Goal: Task Accomplishment & Management: Complete application form

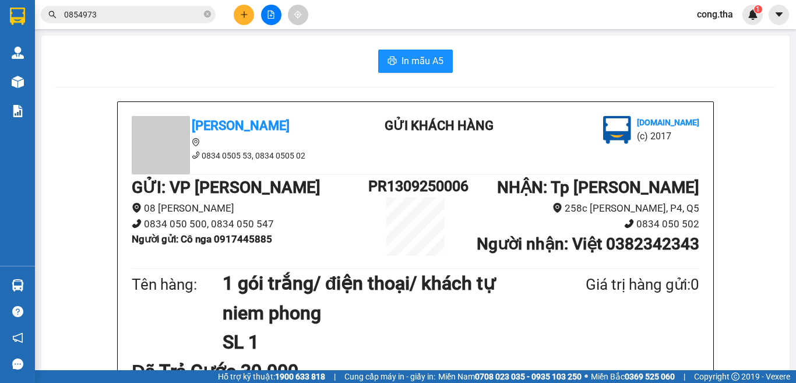
drag, startPoint x: 386, startPoint y: 9, endPoint x: 0, endPoint y: 25, distance: 386.6
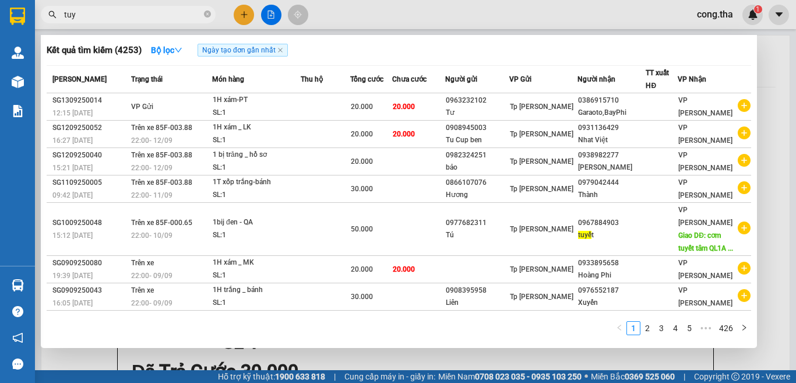
paste input "ê"
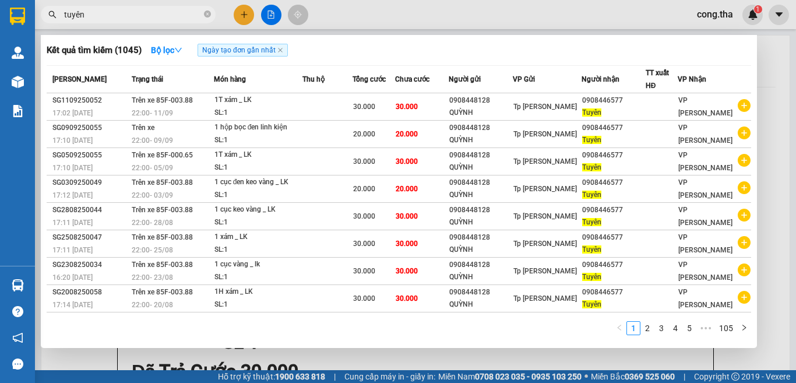
type input "tuyên"
click at [774, 76] on div at bounding box center [398, 191] width 796 height 383
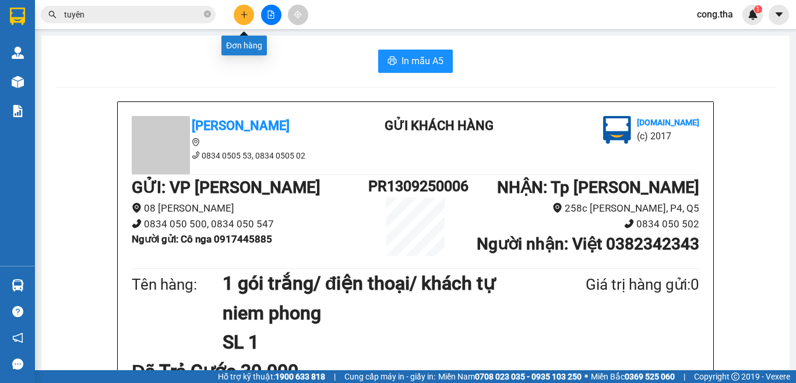
click at [243, 19] on button at bounding box center [244, 15] width 20 height 20
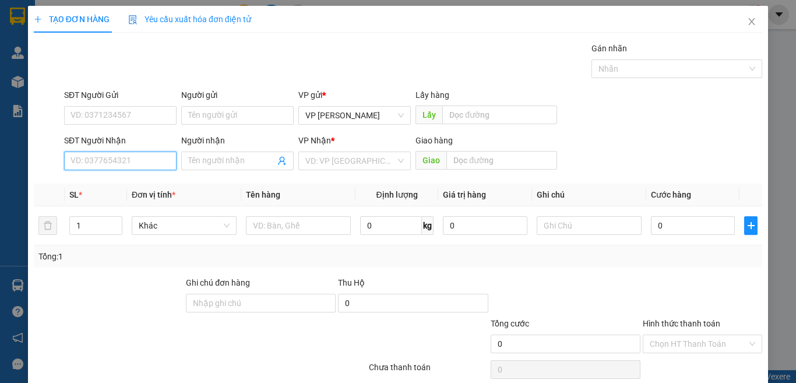
click at [161, 165] on input "SĐT Người Nhận" at bounding box center [120, 160] width 112 height 19
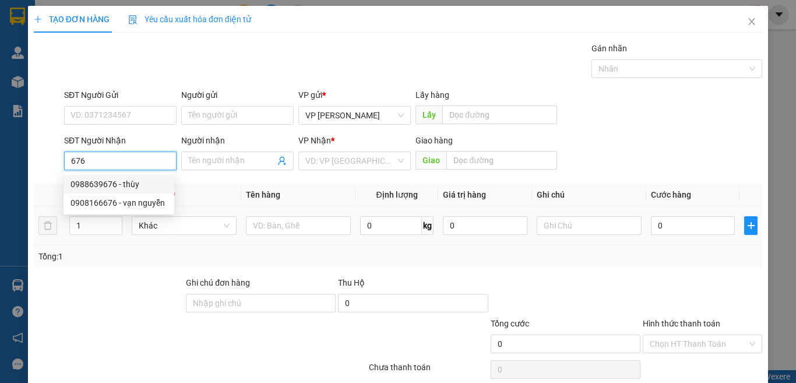
drag, startPoint x: 143, startPoint y: 182, endPoint x: 84, endPoint y: 215, distance: 67.6
click at [141, 182] on div "0988639676 - thùy" at bounding box center [118, 184] width 97 height 13
type input "0988639676"
type input "thùy"
type input "0988639676"
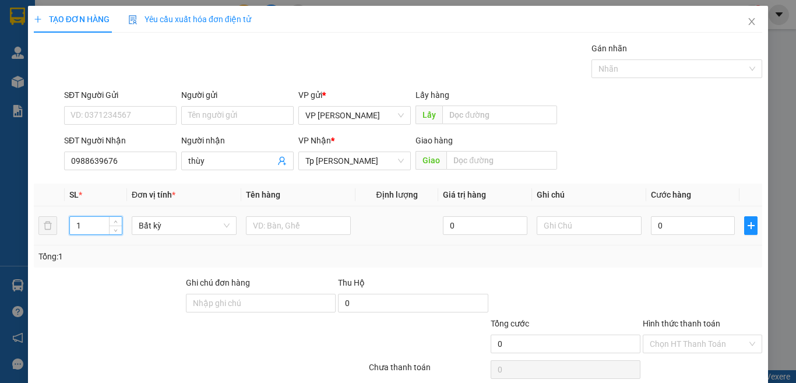
drag, startPoint x: 67, startPoint y: 232, endPoint x: 52, endPoint y: 237, distance: 15.8
click at [52, 237] on tr "1 Bất kỳ 0 0" at bounding box center [398, 225] width 728 height 39
type input "2"
click at [281, 224] on input "text" at bounding box center [298, 225] width 105 height 19
paste input "Ă"
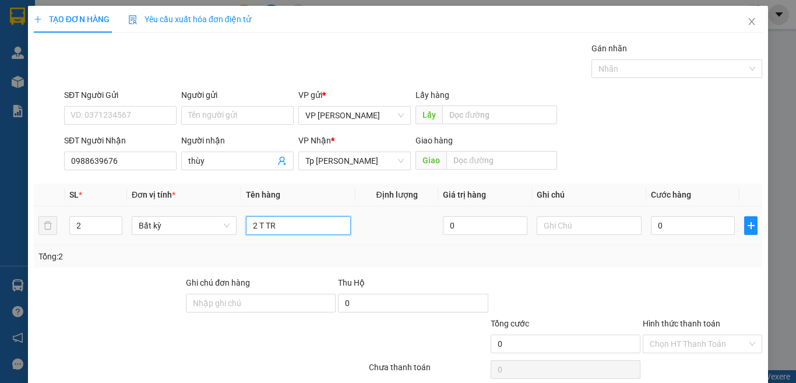
paste input "Ắ"
paste input "Ư"
type input "2 T TRẮNG XANH DƯA"
type input "8"
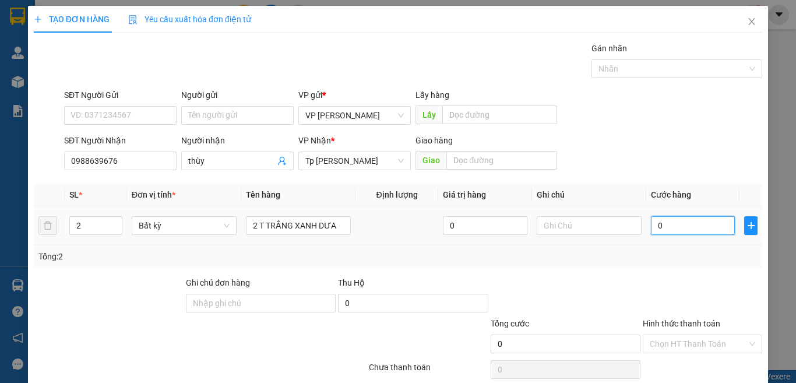
type input "8"
type input "80"
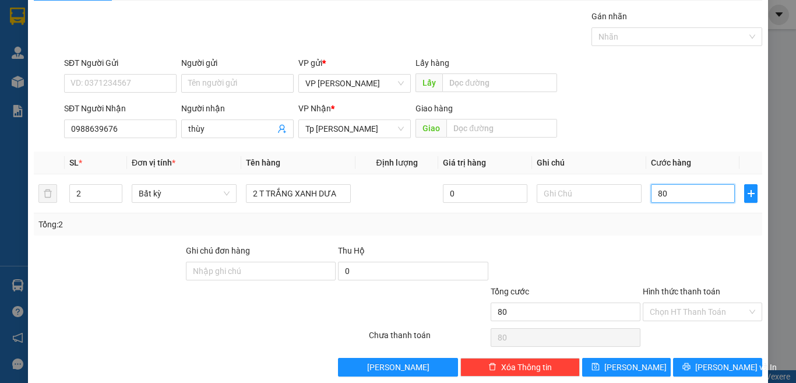
scroll to position [48, 0]
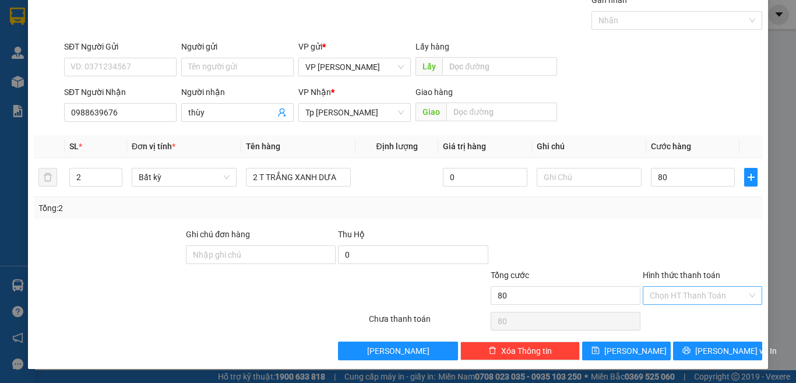
click at [688, 295] on input "Hình thức thanh toán" at bounding box center [698, 295] width 97 height 17
type input "80.000"
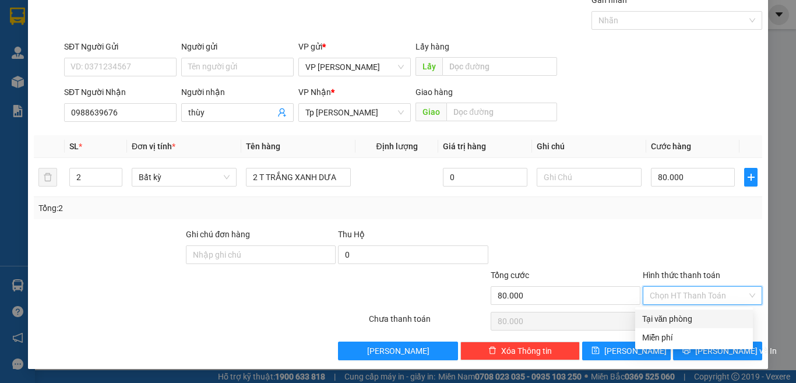
click at [683, 319] on div "Tại văn phòng" at bounding box center [694, 318] width 104 height 13
type input "0"
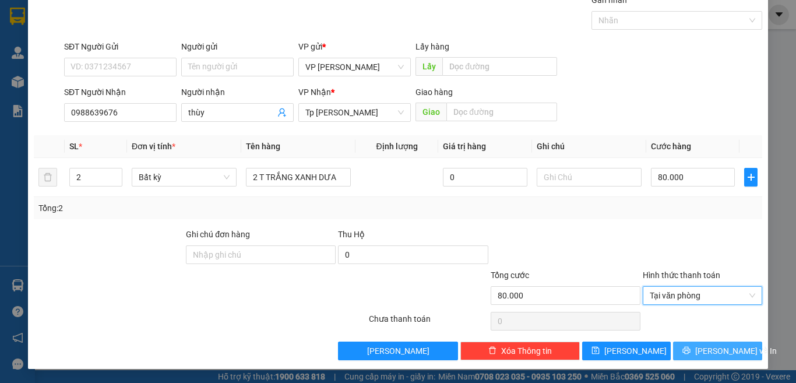
click at [700, 348] on span "[PERSON_NAME] và In" at bounding box center [736, 350] width 82 height 13
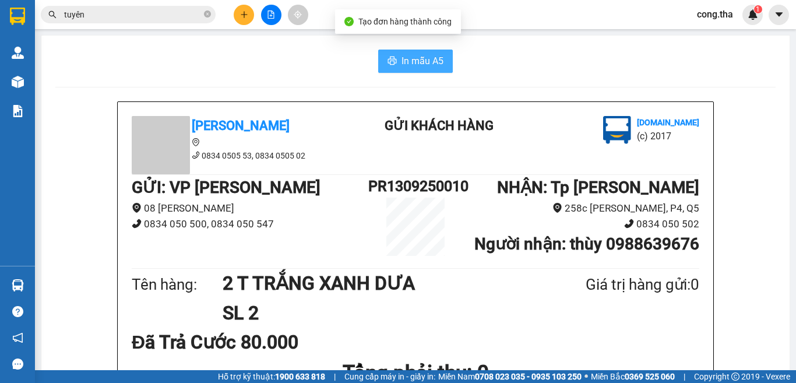
click at [433, 61] on span "In mẫu A5" at bounding box center [422, 61] width 42 height 15
click at [418, 61] on span "In mẫu A5" at bounding box center [422, 61] width 42 height 15
click at [795, 382] on html "Kết quả tìm kiếm ( 1045 ) Bộ lọc Ngày tạo đơn gần nhất Mã ĐH Trạng thái Món hàn…" at bounding box center [398, 191] width 796 height 383
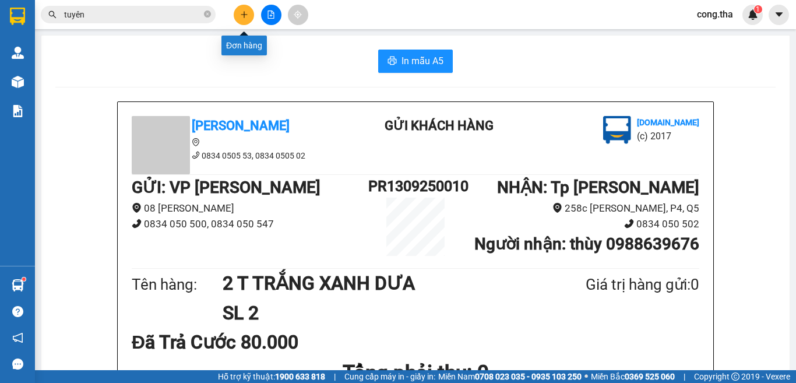
click at [246, 15] on icon "plus" at bounding box center [244, 14] width 8 height 8
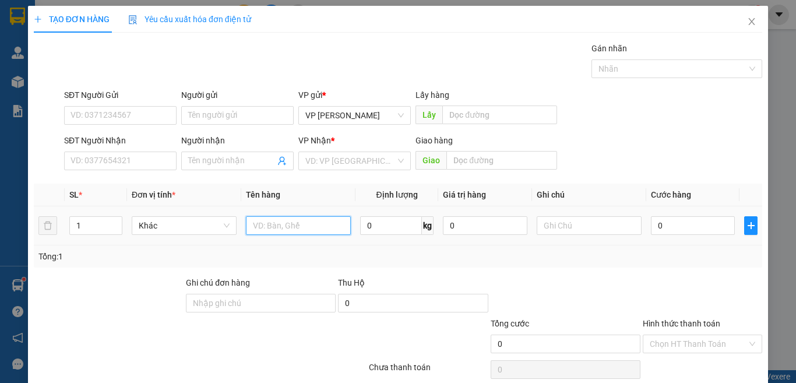
click at [317, 228] on input "text" at bounding box center [298, 225] width 105 height 19
paste input "ă"
paste input "ắ"
paste input "đ"
paste input "ô"
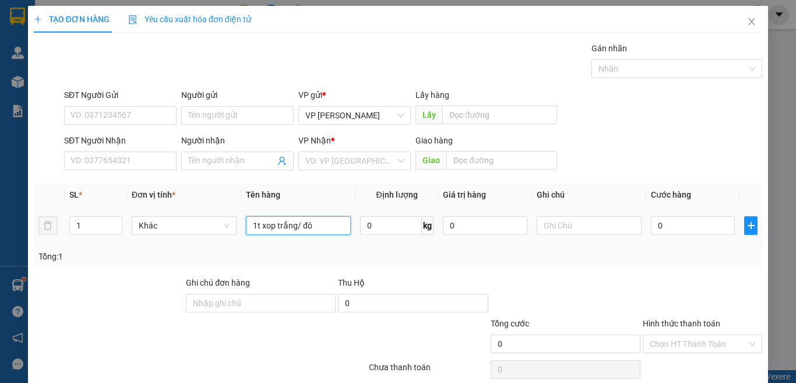
paste input "ă"
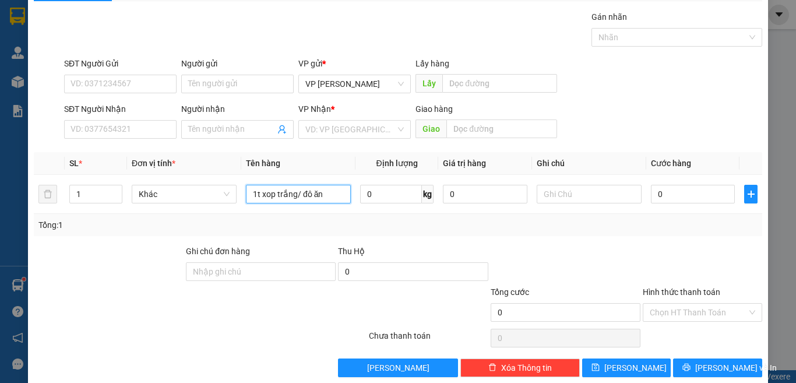
scroll to position [48, 0]
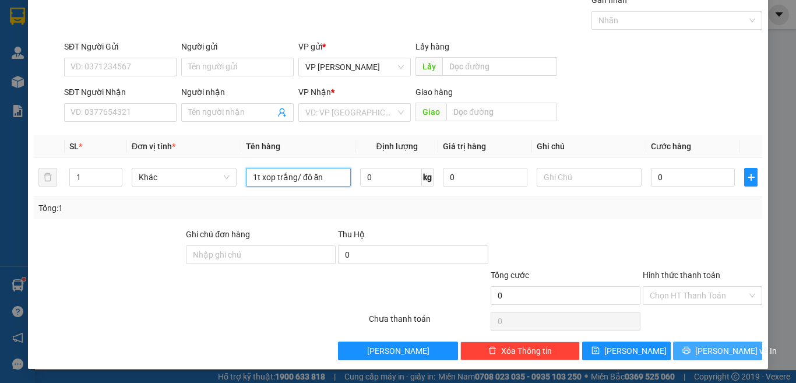
type input "1t xop trắng/ đô ăn"
click at [733, 357] on button "[PERSON_NAME] và In" at bounding box center [717, 350] width 89 height 19
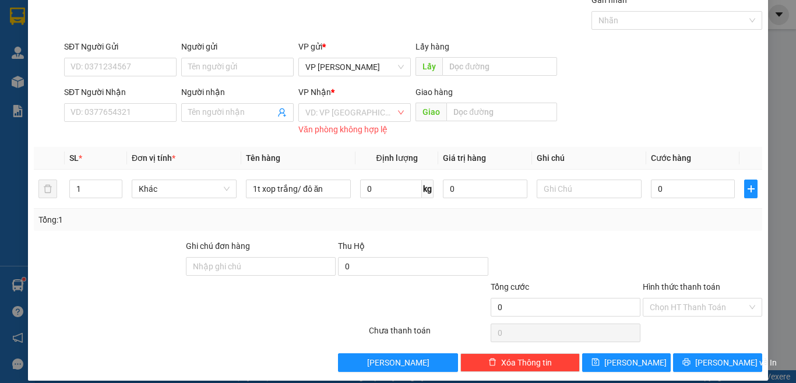
click at [764, 29] on div "TẠO ĐƠN HÀNG Yêu cầu xuất hóa đơn điện tử Transit Pickup Surcharge Ids Transit …" at bounding box center [398, 191] width 796 height 383
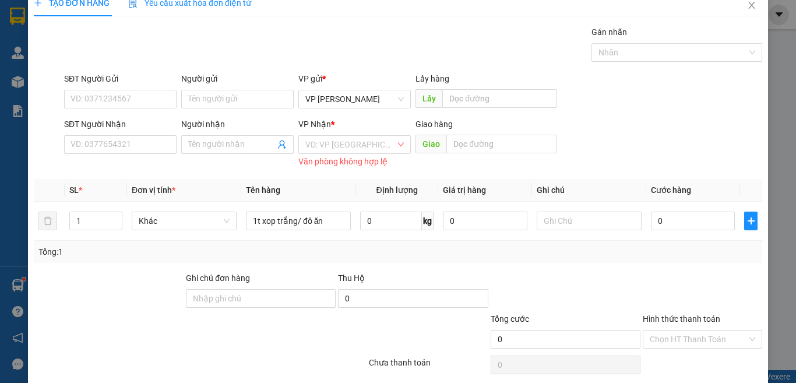
scroll to position [0, 0]
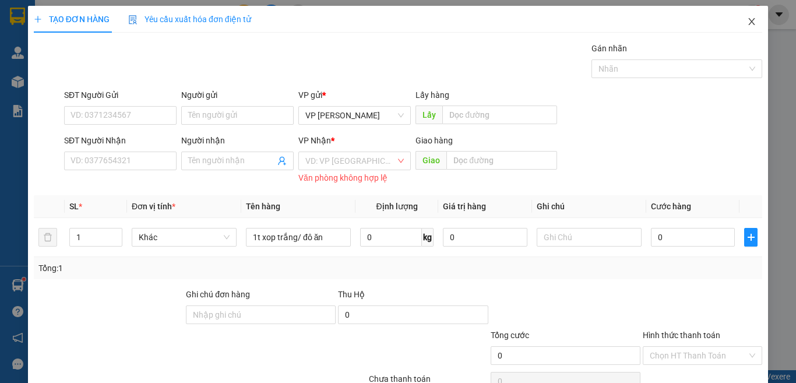
click at [747, 23] on icon "close" at bounding box center [751, 21] width 9 height 9
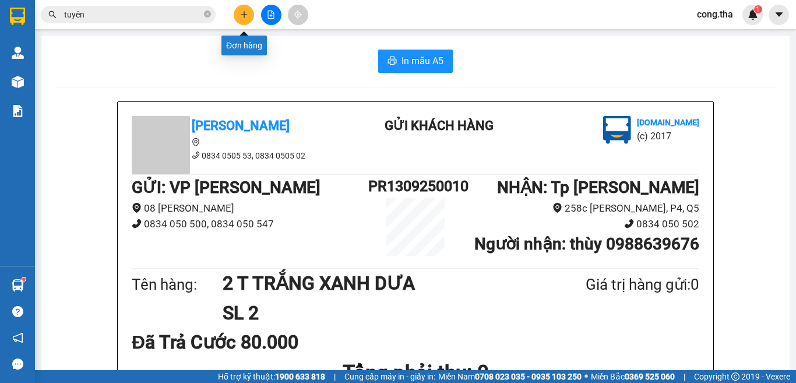
click at [234, 11] on button at bounding box center [244, 15] width 20 height 20
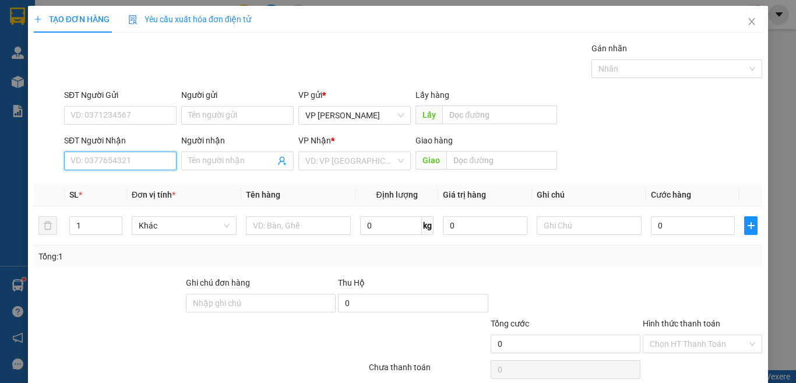
click at [151, 160] on input "SĐT Người Nhận" at bounding box center [120, 160] width 112 height 19
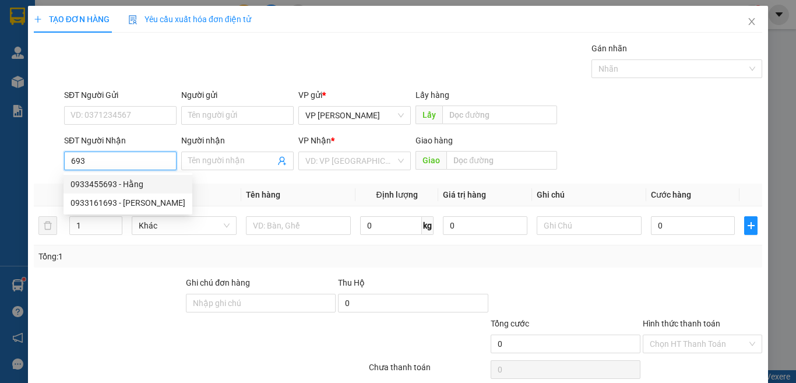
click at [153, 178] on div "0933455693 - Hằng" at bounding box center [127, 184] width 115 height 13
type input "0933455693"
type input "Hằng"
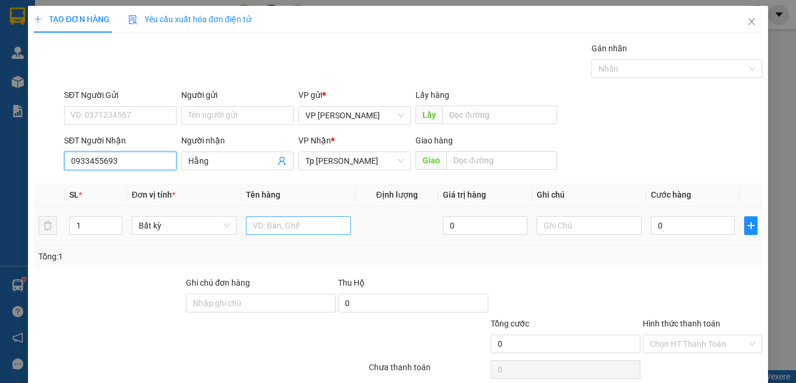
type input "0933455693"
click at [301, 228] on input "text" at bounding box center [298, 225] width 105 height 19
paste input "à"
paste input "ú"
type input "1t xop vàng dan bi bún"
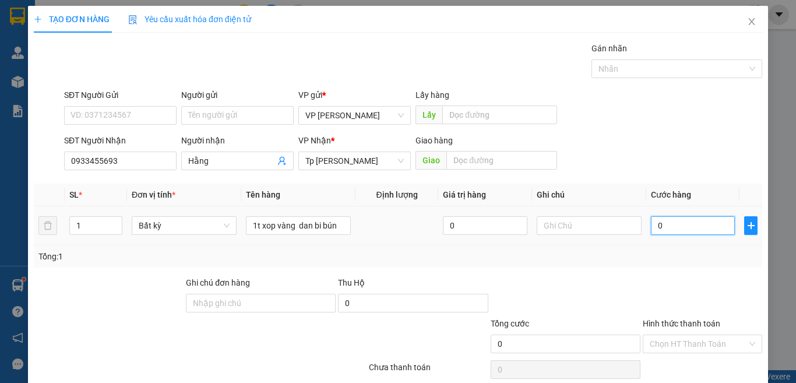
click at [679, 232] on input "0" at bounding box center [693, 225] width 84 height 19
type input "4"
type input "40"
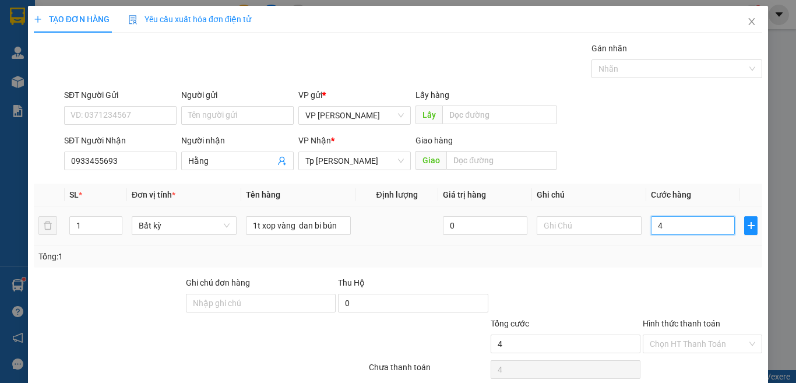
type input "40"
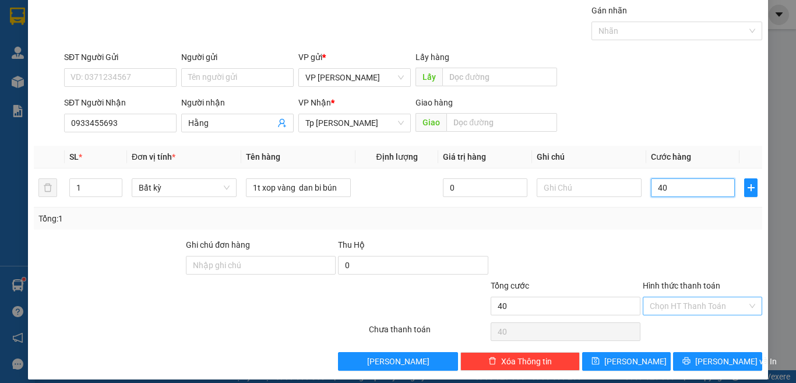
scroll to position [48, 0]
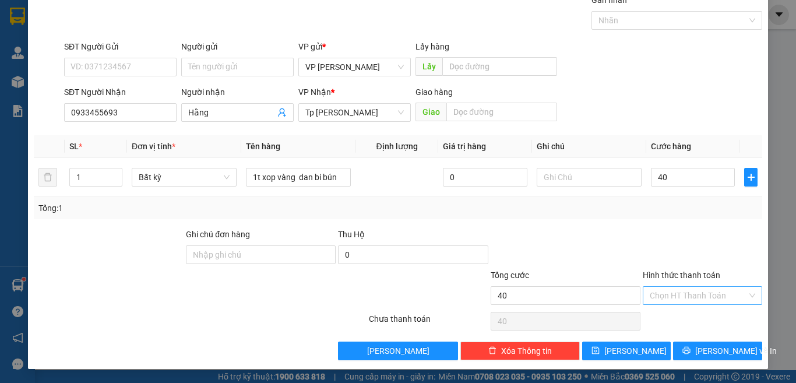
type input "40.000"
click at [697, 294] on input "Hình thức thanh toán" at bounding box center [698, 295] width 97 height 17
click at [706, 234] on div at bounding box center [702, 248] width 122 height 41
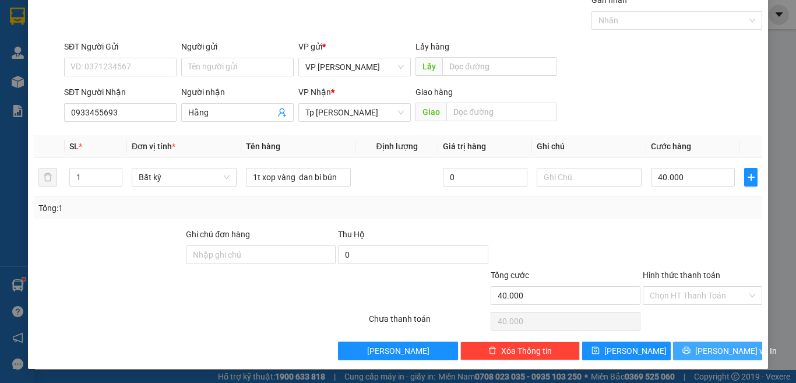
click at [706, 348] on span "[PERSON_NAME] và In" at bounding box center [736, 350] width 82 height 13
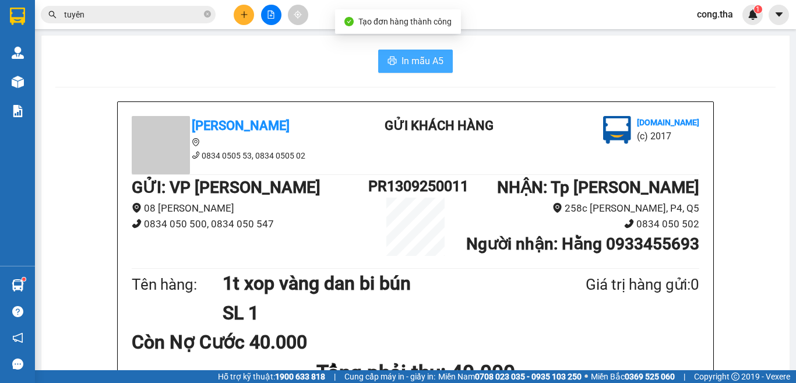
click at [423, 61] on span "In mẫu A5" at bounding box center [422, 61] width 42 height 15
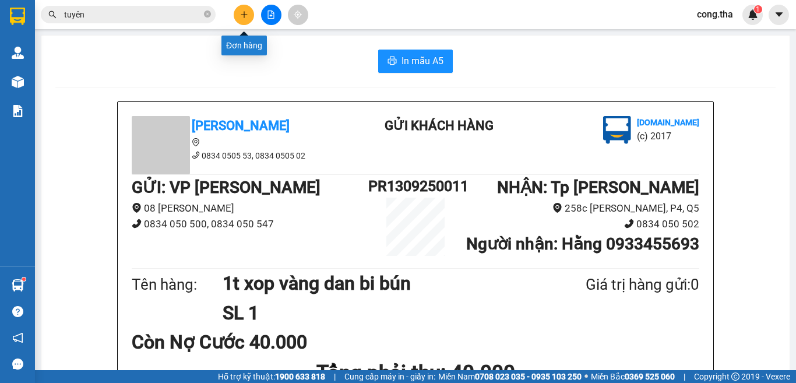
click at [243, 15] on icon "plus" at bounding box center [244, 14] width 8 height 8
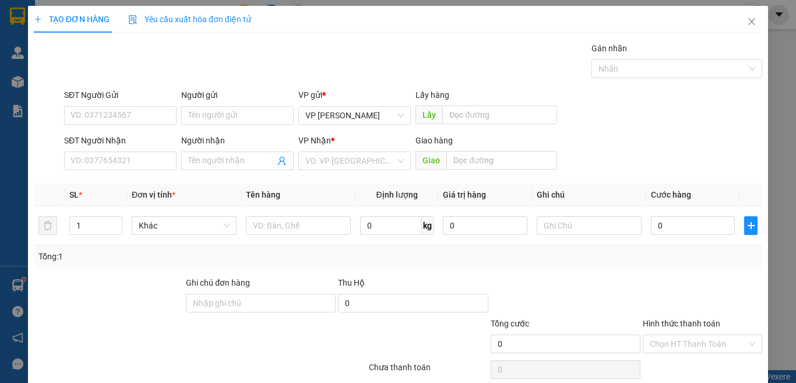
click at [243, 15] on span "Yêu cầu xuất hóa đơn điện tử" at bounding box center [189, 19] width 123 height 9
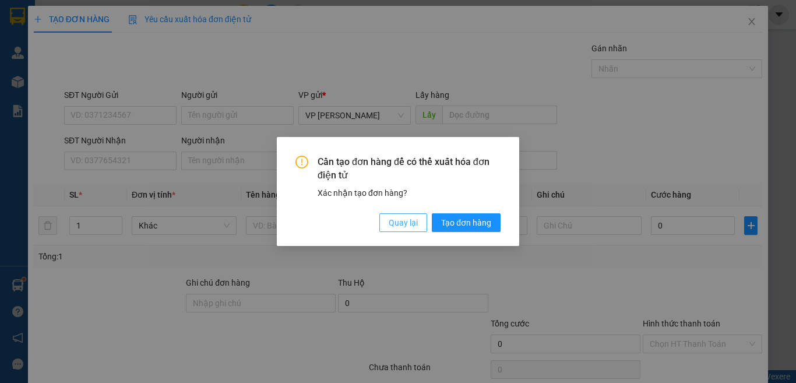
drag, startPoint x: 400, startPoint y: 222, endPoint x: 365, endPoint y: 225, distance: 35.1
click at [400, 223] on span "Quay lại" at bounding box center [403, 222] width 29 height 13
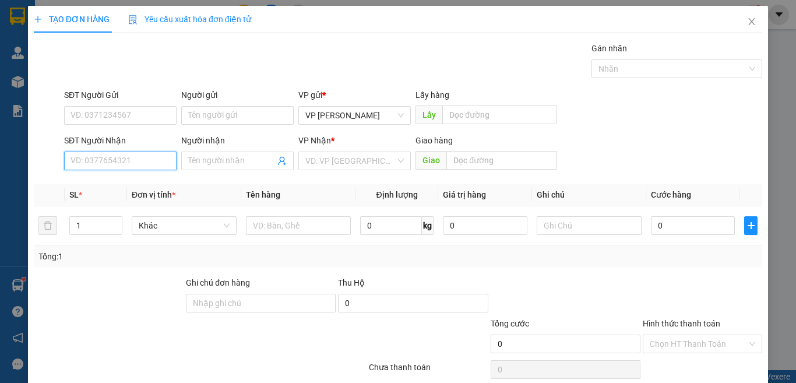
click at [135, 157] on input "SĐT Người Nhận" at bounding box center [120, 160] width 112 height 19
type input "068"
drag, startPoint x: 98, startPoint y: 158, endPoint x: 17, endPoint y: 182, distance: 84.8
click at [17, 182] on div "TẠO ĐƠN HÀNG Yêu cầu xuất hóa đơn điện tử Transit Pickup Surcharge Ids Transit …" at bounding box center [398, 191] width 796 height 383
type input "0911907068"
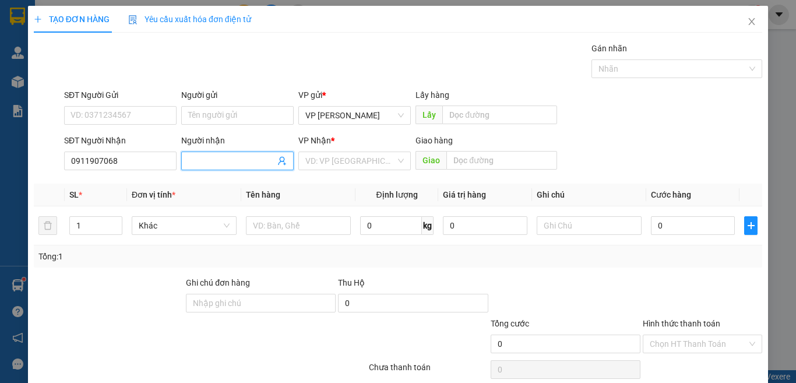
click at [234, 159] on input "Người nhận" at bounding box center [231, 160] width 87 height 13
paste input "ạ"
type input "hạnh"
click at [123, 115] on input "SĐT Người Gửi" at bounding box center [120, 115] width 112 height 19
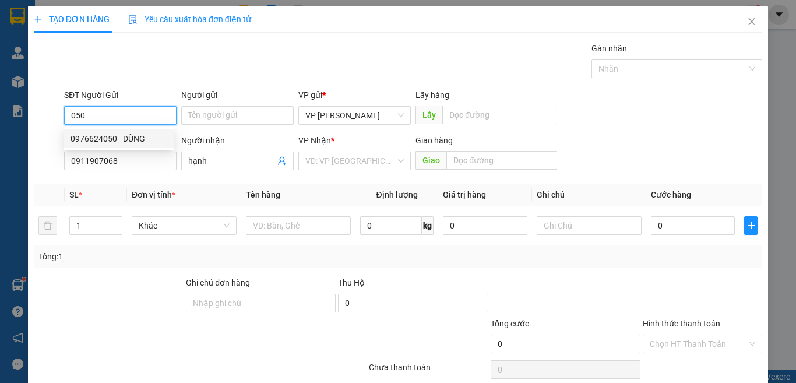
click at [71, 109] on input "050" at bounding box center [120, 115] width 112 height 19
click at [128, 114] on input "0908870050" at bounding box center [120, 115] width 112 height 19
type input "0908870505"
click at [163, 139] on div "0908870505 - Đất Việt" at bounding box center [118, 138] width 97 height 13
type input "Đất Việt"
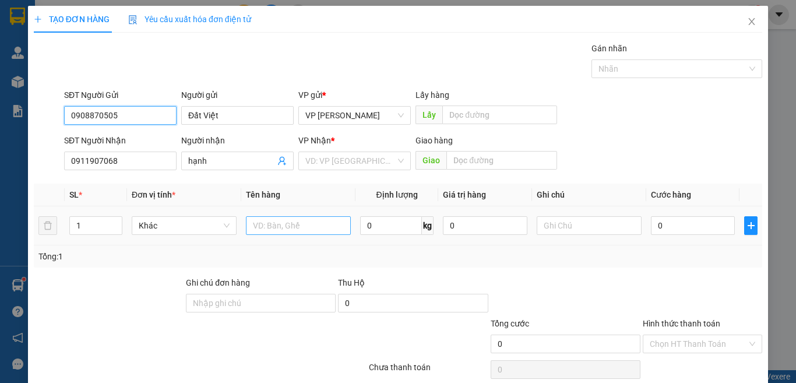
type input "0908870505"
click at [280, 231] on input "text" at bounding box center [298, 225] width 105 height 19
paste input "á"
paste input "ó"
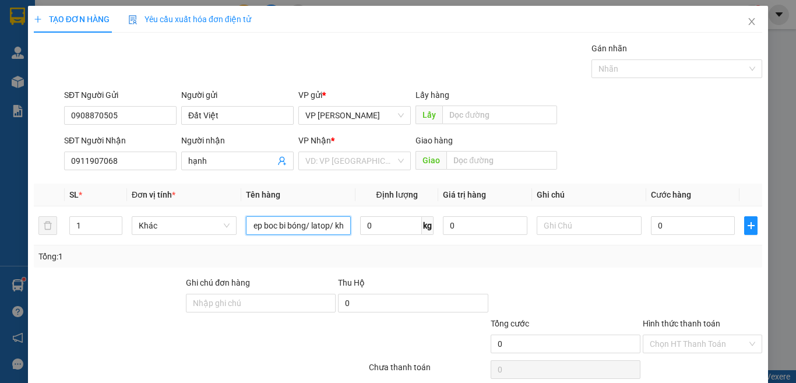
paste input "á"
paste input "ư"
paste input "ự"
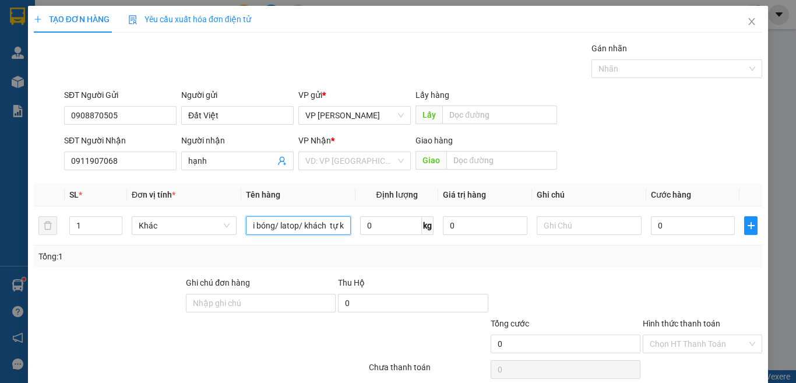
paste input "ý"
paste input "ê"
type input "1t xám dep boc bi bóng/ latop/ khách tự ký niêm"
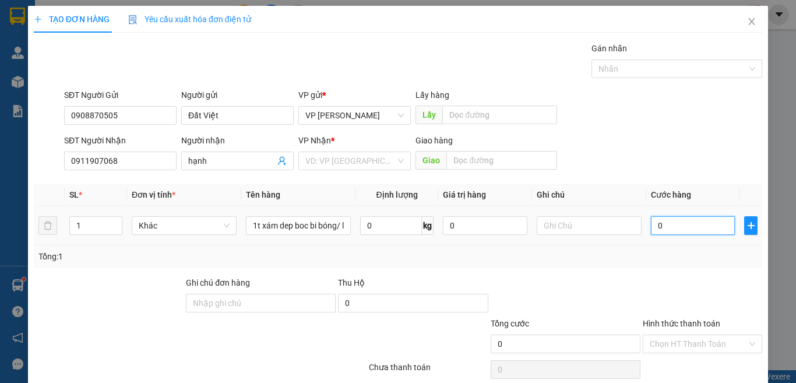
click at [668, 230] on input "0" at bounding box center [693, 225] width 84 height 19
type input "4"
type input "40"
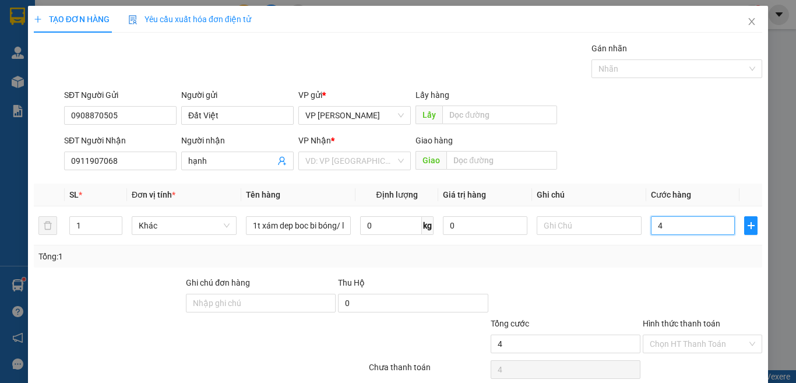
type input "40"
type input "40.000"
click at [339, 150] on div "VP Nhận *" at bounding box center [354, 142] width 112 height 17
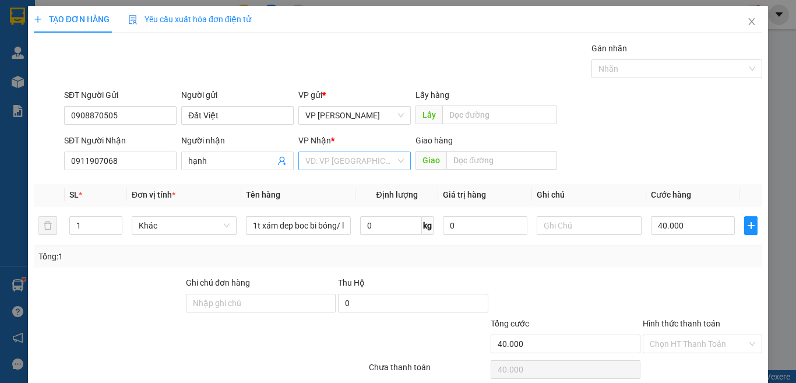
click at [339, 161] on input "search" at bounding box center [350, 160] width 90 height 17
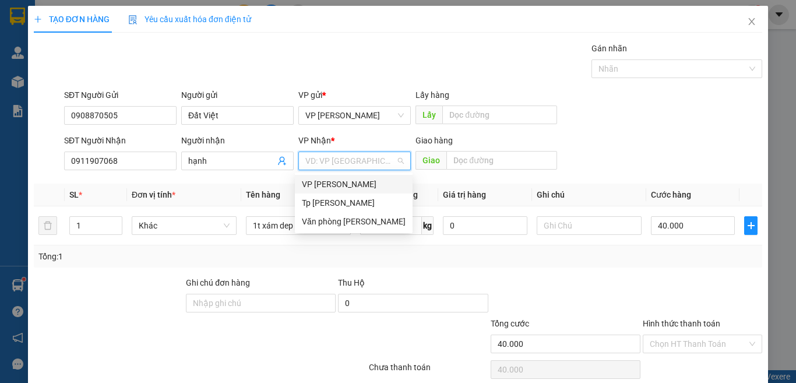
click at [338, 185] on div "VP [PERSON_NAME]" at bounding box center [354, 184] width 104 height 13
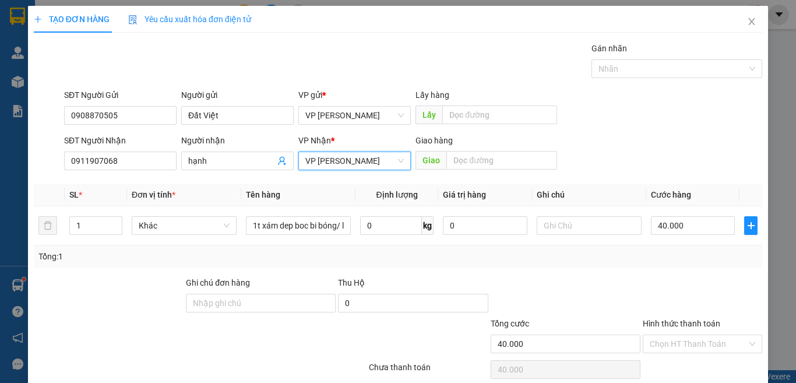
click at [369, 164] on span "VP [PERSON_NAME]" at bounding box center [354, 160] width 98 height 17
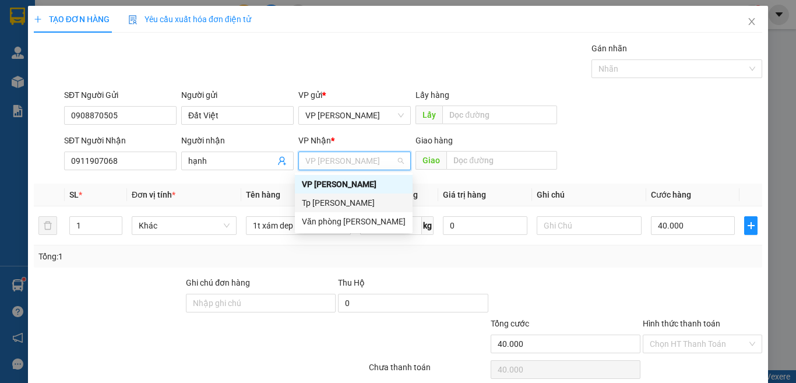
click at [343, 207] on div "Tp [PERSON_NAME]" at bounding box center [354, 202] width 104 height 13
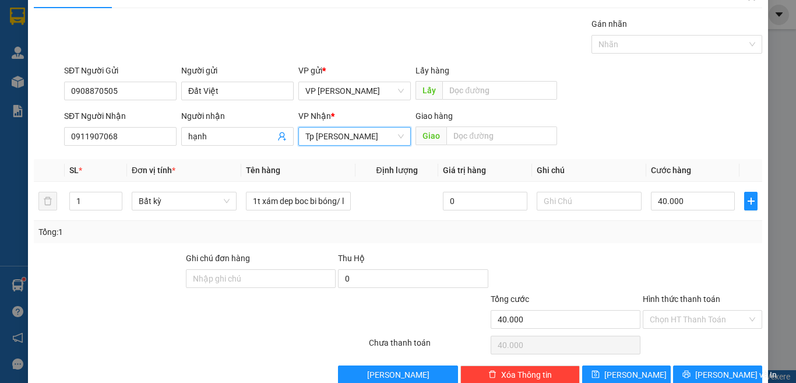
scroll to position [48, 0]
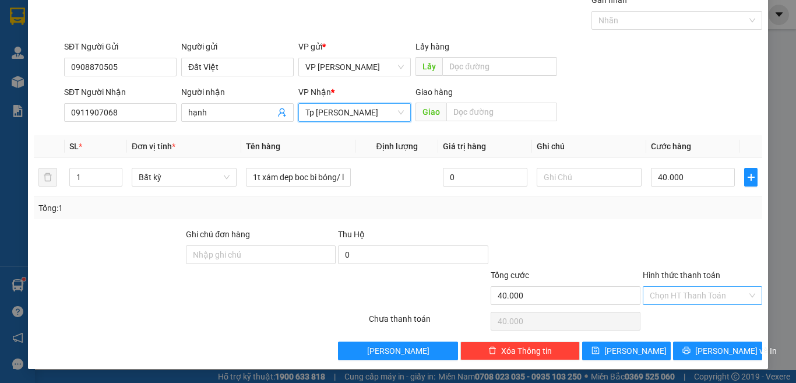
click at [701, 294] on input "Hình thức thanh toán" at bounding box center [698, 295] width 97 height 17
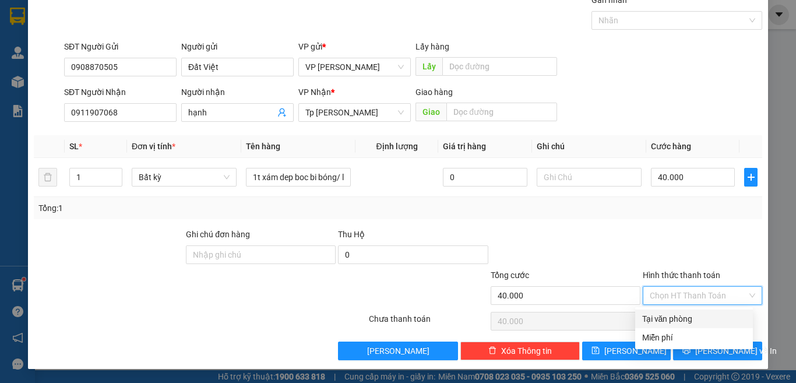
drag, startPoint x: 666, startPoint y: 318, endPoint x: 671, endPoint y: 330, distance: 12.5
click at [665, 319] on div "Tại văn phòng" at bounding box center [694, 318] width 104 height 13
type input "0"
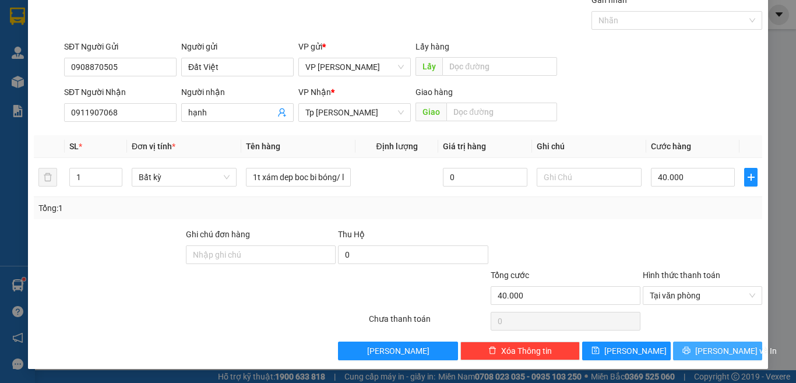
click at [696, 348] on button "[PERSON_NAME] và In" at bounding box center [717, 350] width 89 height 19
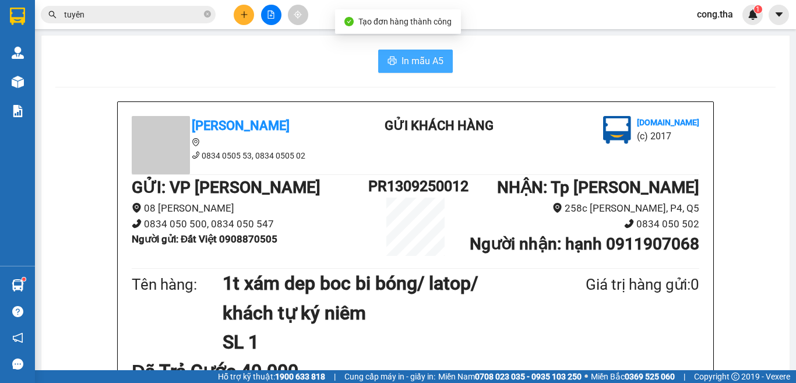
click at [388, 62] on icon "printer" at bounding box center [391, 60] width 9 height 9
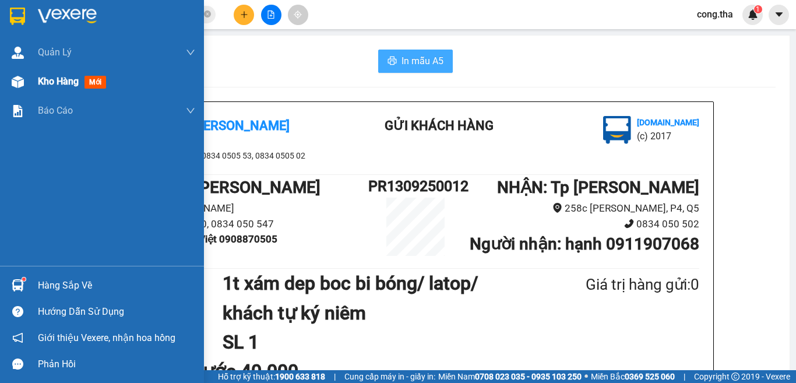
click at [86, 80] on span "mới" at bounding box center [95, 82] width 22 height 13
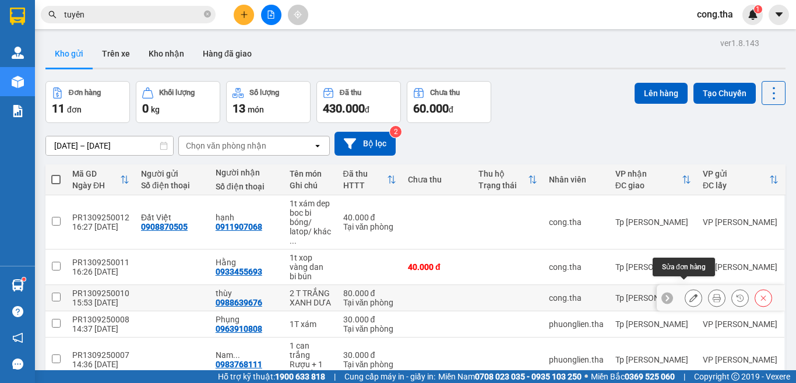
click at [689, 294] on icon at bounding box center [693, 298] width 8 height 8
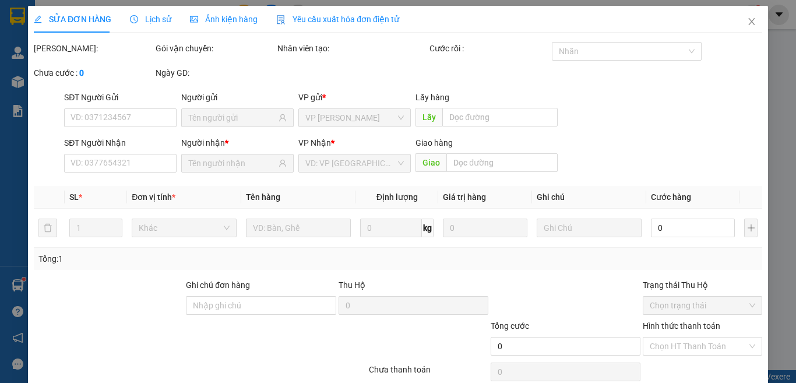
type input "0988639676"
type input "80.000"
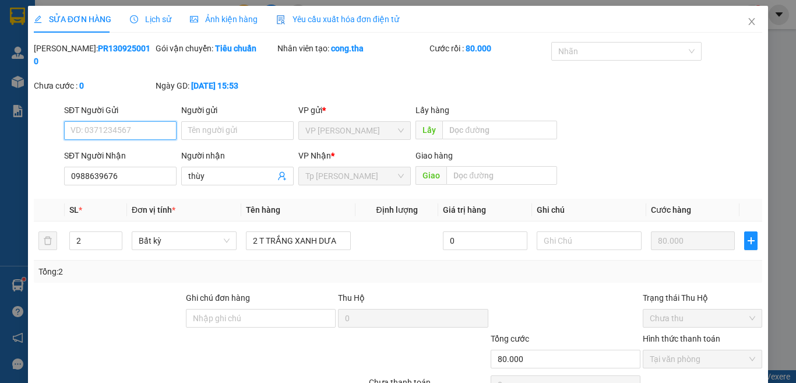
scroll to position [51, 0]
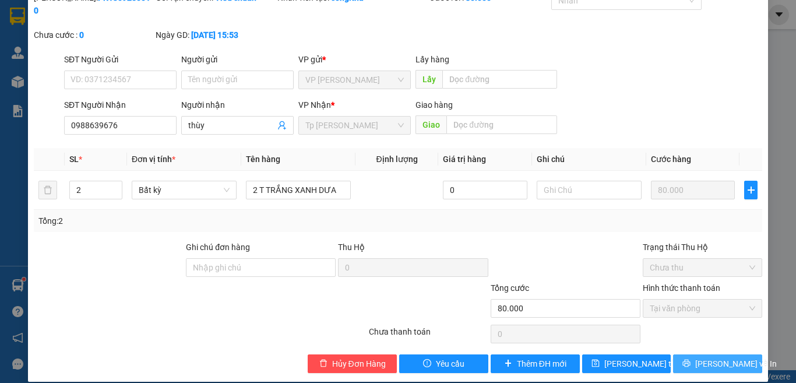
click at [736, 354] on button "[PERSON_NAME] và In" at bounding box center [717, 363] width 89 height 19
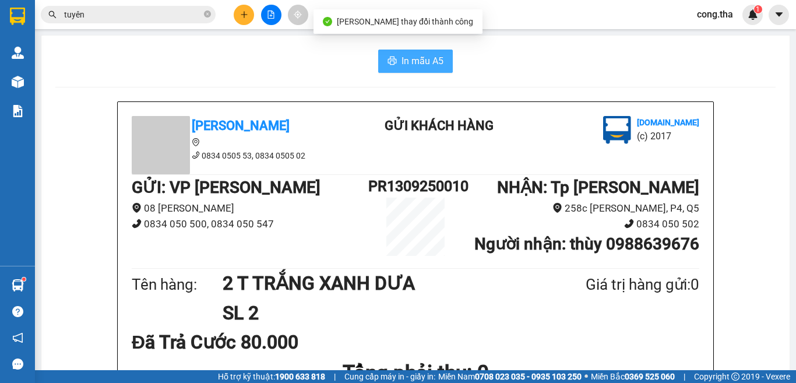
click at [401, 58] on span "In mẫu A5" at bounding box center [422, 61] width 42 height 15
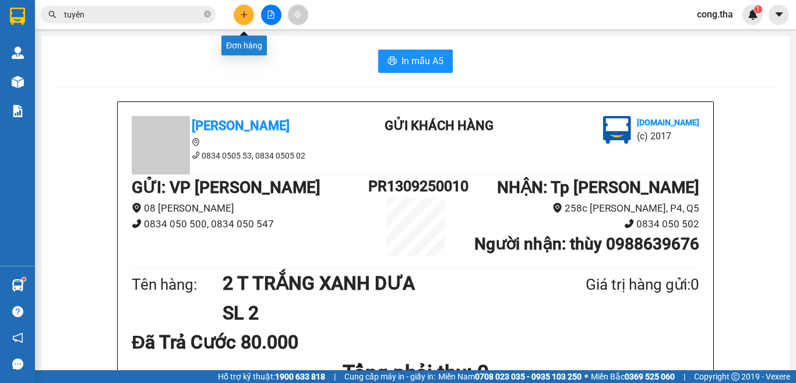
click at [242, 17] on icon "plus" at bounding box center [244, 14] width 8 height 8
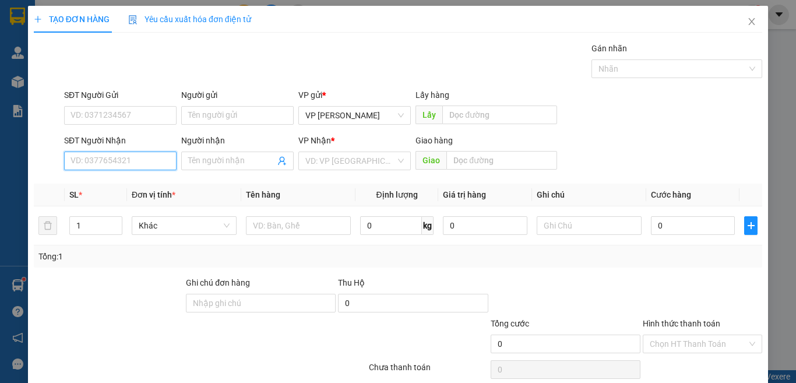
click at [132, 161] on input "SĐT Người Nhận" at bounding box center [120, 160] width 112 height 19
type input "0"
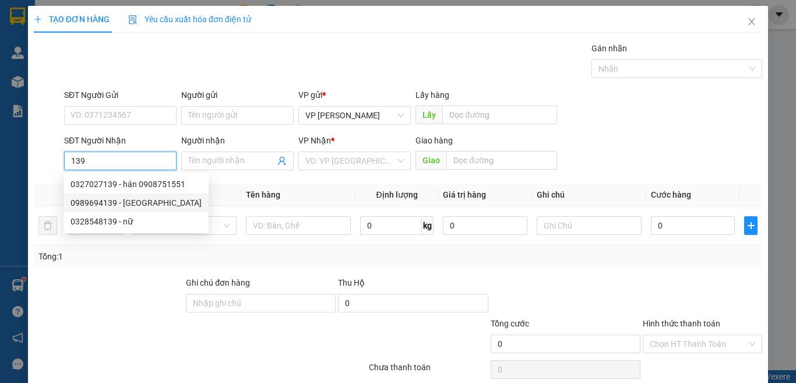
click at [137, 199] on div "0989694139 - [GEOGRAPHIC_DATA]" at bounding box center [135, 202] width 131 height 13
type input "0989694139"
type input "[PERSON_NAME]"
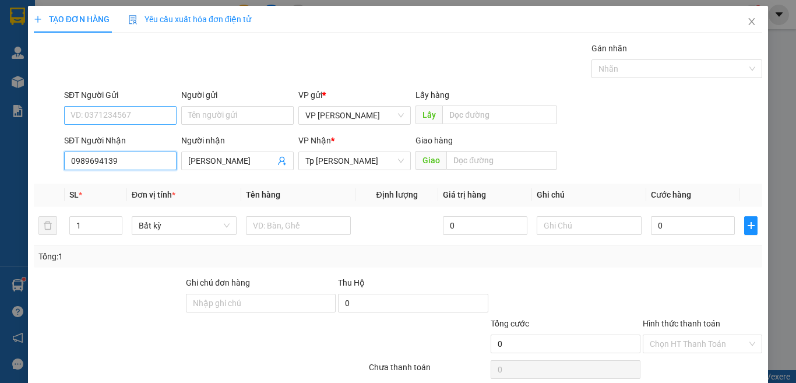
type input "0989694139"
click at [137, 110] on input "SĐT Người Gửi" at bounding box center [120, 115] width 112 height 19
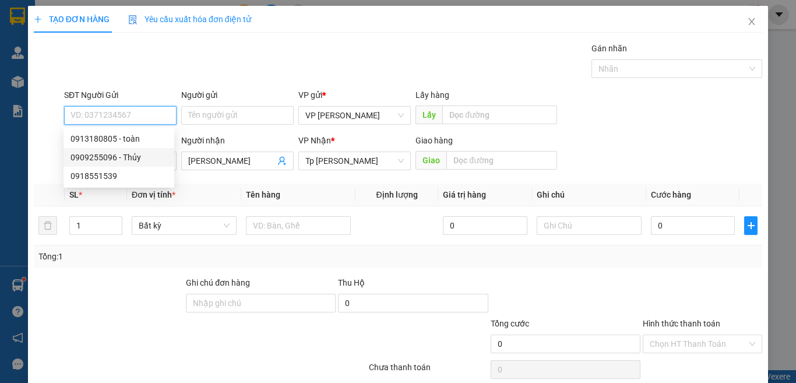
click at [131, 158] on div "0909255096 - Thủy" at bounding box center [118, 157] width 97 height 13
type input "0909255096"
type input "Thủy"
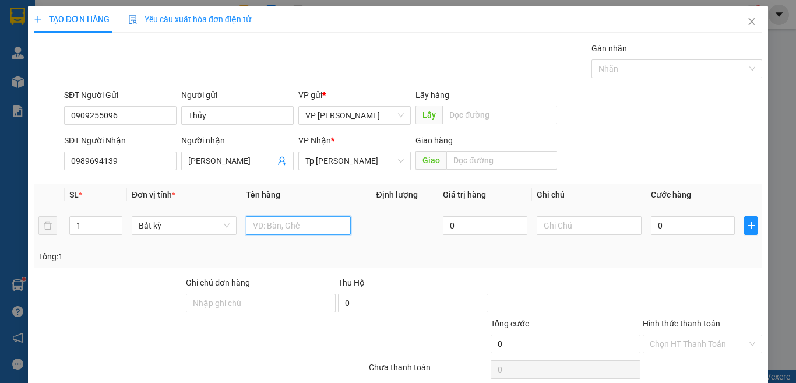
click at [316, 229] on input "text" at bounding box center [298, 225] width 105 height 19
paste input "à"
paste input "đ"
paste input "ô"
paste input "ă"
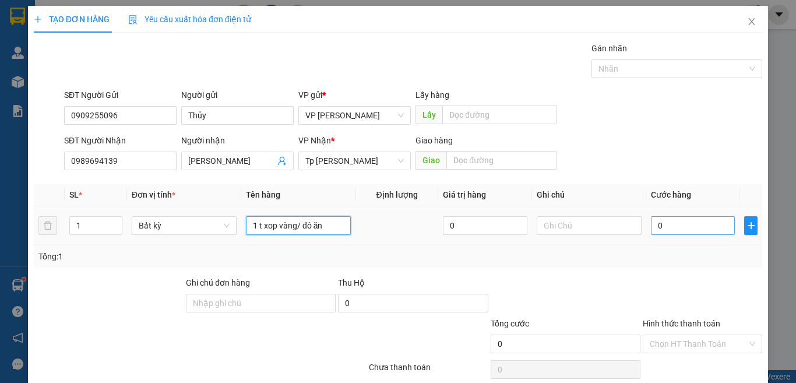
type input "1 t xop vàng/ đô ăn"
click at [679, 228] on input "0" at bounding box center [693, 225] width 84 height 19
type input "3"
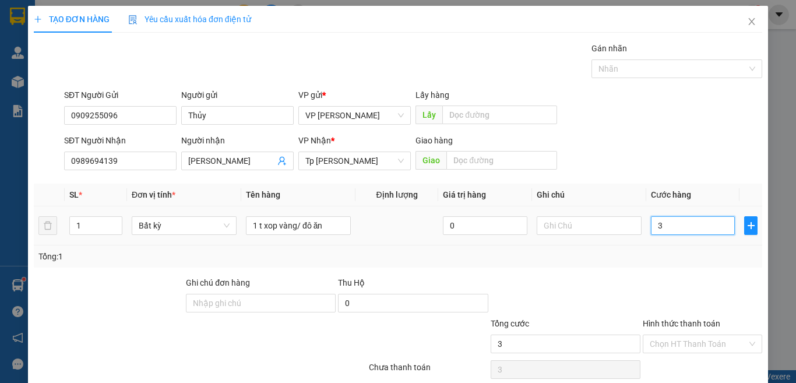
type input "30"
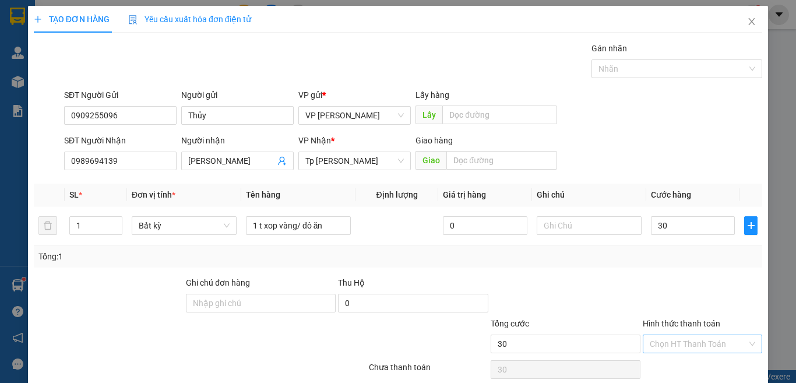
type input "30.000"
click at [682, 343] on input "Hình thức thanh toán" at bounding box center [698, 343] width 97 height 17
click at [677, 298] on div "Tại văn phòng" at bounding box center [694, 301] width 104 height 13
type input "0"
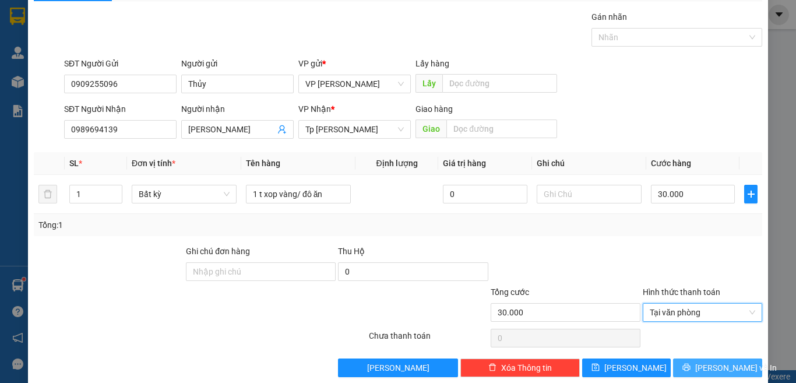
scroll to position [48, 0]
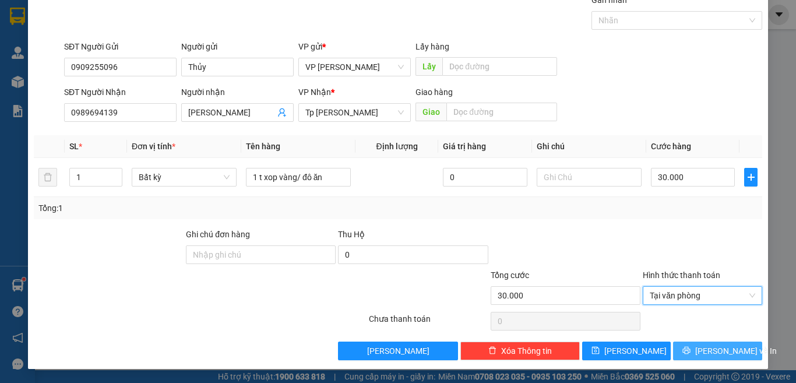
click at [711, 345] on span "[PERSON_NAME] và In" at bounding box center [736, 350] width 82 height 13
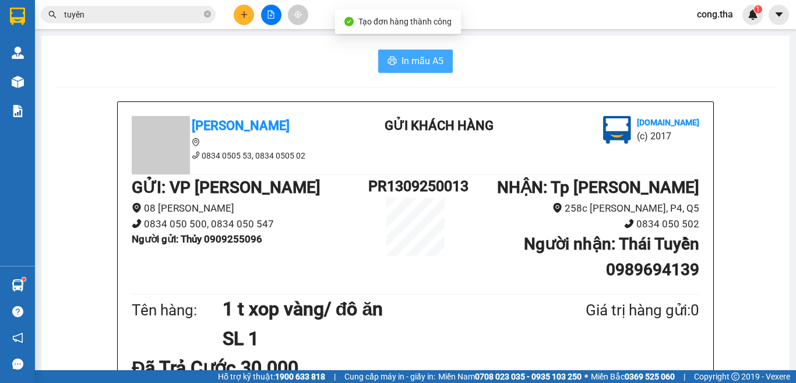
click at [420, 51] on button "In mẫu A5" at bounding box center [415, 61] width 75 height 23
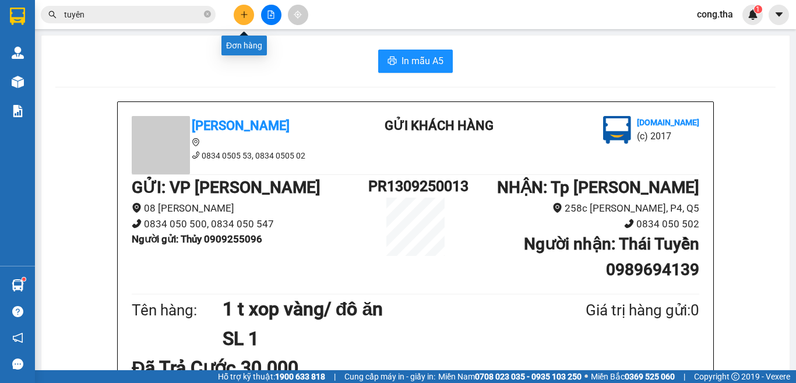
click at [242, 16] on icon "plus" at bounding box center [244, 14] width 8 height 8
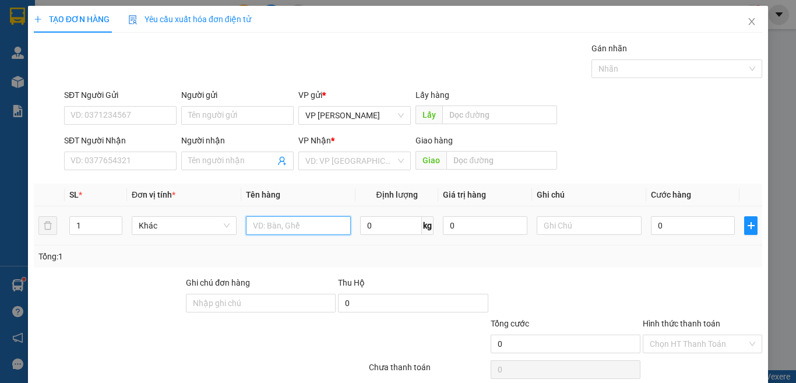
click at [297, 228] on input "text" at bounding box center [298, 225] width 105 height 19
paste input "à"
paste input "ă"
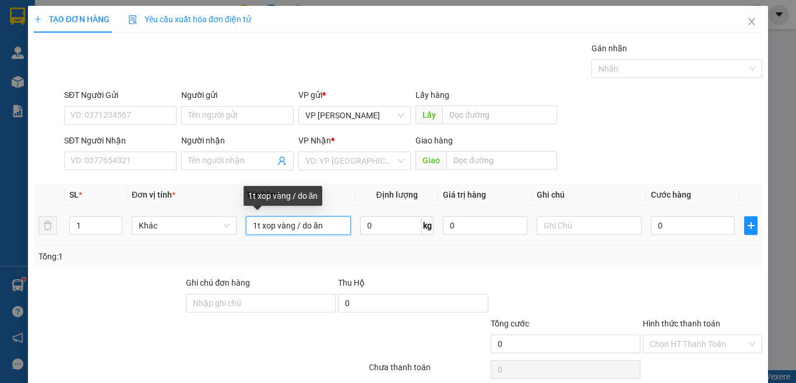
click at [306, 227] on input "1t xop vàng / do ăn" at bounding box center [298, 225] width 105 height 19
click at [306, 226] on input "1t xop vàng / do ăn" at bounding box center [298, 225] width 105 height 19
click at [302, 226] on input "1t xop vàng / do ăn" at bounding box center [298, 225] width 105 height 19
drag, startPoint x: 307, startPoint y: 224, endPoint x: 298, endPoint y: 226, distance: 9.5
click at [298, 226] on input "1t xop vàng / do ăn" at bounding box center [298, 225] width 105 height 19
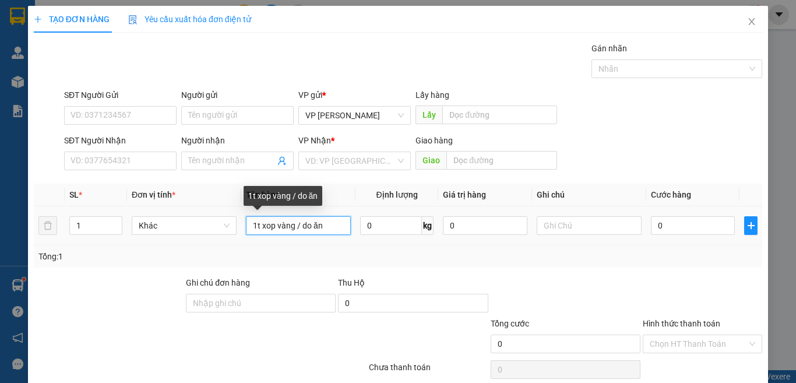
drag, startPoint x: 311, startPoint y: 226, endPoint x: 297, endPoint y: 227, distance: 14.6
click at [297, 227] on input "1t xop vàng / do ăn" at bounding box center [298, 225] width 105 height 19
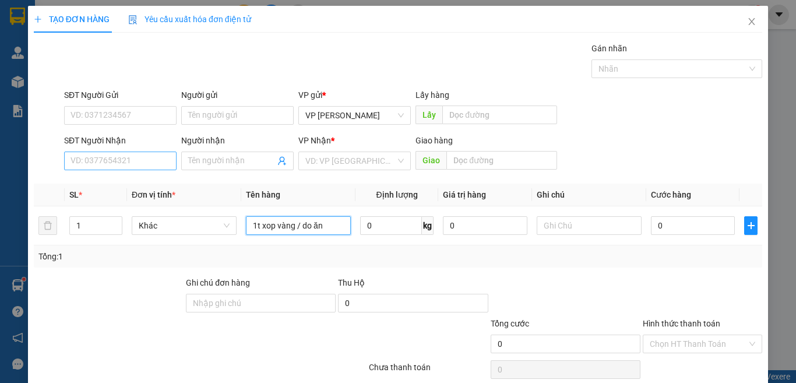
type input "1t xop vàng / do ăn"
click at [142, 160] on input "SĐT Người Nhận" at bounding box center [120, 160] width 112 height 19
type input "0962710926"
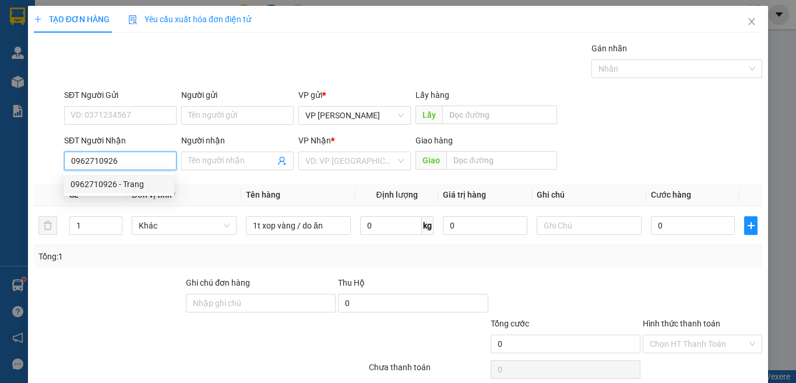
click at [112, 181] on div "0962710926 - Trang" at bounding box center [118, 184] width 97 height 13
type input "Trang"
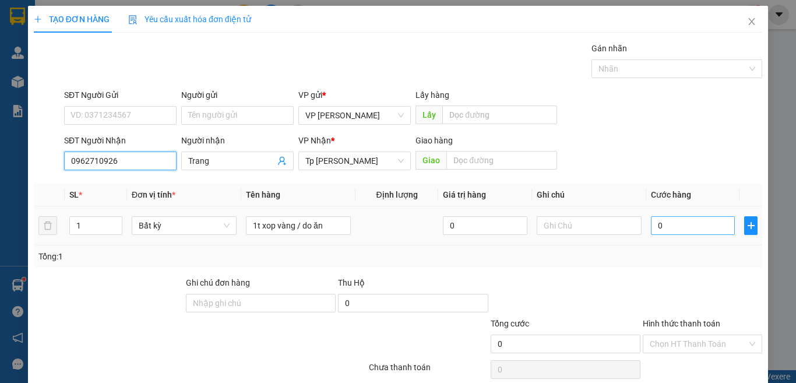
type input "0962710926"
click at [654, 224] on input "0" at bounding box center [693, 225] width 84 height 19
type input "4"
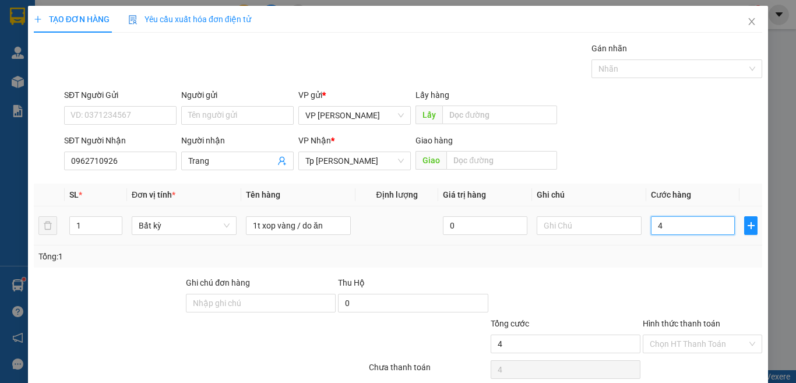
type input "40"
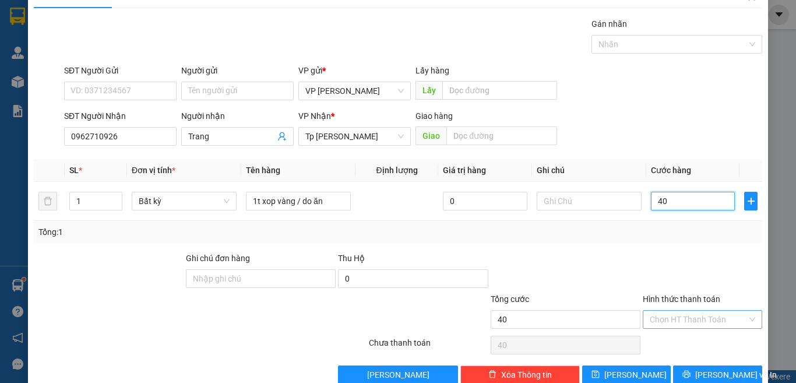
scroll to position [48, 0]
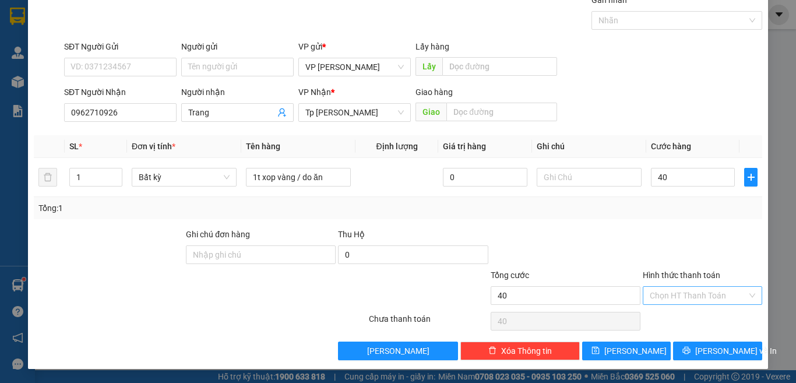
click at [708, 299] on input "Hình thức thanh toán" at bounding box center [698, 295] width 97 height 17
type input "40.000"
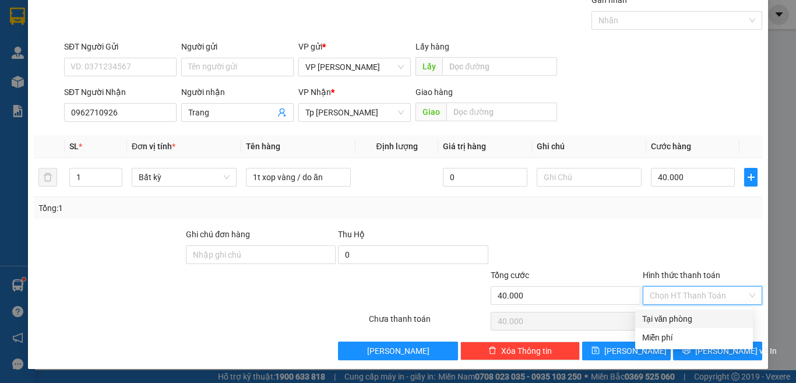
click at [676, 319] on div "Tại văn phòng" at bounding box center [694, 318] width 104 height 13
type input "0"
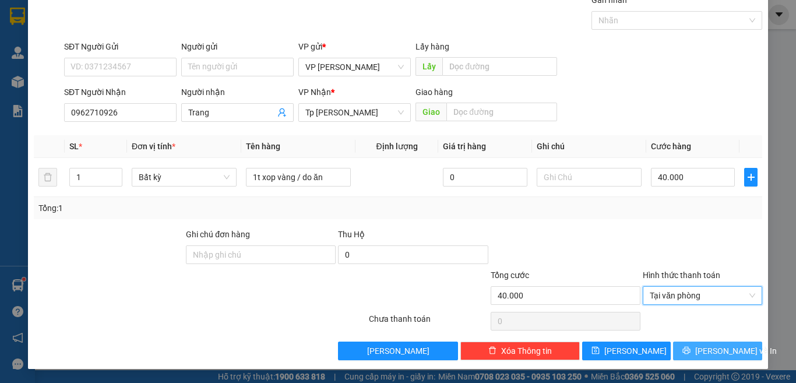
click at [703, 350] on span "[PERSON_NAME] và In" at bounding box center [736, 350] width 82 height 13
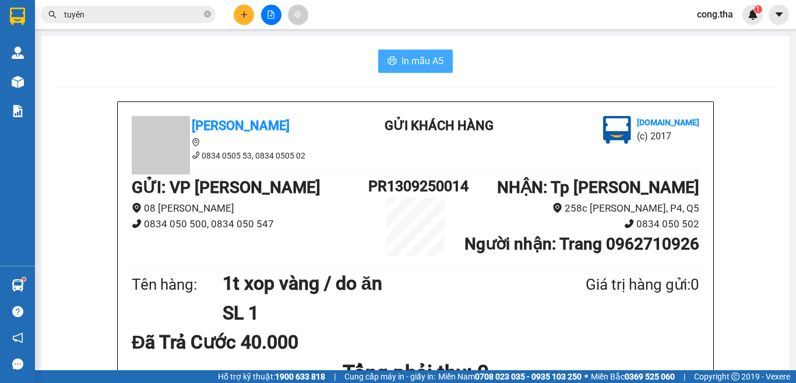
click at [419, 71] on button "In mẫu A5" at bounding box center [415, 61] width 75 height 23
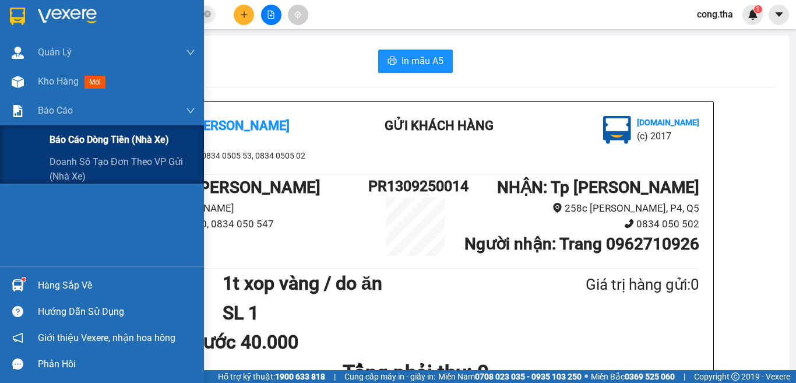
click at [87, 137] on span "Báo cáo dòng tiền (nhà xe)" at bounding box center [109, 139] width 119 height 15
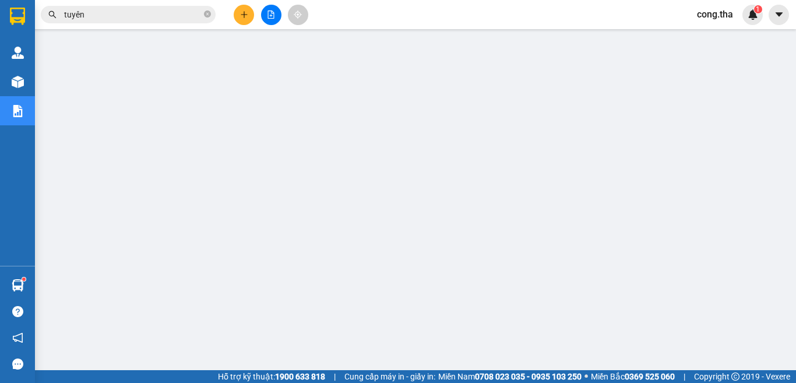
click at [209, 13] on icon "close-circle" at bounding box center [207, 13] width 7 height 7
click at [165, 12] on input "text" at bounding box center [132, 14] width 137 height 13
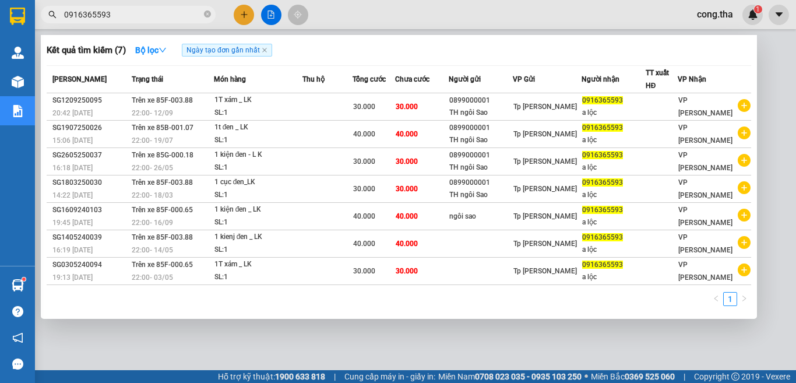
type input "0916365593"
click at [771, 20] on div at bounding box center [398, 191] width 796 height 383
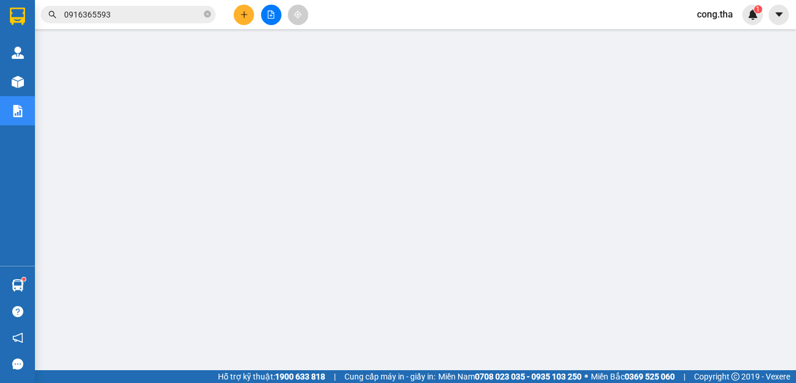
click at [717, 19] on span "cong.tha" at bounding box center [714, 14] width 55 height 15
click at [727, 36] on span "Đăng xuất" at bounding box center [730, 36] width 49 height 13
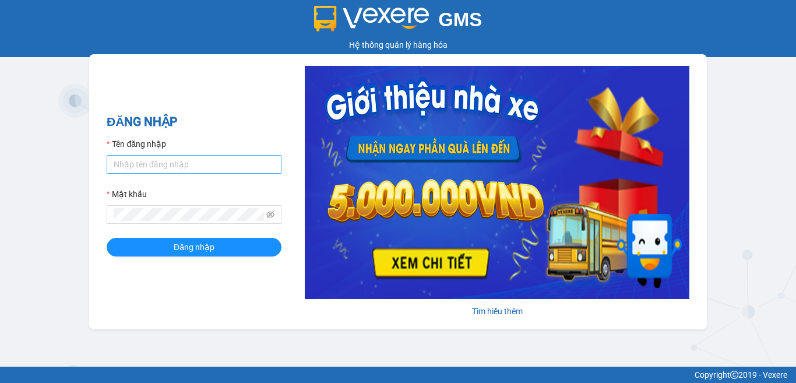
drag, startPoint x: 173, startPoint y: 150, endPoint x: 159, endPoint y: 169, distance: 23.8
click at [172, 151] on div "Tên đăng nhập" at bounding box center [194, 145] width 175 height 17
click at [158, 169] on input "Tên đăng nhập" at bounding box center [194, 164] width 175 height 19
type input "phuong.tha"
click at [107, 238] on button "Đăng nhập" at bounding box center [194, 247] width 175 height 19
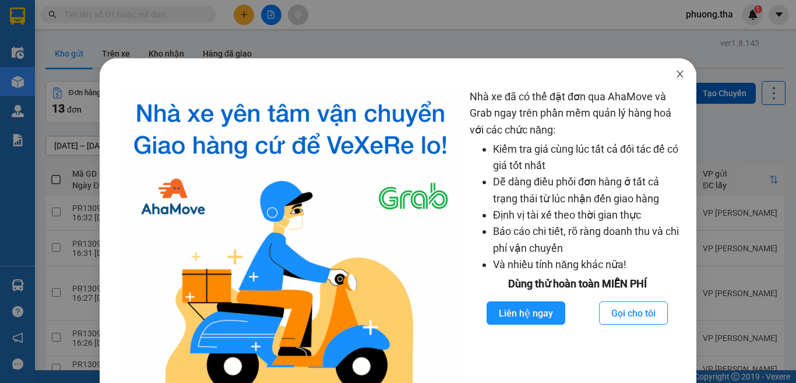
click at [664, 72] on span "Close" at bounding box center [680, 74] width 33 height 33
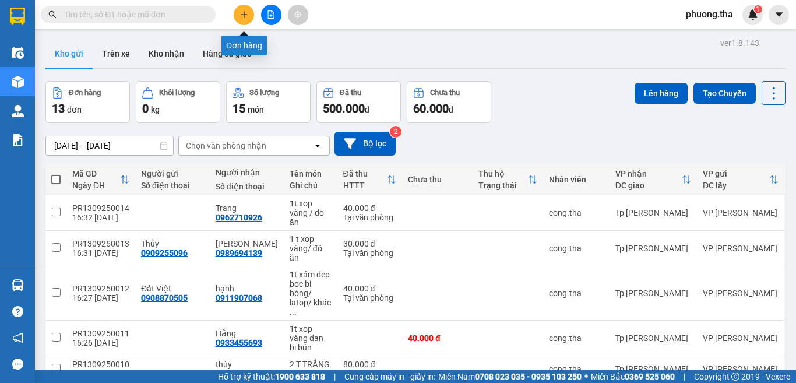
click at [240, 15] on icon "plus" at bounding box center [244, 14] width 8 height 8
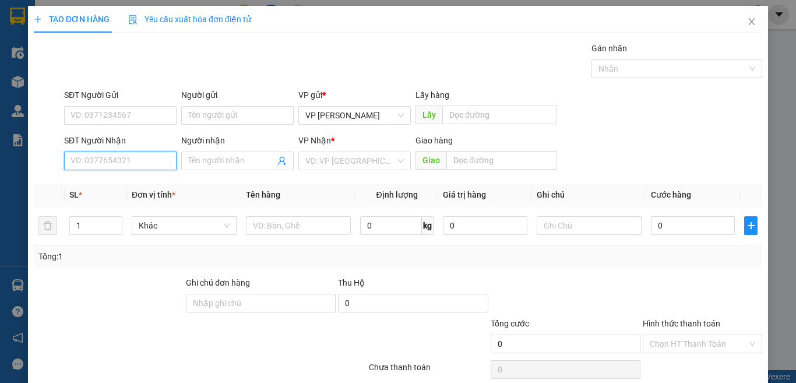
click at [135, 163] on input "SĐT Người Nhận" at bounding box center [120, 160] width 112 height 19
type input "0903612537"
drag, startPoint x: 107, startPoint y: 181, endPoint x: 113, endPoint y: 118, distance: 62.7
click at [108, 181] on div "0903612537 - nghĩa" at bounding box center [118, 184] width 97 height 13
type input "nghĩa"
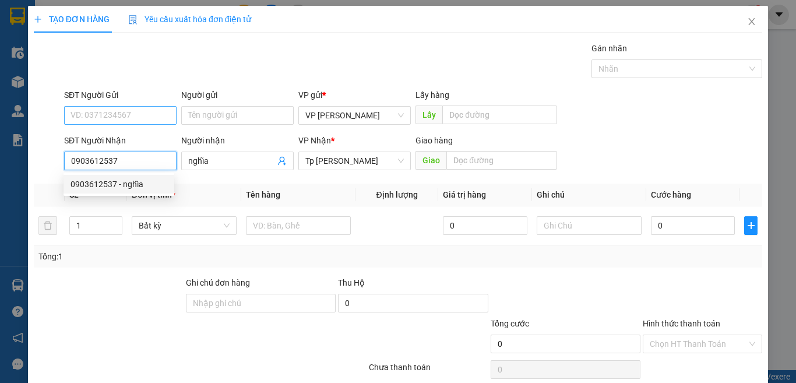
type input "0903612537"
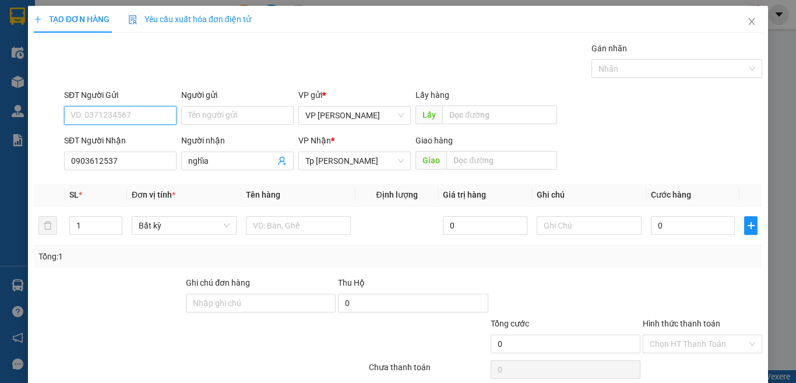
click at [113, 117] on input "SĐT Người Gửi" at bounding box center [120, 115] width 112 height 19
type input "0793831768"
click at [104, 137] on div "0793831768 - Thanh" at bounding box center [127, 138] width 115 height 13
type input "Thanh"
type input "0793831768"
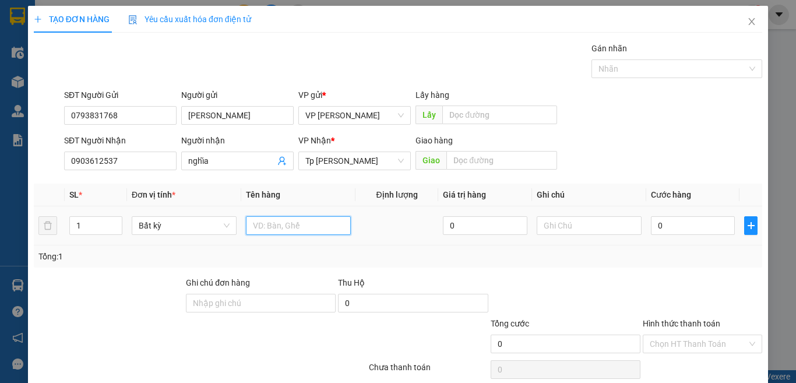
click at [277, 221] on input "text" at bounding box center [298, 225] width 105 height 19
paste input "ám"
paste input "àn"
paste input "ẫu"
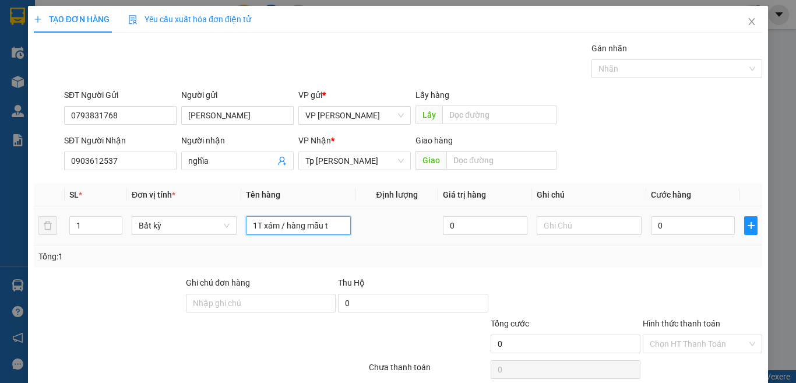
paste input "ư"
type input "1T xám / hàng mẫu"
click at [681, 228] on input "0" at bounding box center [693, 225] width 84 height 19
type input "4"
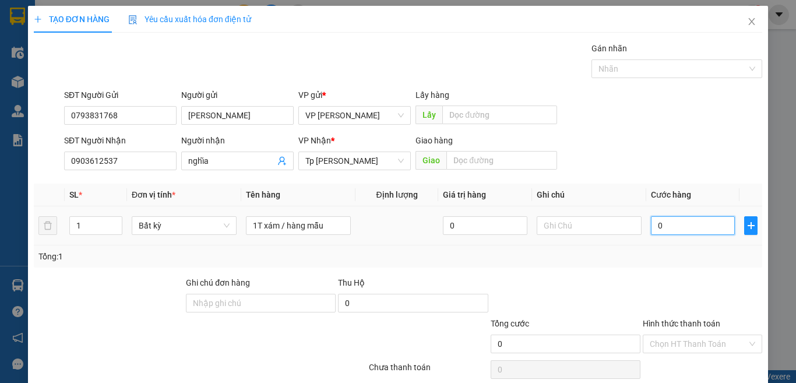
type input "4"
type input "40"
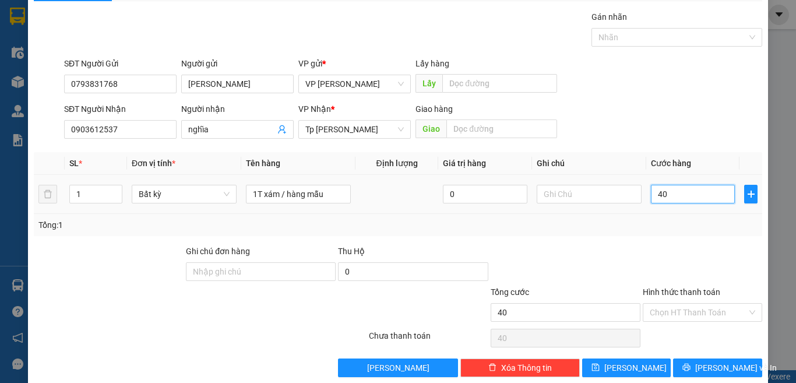
scroll to position [48, 0]
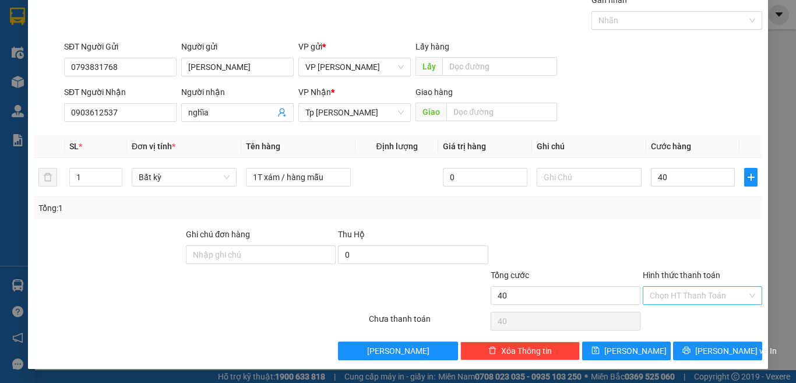
click at [668, 293] on input "Hình thức thanh toán" at bounding box center [698, 295] width 97 height 17
type input "40.000"
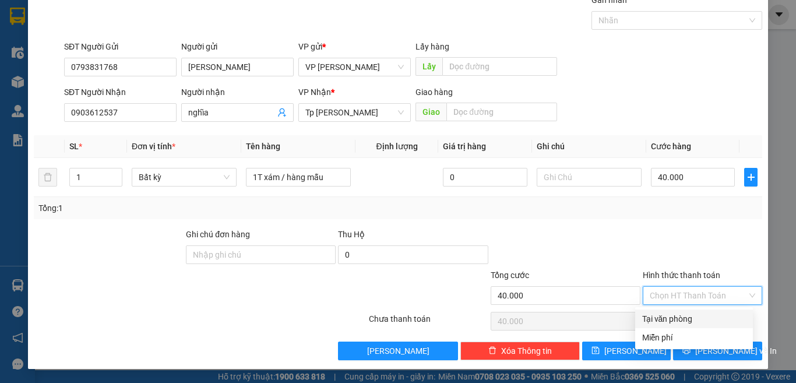
click at [656, 312] on div "Tại văn phòng" at bounding box center [694, 318] width 118 height 19
type input "0"
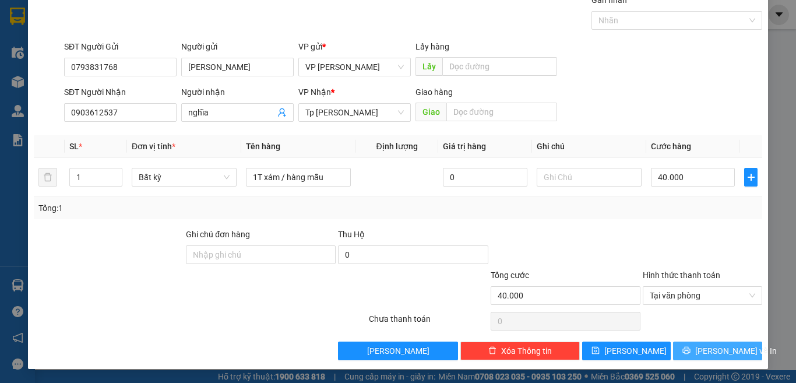
click at [713, 355] on span "[PERSON_NAME] và In" at bounding box center [736, 350] width 82 height 13
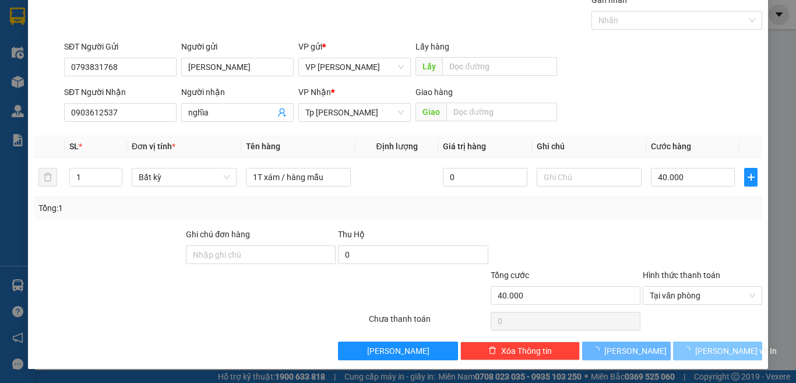
scroll to position [16, 0]
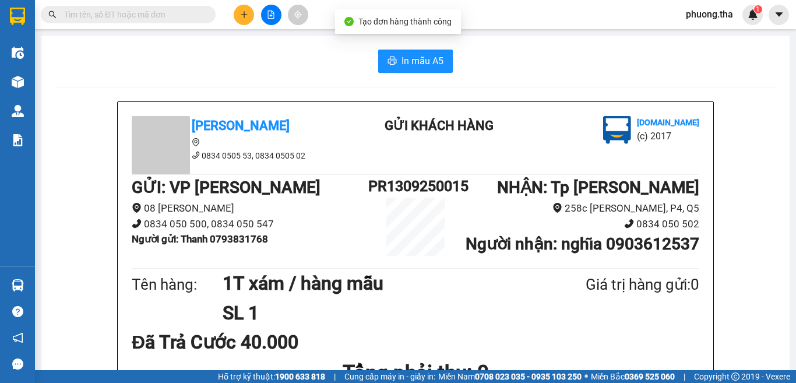
click at [409, 58] on span "In mẫu A5" at bounding box center [422, 61] width 42 height 15
click at [245, 15] on icon "plus" at bounding box center [244, 14] width 6 height 1
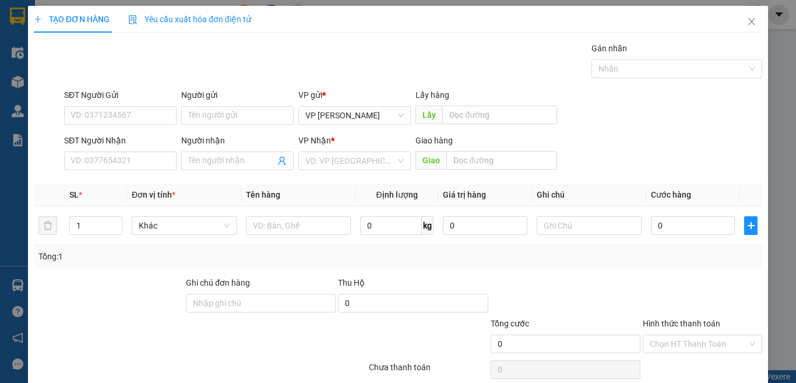
click at [347, 150] on div "VP Nhận *" at bounding box center [354, 142] width 112 height 17
click at [345, 158] on input "search" at bounding box center [350, 160] width 90 height 17
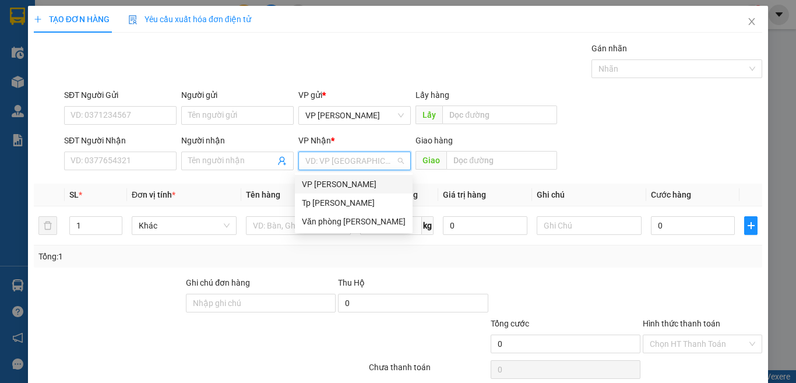
click at [337, 181] on div "VP [PERSON_NAME]" at bounding box center [354, 184] width 104 height 13
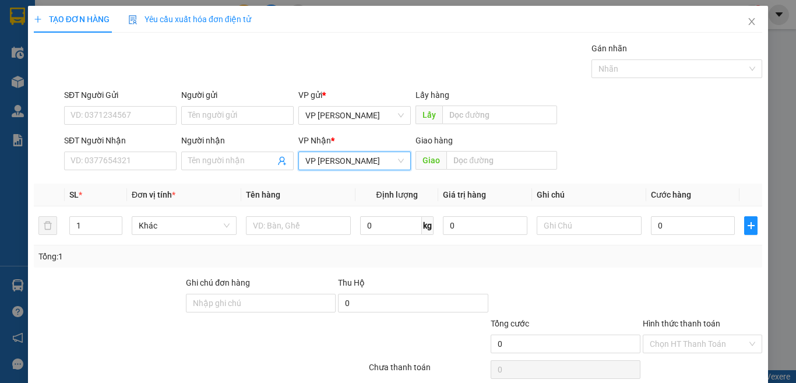
click at [330, 163] on span "VP [PERSON_NAME]" at bounding box center [354, 160] width 98 height 17
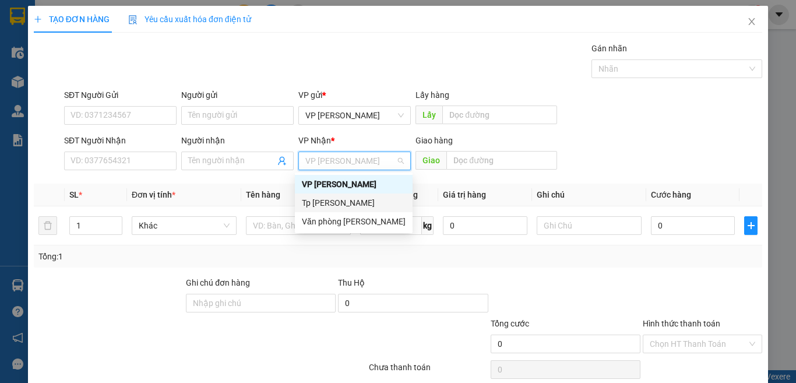
drag, startPoint x: 324, startPoint y: 199, endPoint x: 214, endPoint y: 184, distance: 111.8
click at [320, 198] on div "Tp [PERSON_NAME]" at bounding box center [354, 202] width 104 height 13
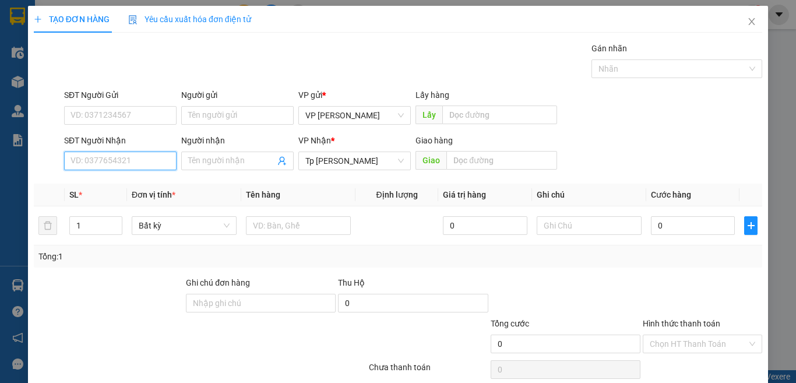
click at [161, 165] on input "SĐT Người Nhận" at bounding box center [120, 160] width 112 height 19
type input "0826964696"
click at [117, 189] on div "0826964696 - THẨM" at bounding box center [118, 184] width 97 height 13
type input "THẨM"
type input "0826964696"
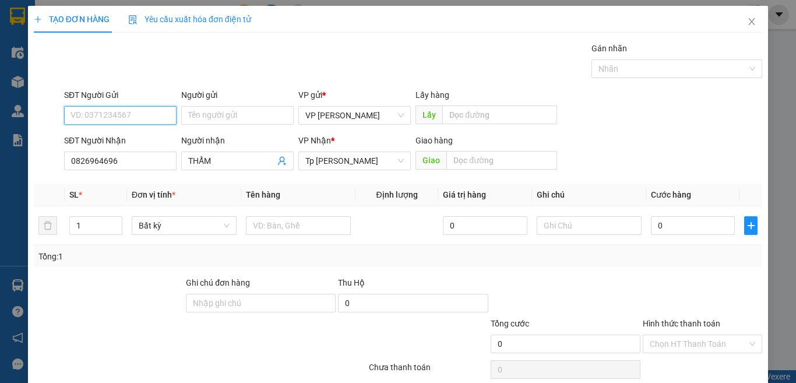
click at [150, 111] on input "SĐT Người Gửi" at bounding box center [120, 115] width 112 height 19
click at [146, 139] on div "0832991045 - Mỹ" at bounding box center [118, 138] width 97 height 13
type input "0832991045"
type input "Mỹ"
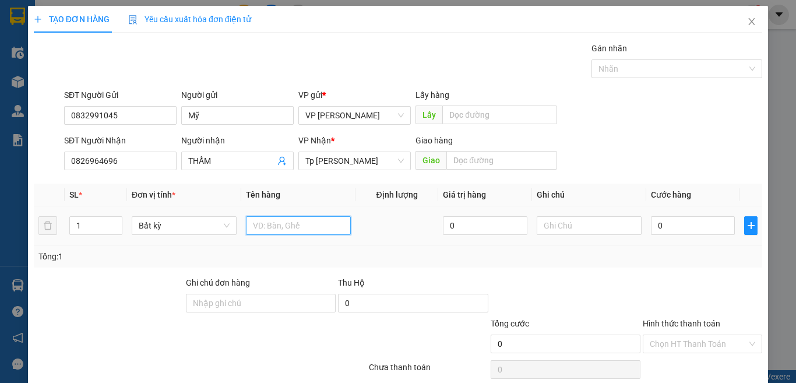
click at [274, 223] on input "text" at bounding box center [298, 225] width 105 height 19
paste input "ục"
paste input "đ"
paste input "àng"
type input "1 cục đen keo vàng"
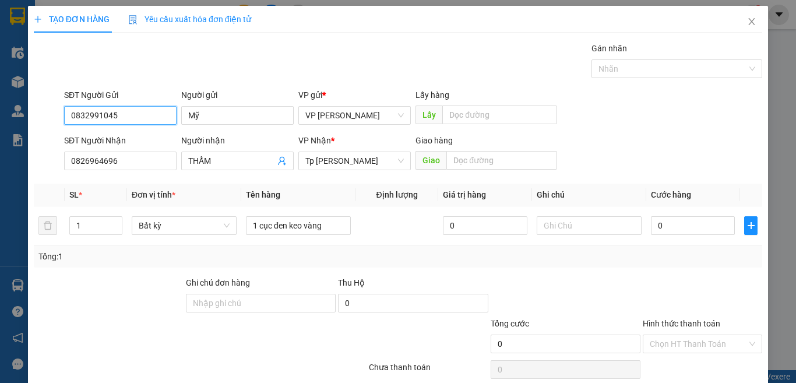
drag, startPoint x: 134, startPoint y: 112, endPoint x: 62, endPoint y: 124, distance: 72.5
click at [62, 124] on div "SĐT Người Gửi 0832991045 0832991045" at bounding box center [120, 109] width 117 height 41
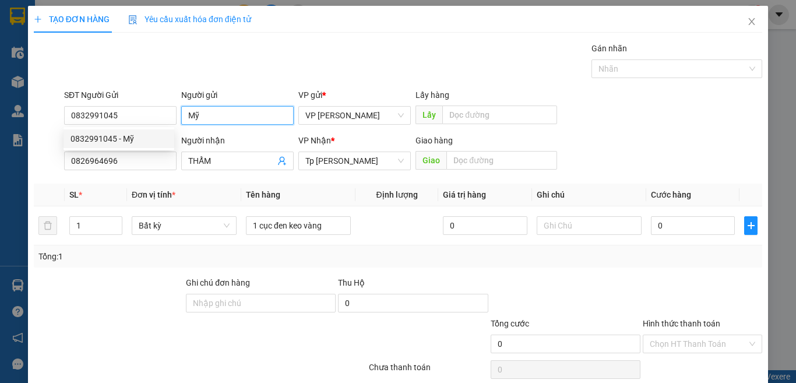
click at [203, 121] on input "Mỹ" at bounding box center [237, 115] width 112 height 19
drag, startPoint x: 209, startPoint y: 116, endPoint x: 179, endPoint y: 141, distance: 38.9
click at [189, 110] on input "Mỹ" at bounding box center [237, 115] width 112 height 19
paste input "ô"
paste input "ư"
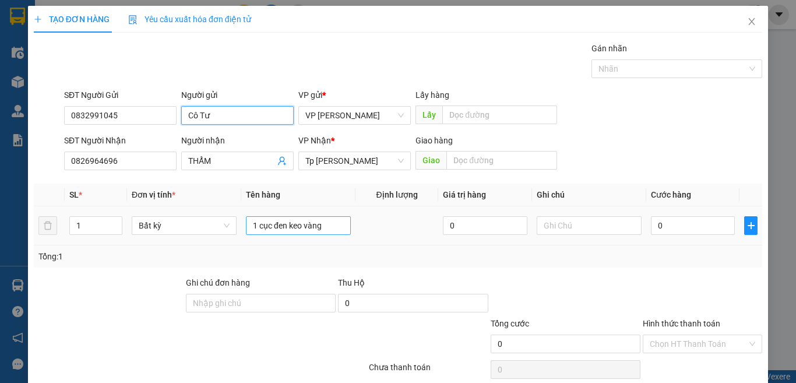
type input "Cô Tư"
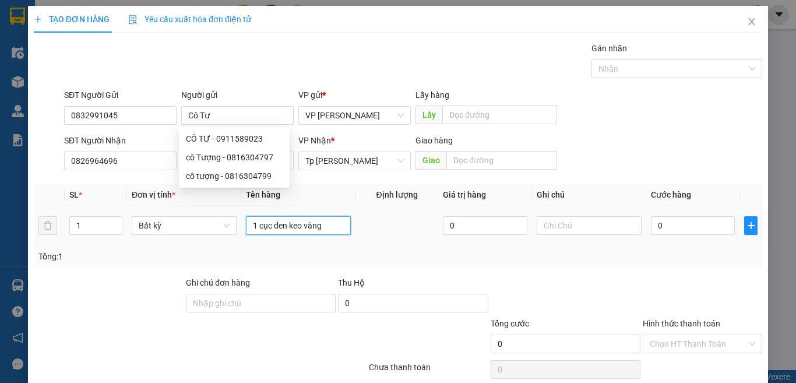
click at [338, 220] on input "1 cục đen keo vàng" at bounding box center [298, 225] width 105 height 19
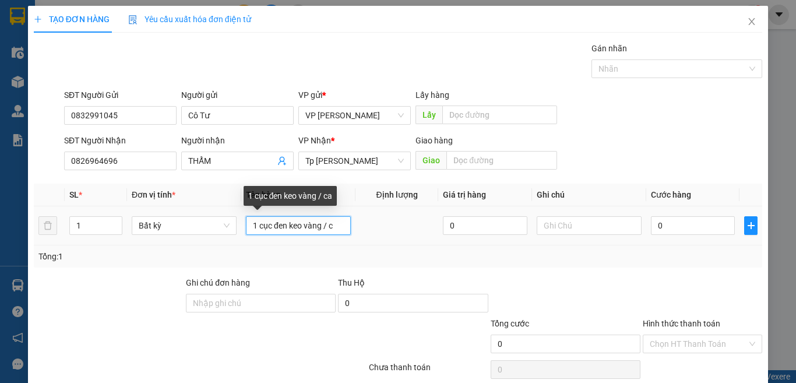
paste input "á"
paste input "ô"
click at [312, 228] on input "1 cục đen keo vàng / cá khô" at bounding box center [298, 225] width 105 height 19
paste input "ăm"
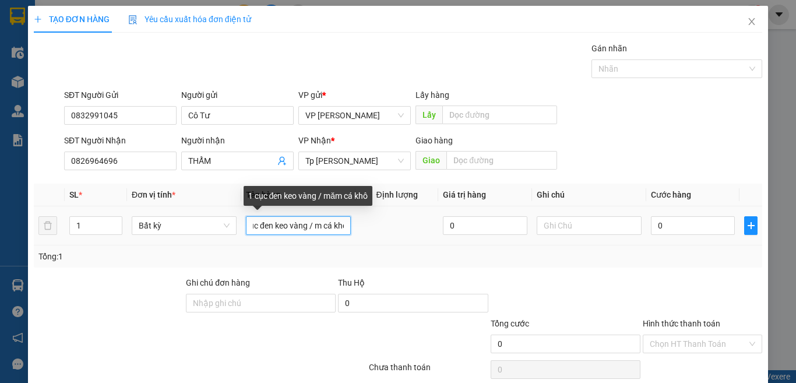
paste input "ắm"
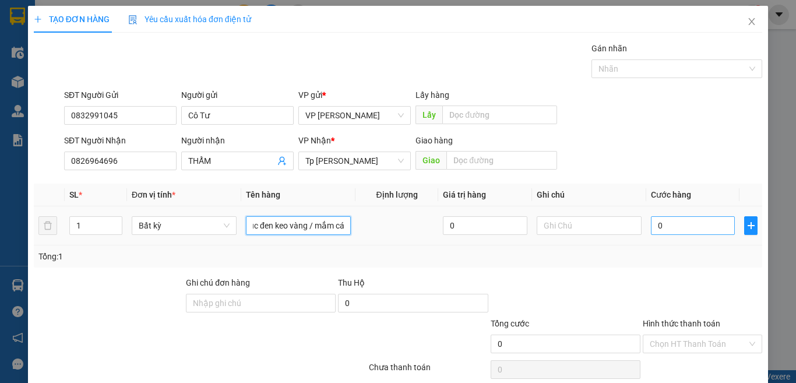
type input "1 cục đen keo vàng / mắm cá khô"
click at [666, 225] on input "0" at bounding box center [693, 225] width 84 height 19
type input "3"
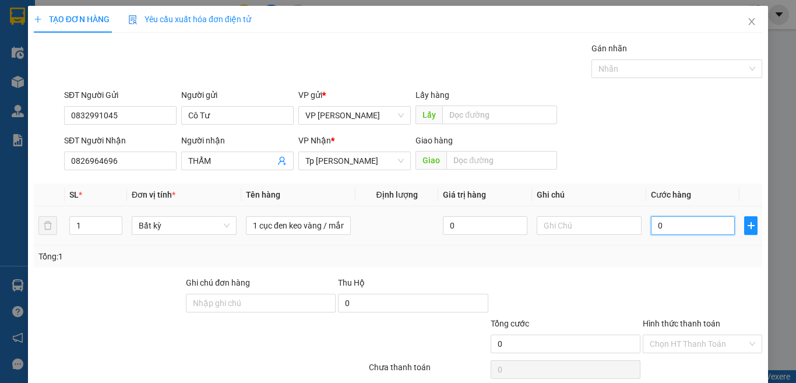
type input "3"
type input "30"
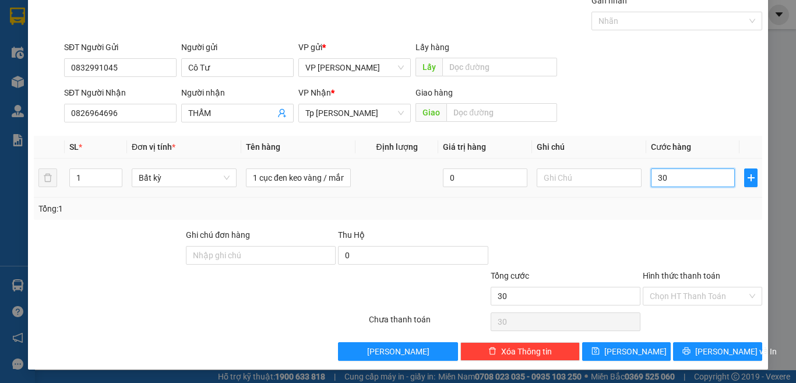
scroll to position [48, 0]
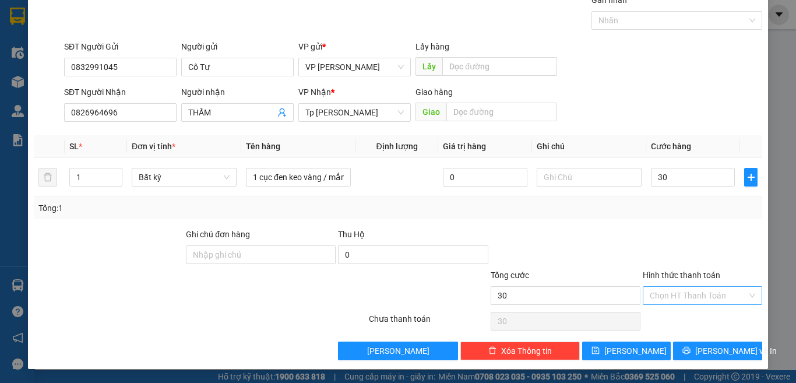
type input "30.000"
drag, startPoint x: 671, startPoint y: 289, endPoint x: 682, endPoint y: 306, distance: 20.2
click at [671, 290] on input "Hình thức thanh toán" at bounding box center [698, 295] width 97 height 17
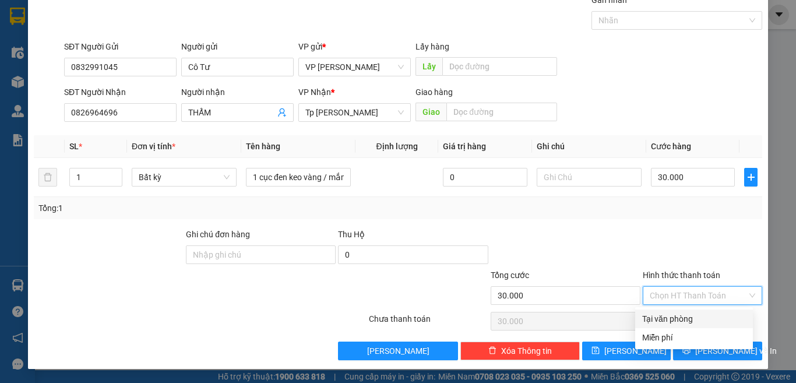
click at [676, 316] on div "Tại văn phòng" at bounding box center [694, 318] width 104 height 13
type input "0"
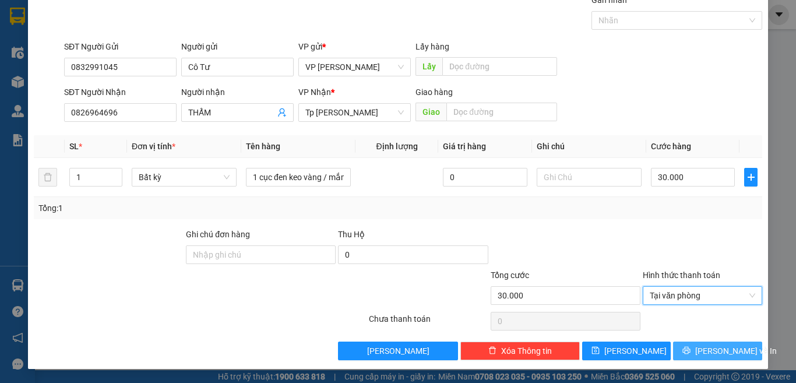
click at [692, 344] on button "[PERSON_NAME] và In" at bounding box center [717, 350] width 89 height 19
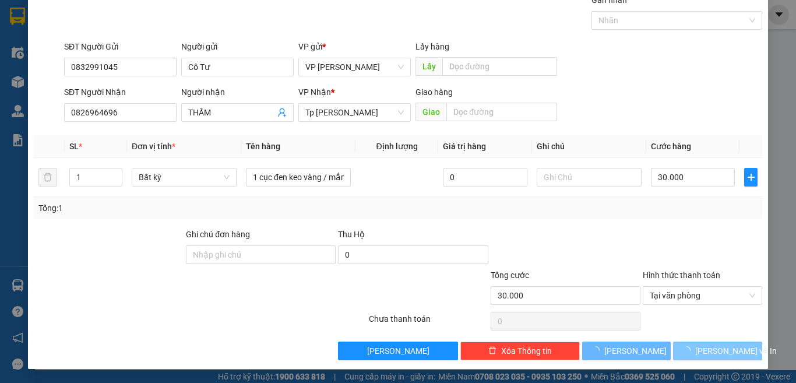
scroll to position [17, 0]
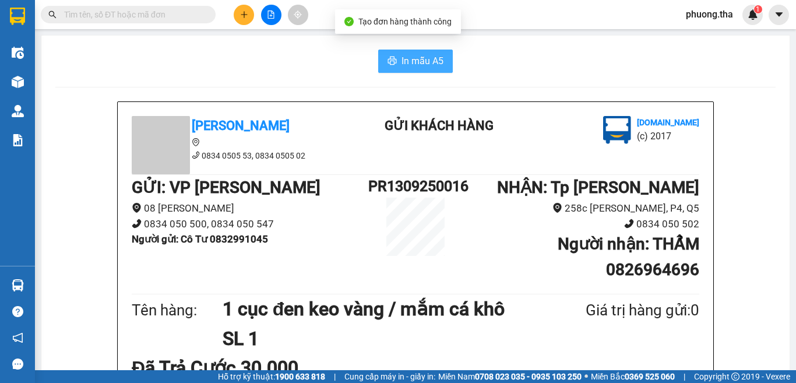
click at [425, 69] on button "In mẫu A5" at bounding box center [415, 61] width 75 height 23
click at [228, 17] on div at bounding box center [270, 15] width 87 height 20
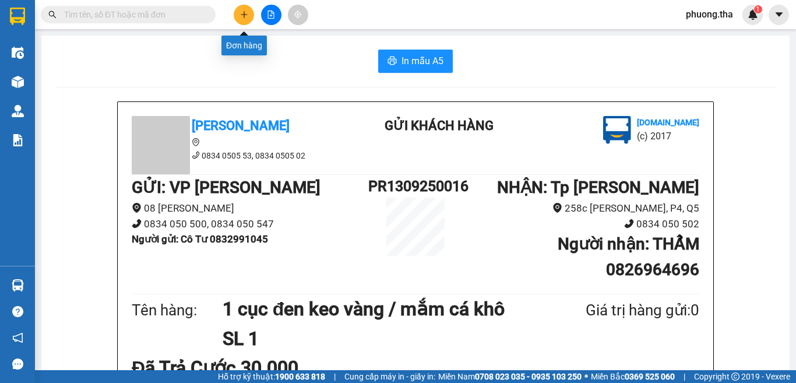
click at [240, 15] on icon "plus" at bounding box center [244, 14] width 8 height 8
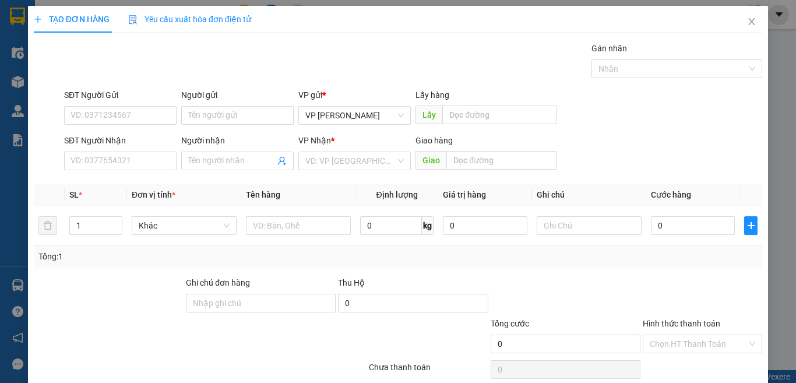
click at [337, 144] on div "VP Nhận *" at bounding box center [354, 140] width 112 height 13
click at [341, 149] on div "VP Nhận *" at bounding box center [354, 142] width 112 height 17
click at [348, 153] on input "search" at bounding box center [350, 160] width 90 height 17
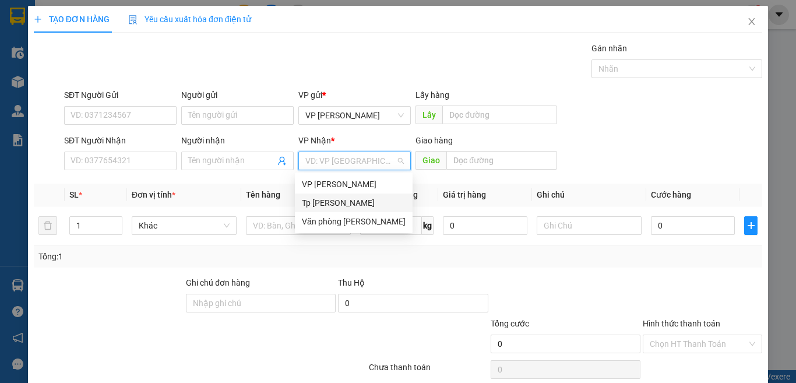
drag, startPoint x: 343, startPoint y: 182, endPoint x: 347, endPoint y: 196, distance: 15.3
click at [352, 199] on div "VP Phan Rang Tp Hồ Chí Minh Văn phòng Phan Thiết" at bounding box center [354, 203] width 118 height 56
click at [135, 165] on input "SĐT Người Nhận" at bounding box center [120, 160] width 112 height 19
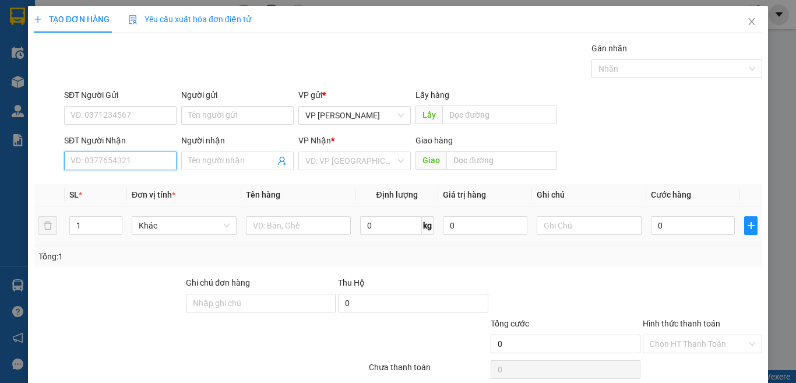
type input "1"
type input "0784545407"
click at [191, 161] on input "Người nhận" at bounding box center [231, 160] width 87 height 13
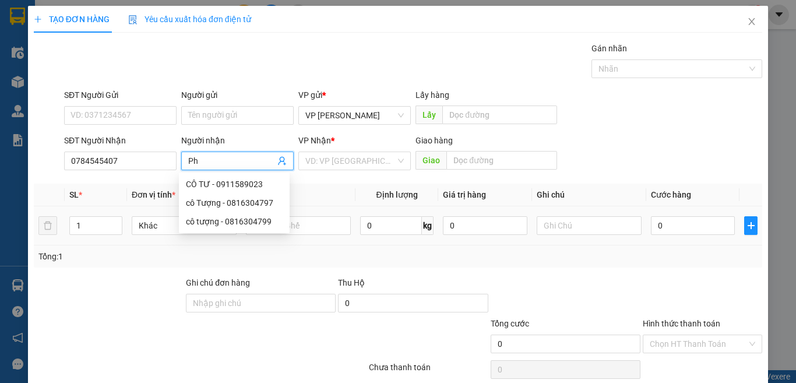
paste input "úc"
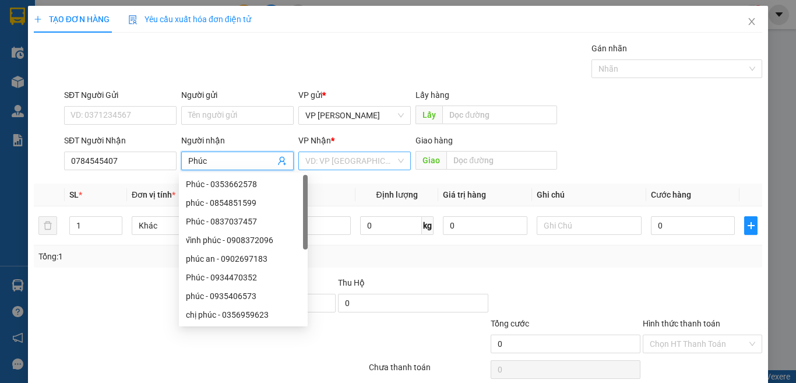
type input "Phúc"
click at [342, 161] on input "search" at bounding box center [350, 160] width 90 height 17
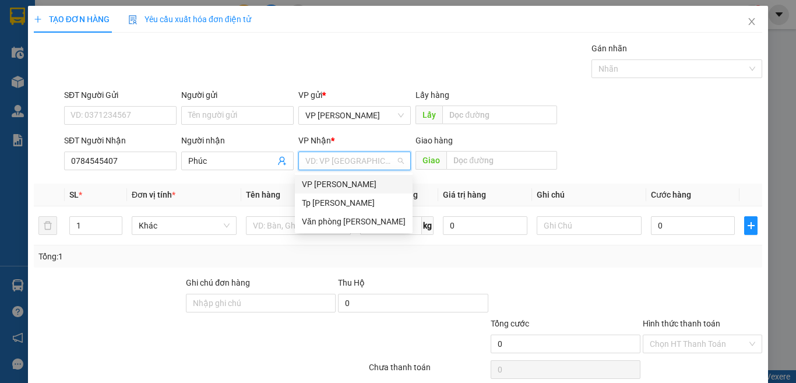
click at [326, 178] on div "VP [PERSON_NAME]" at bounding box center [354, 184] width 104 height 13
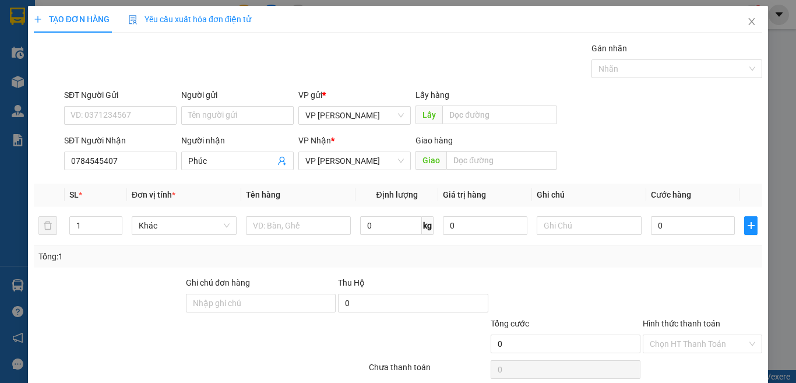
click at [329, 149] on div "VP Nhận *" at bounding box center [354, 142] width 112 height 17
click at [330, 167] on span "VP [PERSON_NAME]" at bounding box center [354, 160] width 98 height 17
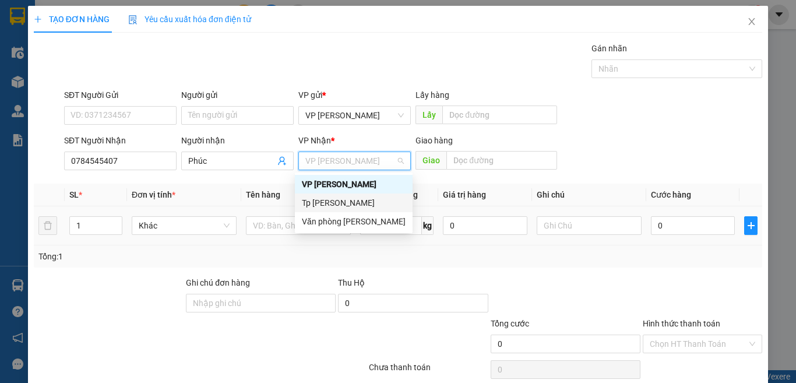
drag, startPoint x: 328, startPoint y: 200, endPoint x: 300, endPoint y: 206, distance: 28.6
click at [327, 202] on div "Tp [PERSON_NAME]" at bounding box center [354, 202] width 104 height 13
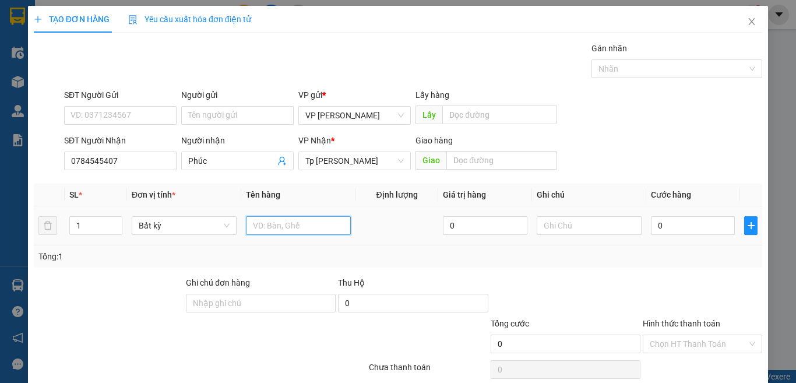
click at [278, 224] on input "text" at bounding box center [298, 225] width 105 height 19
paste input "đ"
paste input "ô"
paste input "ồ"
paste input "ă"
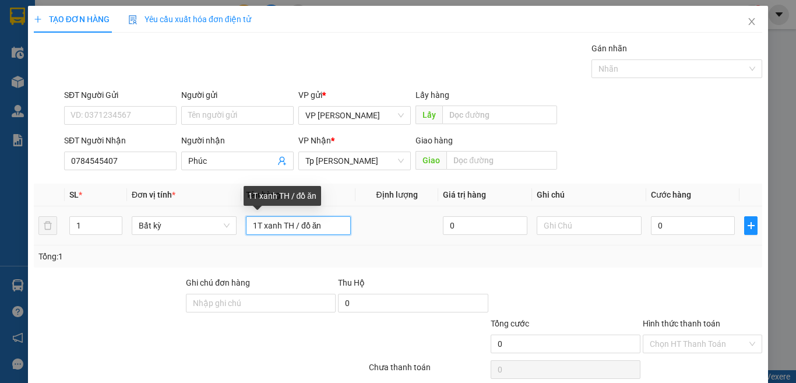
drag, startPoint x: 298, startPoint y: 229, endPoint x: 324, endPoint y: 225, distance: 26.4
click at [324, 225] on input "1T xanh TH / đồ ăn" at bounding box center [298, 225] width 105 height 19
paste input "â"
paste input "ầ"
type input "1T xanh TH / QA"
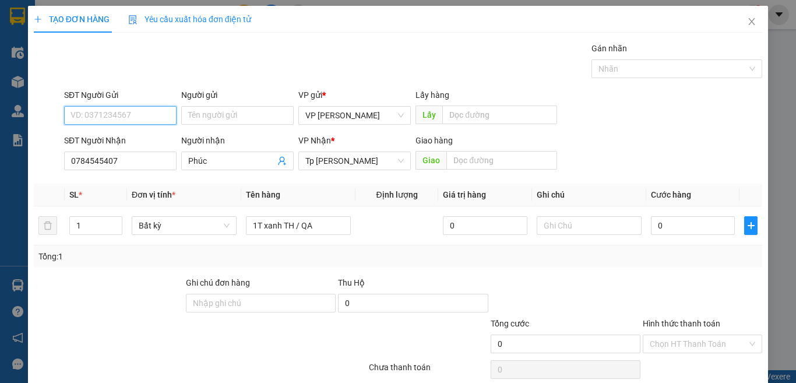
click at [102, 108] on input "SĐT Người Gửi" at bounding box center [120, 115] width 112 height 19
click at [91, 112] on input "SĐT Người Gửi" at bounding box center [120, 115] width 112 height 19
type input "0918527327"
paste input "í"
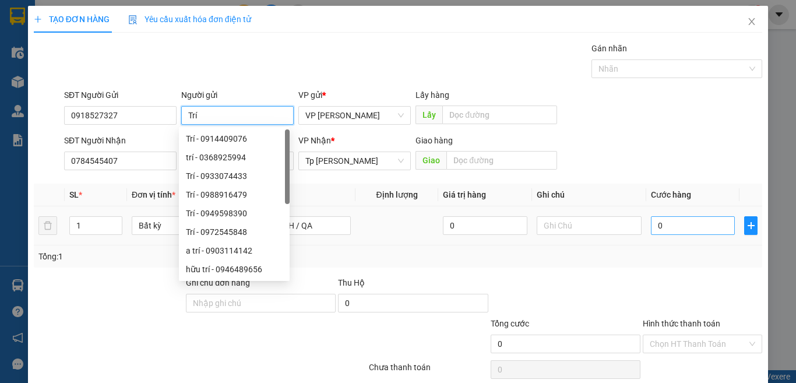
type input "Trí"
click at [689, 225] on input "0" at bounding box center [693, 225] width 84 height 19
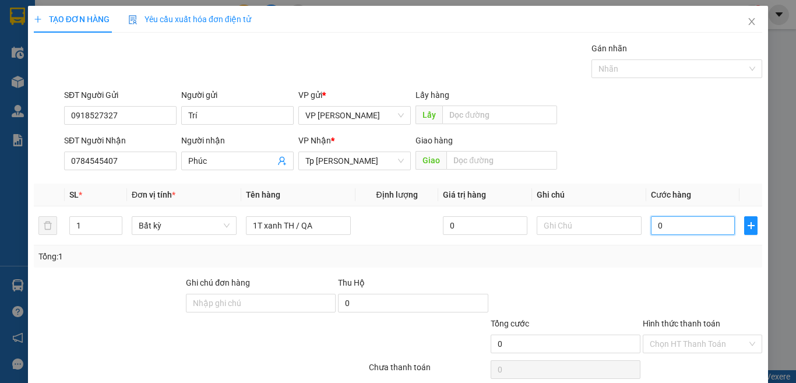
type input "3"
type input "30"
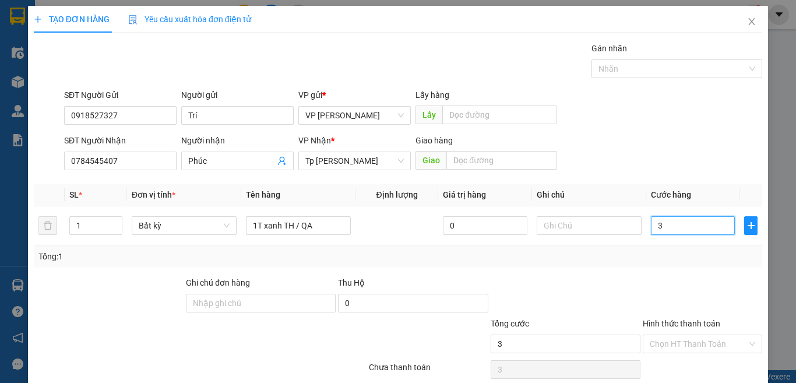
type input "30"
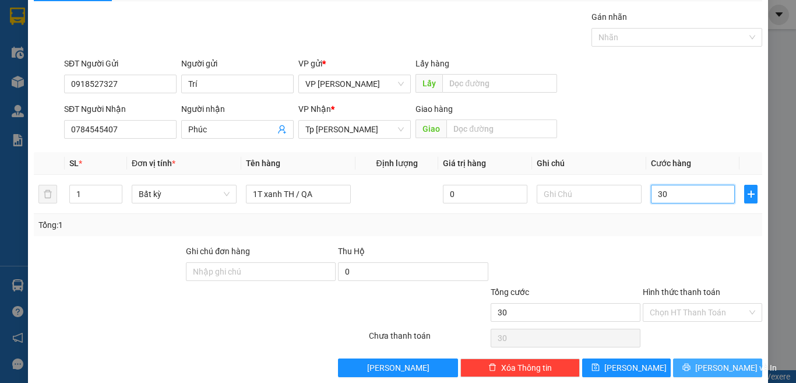
scroll to position [48, 0]
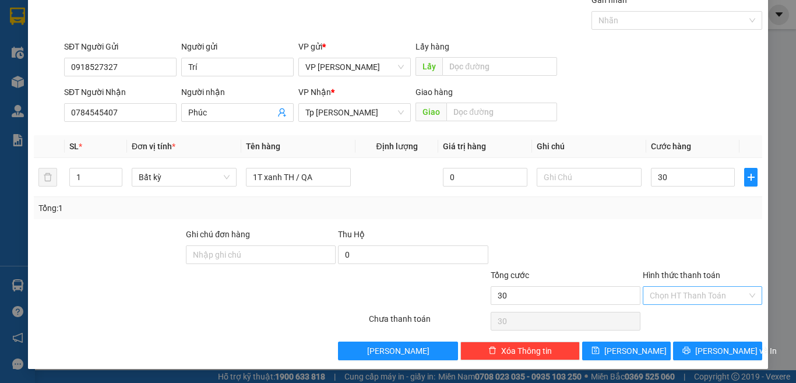
type input "30.000"
drag, startPoint x: 693, startPoint y: 293, endPoint x: 687, endPoint y: 302, distance: 11.0
click at [692, 297] on input "Hình thức thanh toán" at bounding box center [698, 295] width 97 height 17
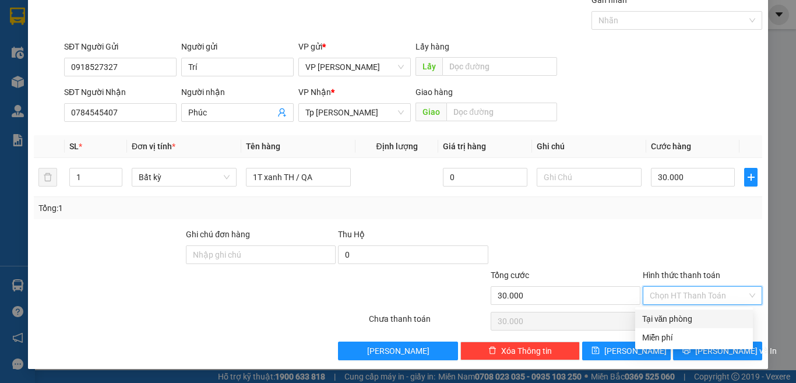
click at [671, 321] on div "Tại văn phòng" at bounding box center [694, 318] width 104 height 13
type input "0"
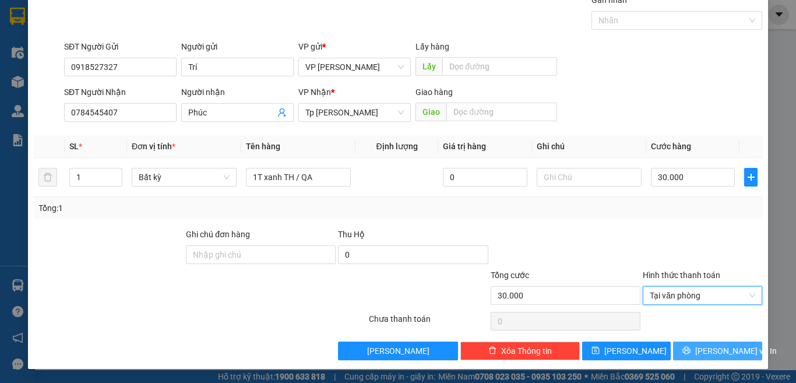
click at [700, 347] on span "[PERSON_NAME] và In" at bounding box center [736, 350] width 82 height 13
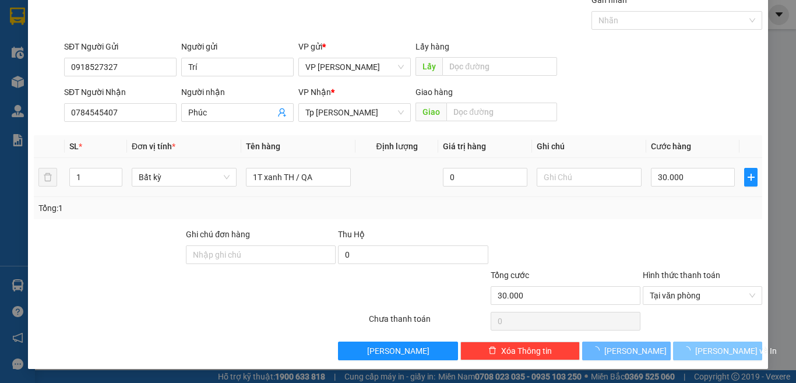
scroll to position [17, 0]
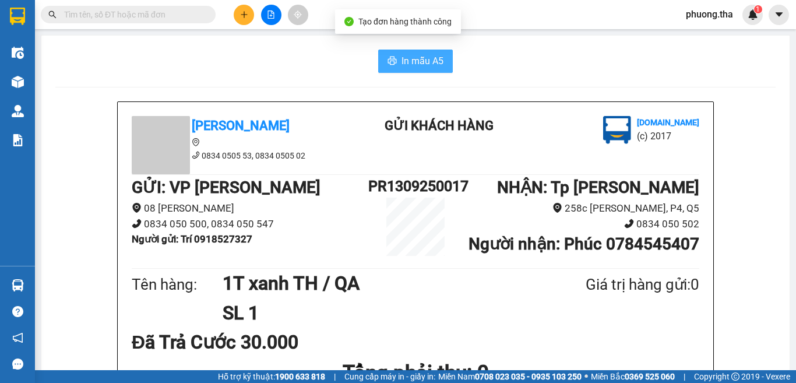
click at [405, 58] on span "In mẫu A5" at bounding box center [422, 61] width 42 height 15
click at [141, 13] on input "text" at bounding box center [132, 14] width 137 height 13
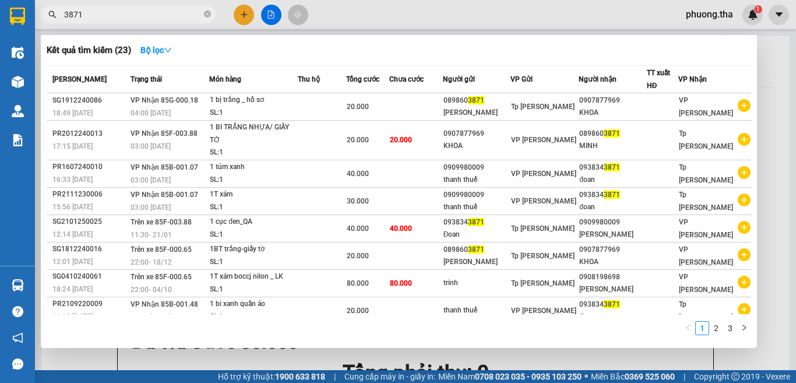
type input "3871"
click at [155, 43] on button "Bộ lọc" at bounding box center [156, 50] width 50 height 19
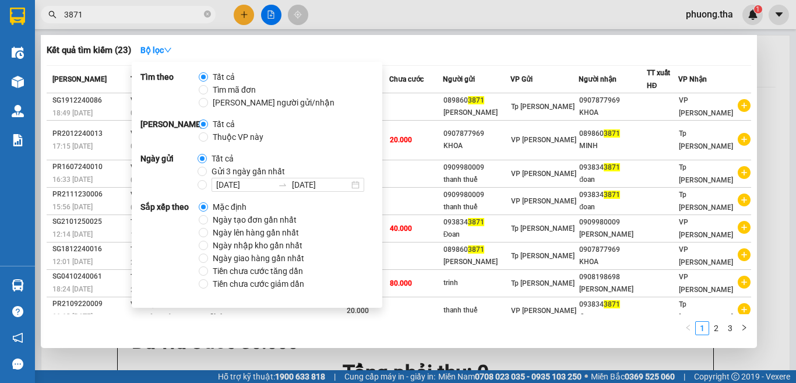
click at [213, 217] on span "Ngày tạo đơn gần nhất" at bounding box center [254, 219] width 93 height 13
click at [208, 217] on input "Ngày tạo đơn gần nhất" at bounding box center [203, 219] width 9 height 9
radio input "true"
radio input "false"
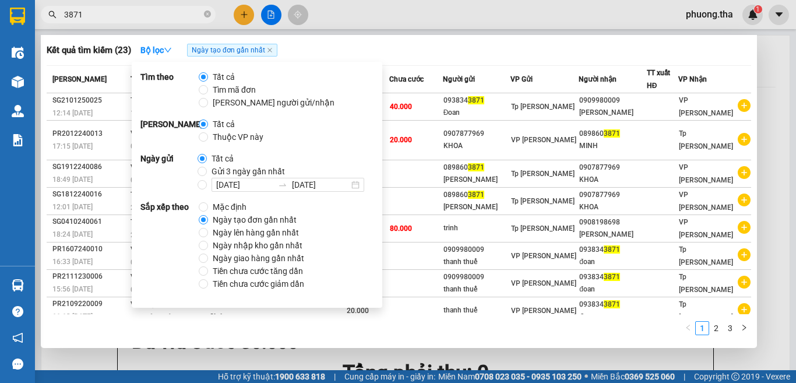
click at [353, 15] on div at bounding box center [398, 191] width 796 height 383
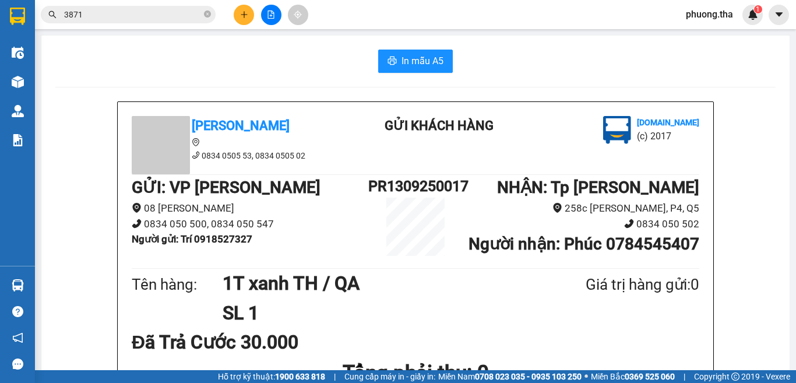
click at [178, 14] on input "3871" at bounding box center [132, 14] width 137 height 13
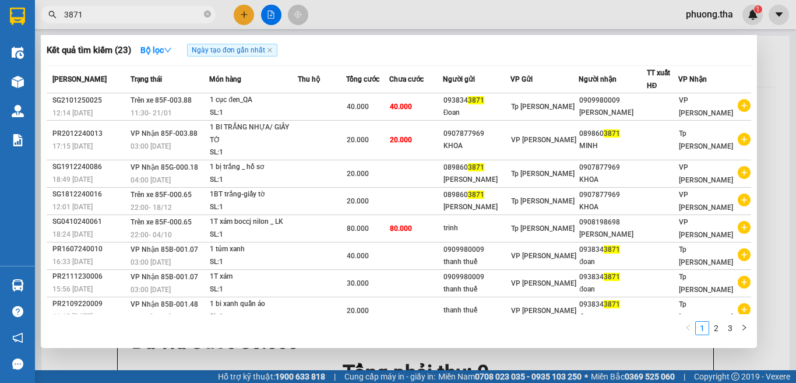
click at [242, 8] on div at bounding box center [398, 191] width 796 height 383
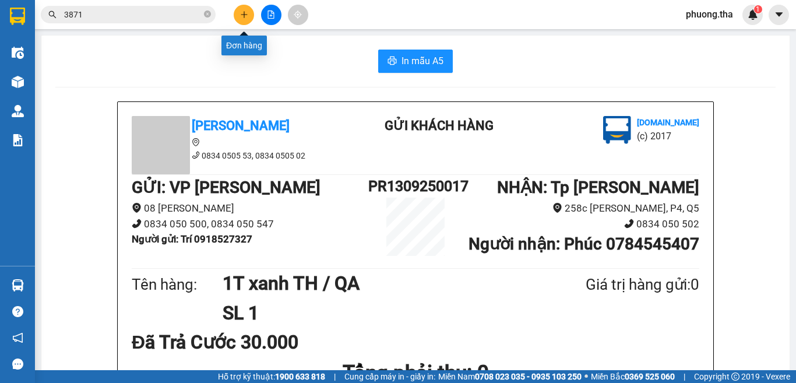
click at [243, 9] on button at bounding box center [244, 15] width 20 height 20
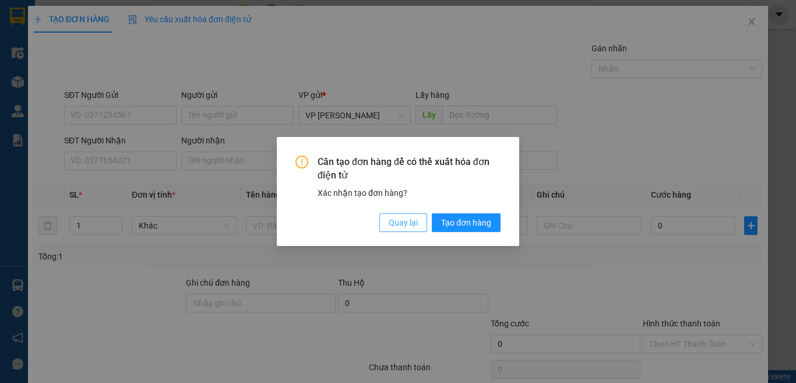
click at [410, 225] on span "Quay lại" at bounding box center [403, 222] width 29 height 13
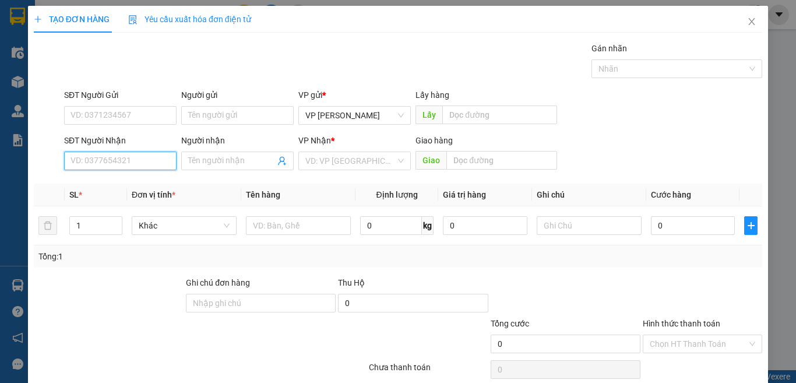
click at [93, 156] on input "SĐT Người Nhận" at bounding box center [120, 160] width 112 height 19
drag, startPoint x: 93, startPoint y: 175, endPoint x: 102, endPoint y: 164, distance: 14.1
click at [94, 175] on div "0812073638 - Triết" at bounding box center [119, 184] width 111 height 19
type input "0812073638"
type input "Triết"
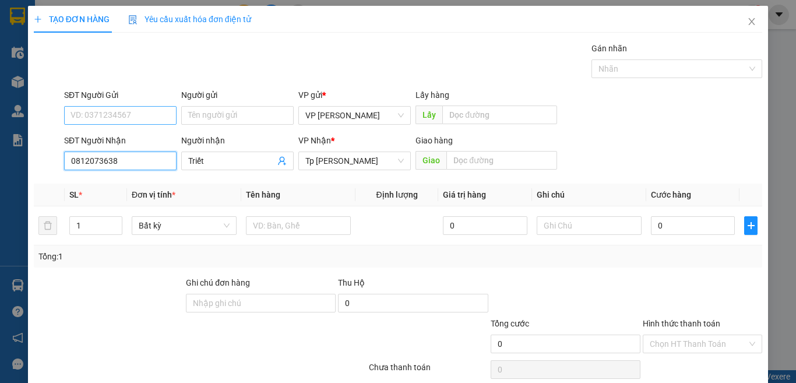
type input "0812073638"
click at [124, 117] on input "SĐT Người Gửi" at bounding box center [120, 115] width 112 height 19
click at [133, 154] on div "0947233685 - Xuân Nữ" at bounding box center [127, 157] width 115 height 13
type input "0947233685"
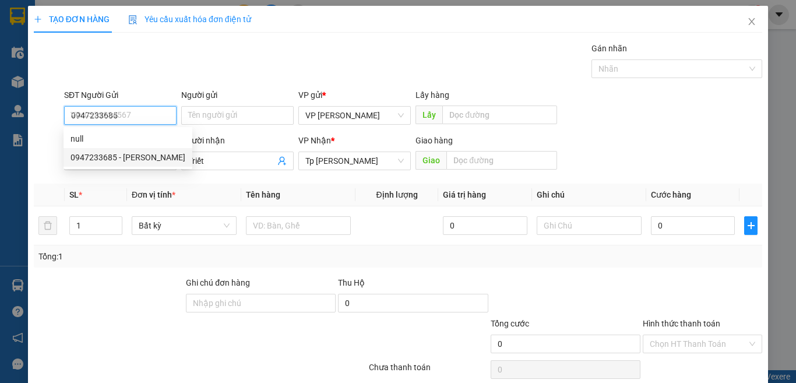
type input "Xuân Nữ"
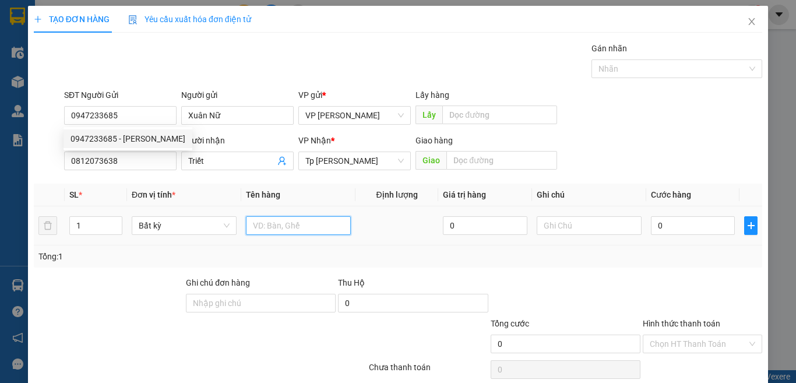
click at [280, 227] on input "text" at bounding box center [298, 225] width 105 height 19
paste input "ọc"
paste input "án"
paste input "ắng"
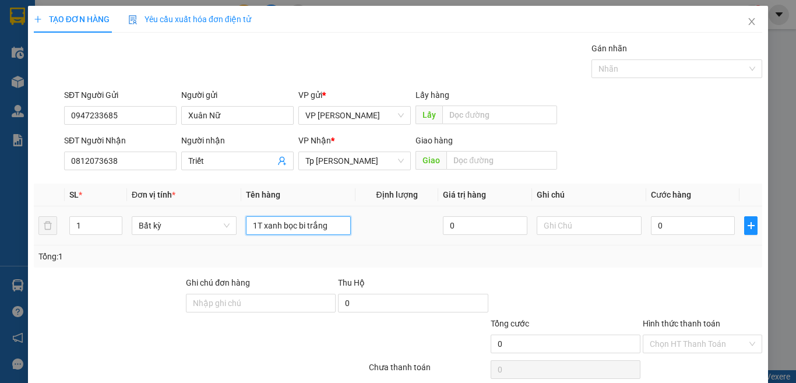
paste input "đ"
paste input "ò"
paste input "ồ"
paste input "ă"
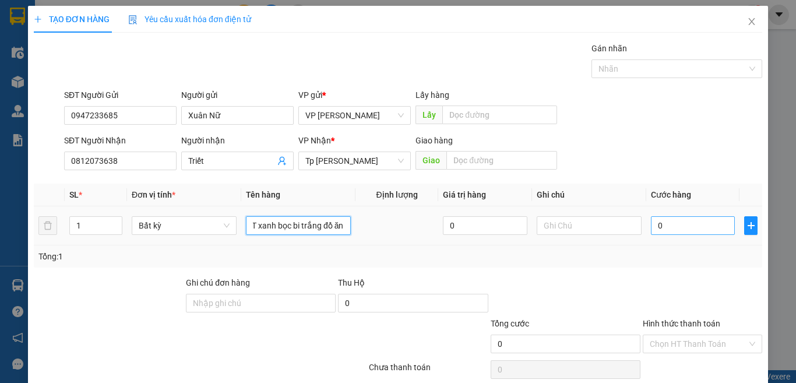
type input "1T xanh bọc bi trắng đồ ăn"
click at [696, 230] on input "0" at bounding box center [693, 225] width 84 height 19
type input "3"
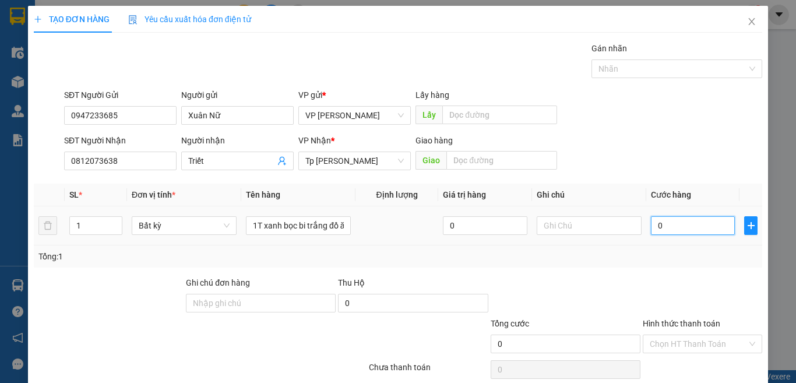
type input "3"
type input "30"
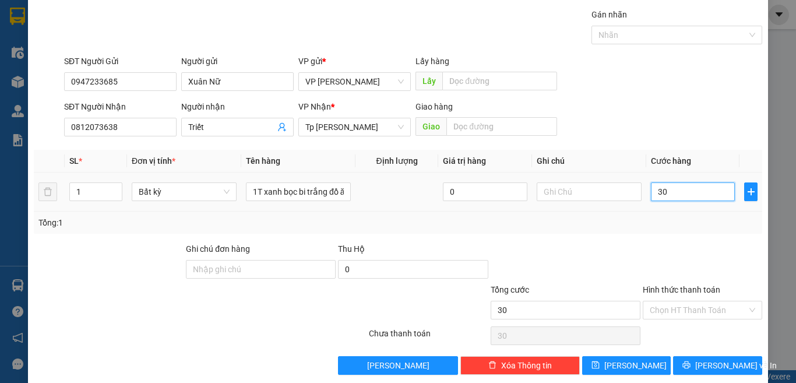
scroll to position [48, 0]
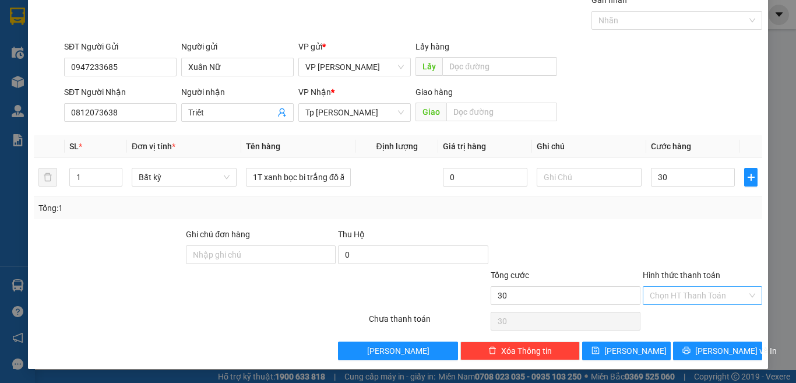
click at [684, 294] on input "Hình thức thanh toán" at bounding box center [698, 295] width 97 height 17
type input "30.000"
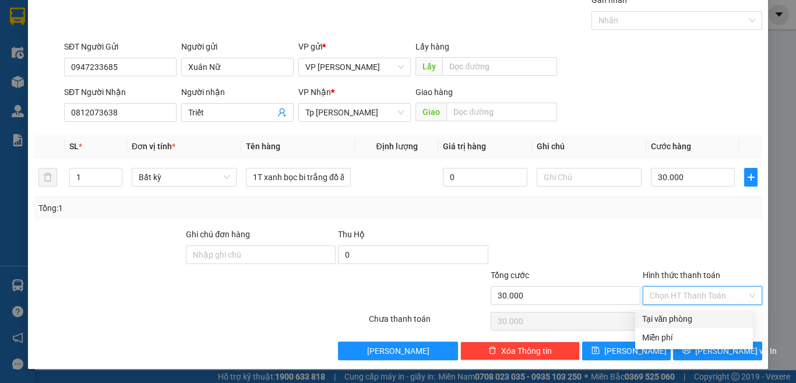
click at [681, 318] on div "Tại văn phòng" at bounding box center [694, 318] width 104 height 13
type input "0"
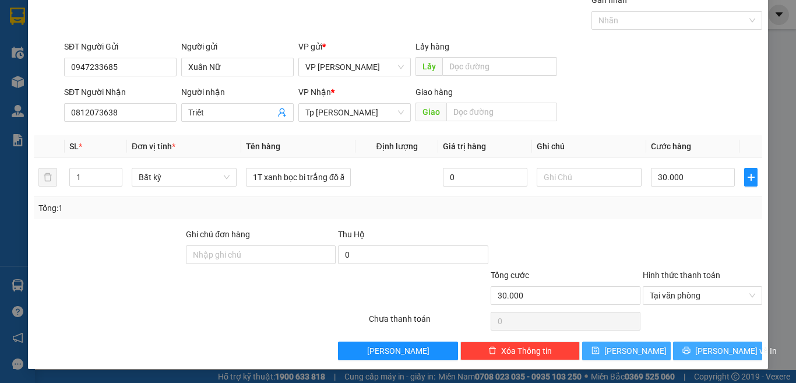
drag, startPoint x: 703, startPoint y: 350, endPoint x: 627, endPoint y: 355, distance: 75.9
click at [701, 351] on span "[PERSON_NAME] và In" at bounding box center [736, 350] width 82 height 13
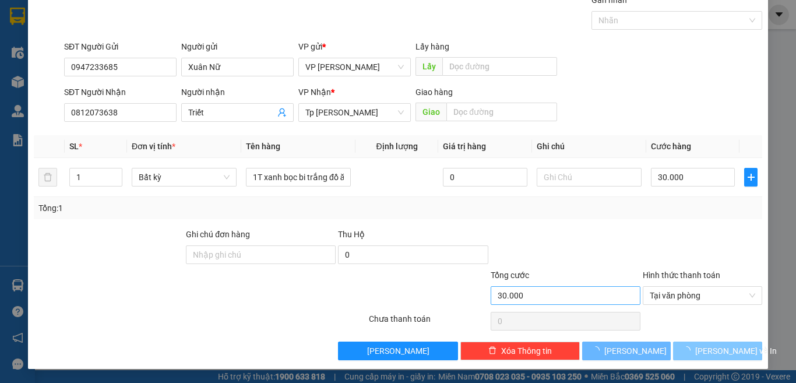
scroll to position [17, 0]
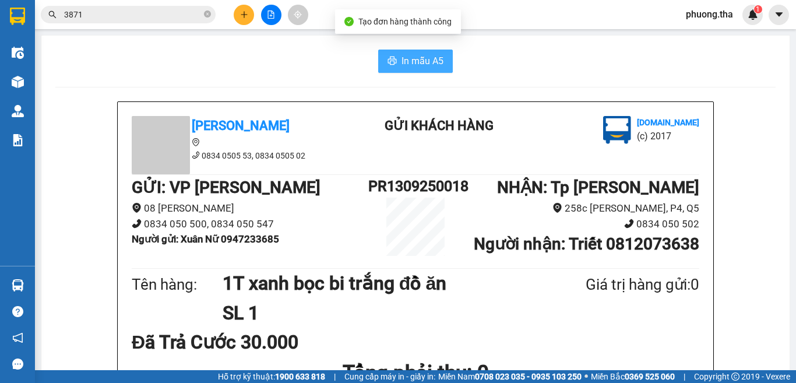
click at [418, 69] on button "In mẫu A5" at bounding box center [415, 61] width 75 height 23
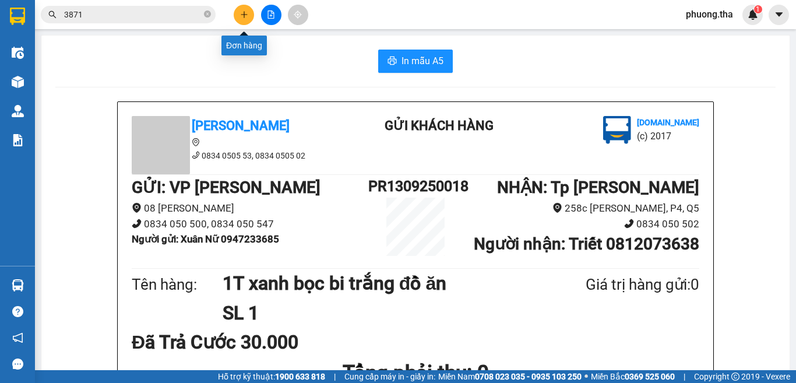
click at [241, 11] on icon "plus" at bounding box center [244, 14] width 8 height 8
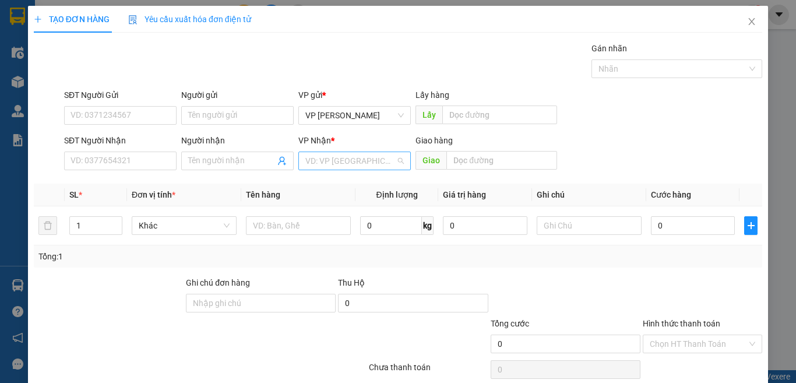
click at [329, 156] on input "search" at bounding box center [350, 160] width 90 height 17
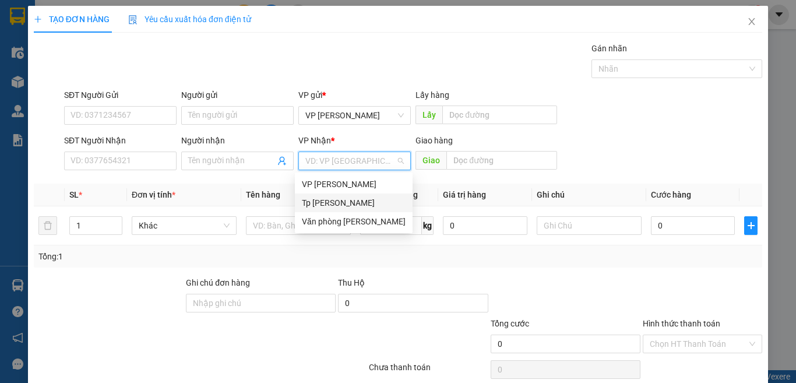
click at [332, 199] on div "Tp [PERSON_NAME]" at bounding box center [354, 202] width 104 height 13
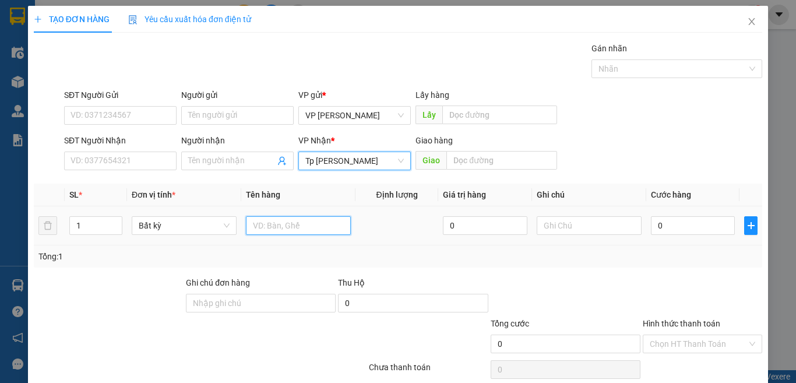
click at [281, 221] on input "text" at bounding box center [298, 225] width 105 height 19
paste input "óp"
paste input "ốp"
paste input "àn"
paste input "đ"
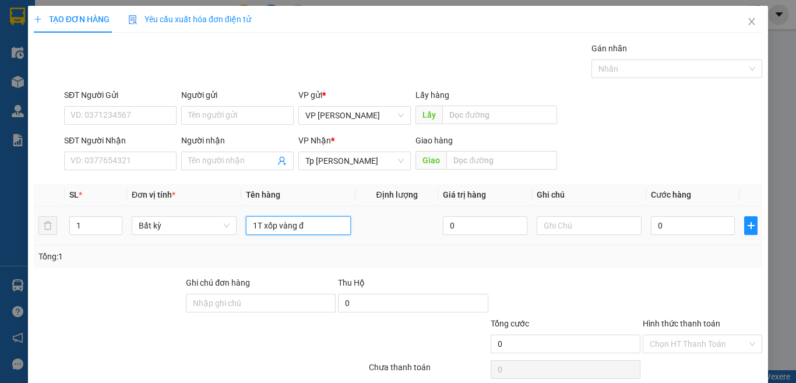
paste input "ò"
paste input "ồ"
paste input "ă"
type input "1T xốp vàng đồ ăn"
click at [673, 218] on input "0" at bounding box center [693, 225] width 84 height 19
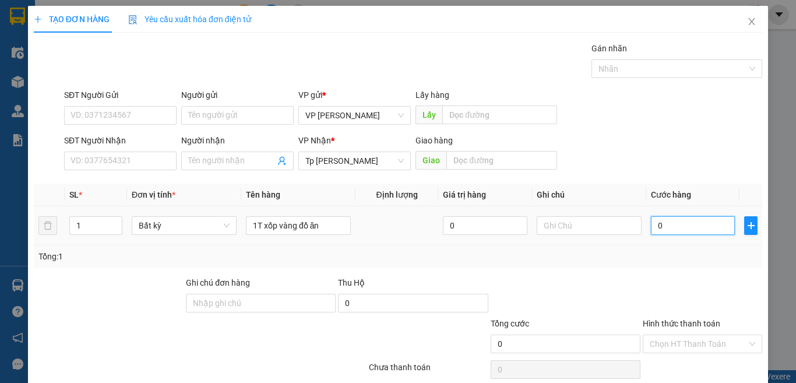
type input "4"
type input "40"
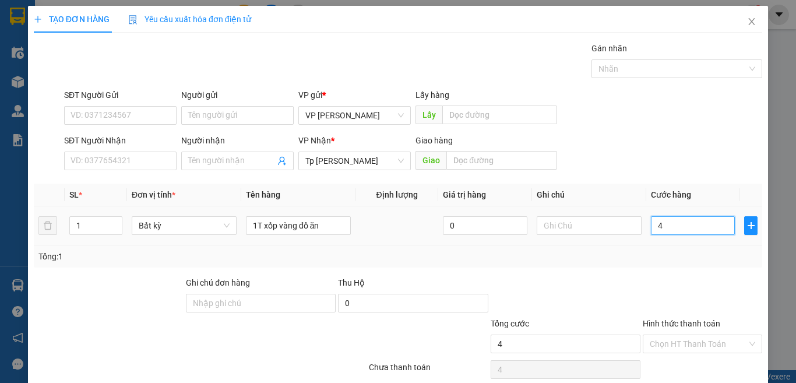
type input "40"
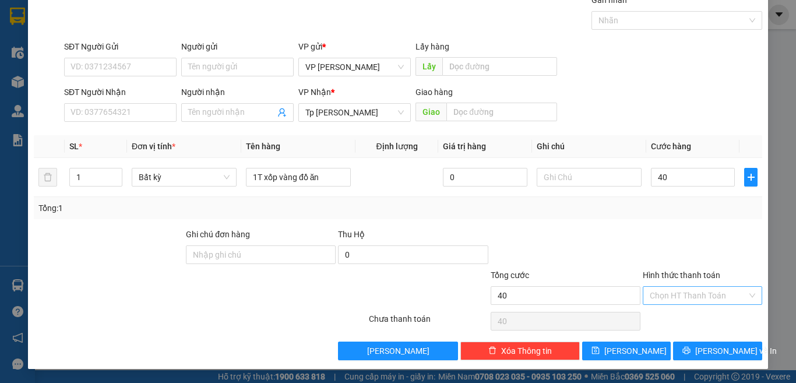
type input "40.000"
click at [679, 301] on input "Hình thức thanh toán" at bounding box center [698, 295] width 97 height 17
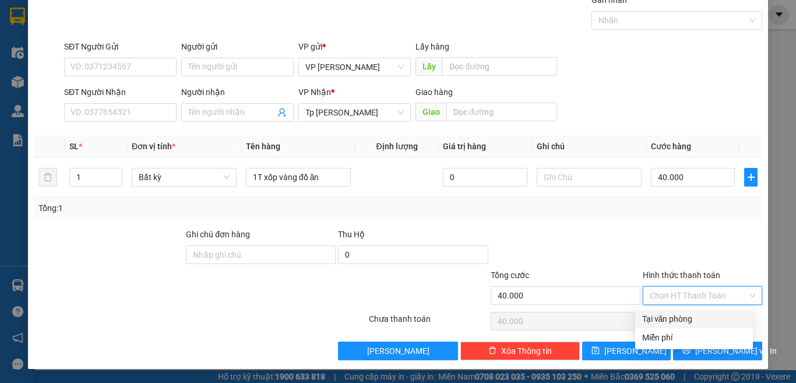
click at [671, 315] on div "Tại văn phòng" at bounding box center [694, 318] width 104 height 13
type input "0"
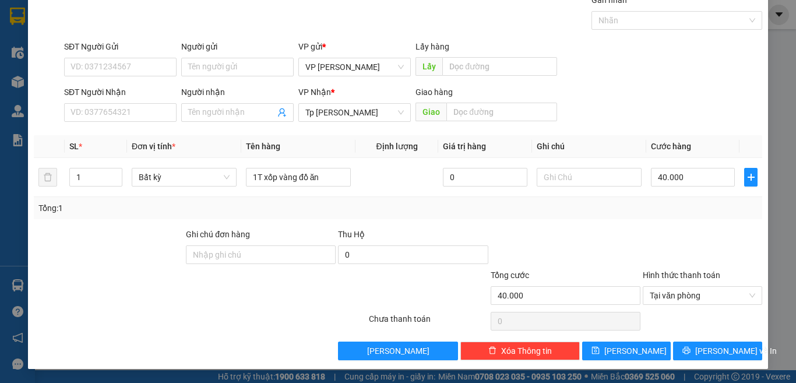
click at [600, 262] on div at bounding box center [565, 248] width 152 height 41
click at [132, 108] on input "SĐT Người Nhận" at bounding box center [120, 112] width 112 height 19
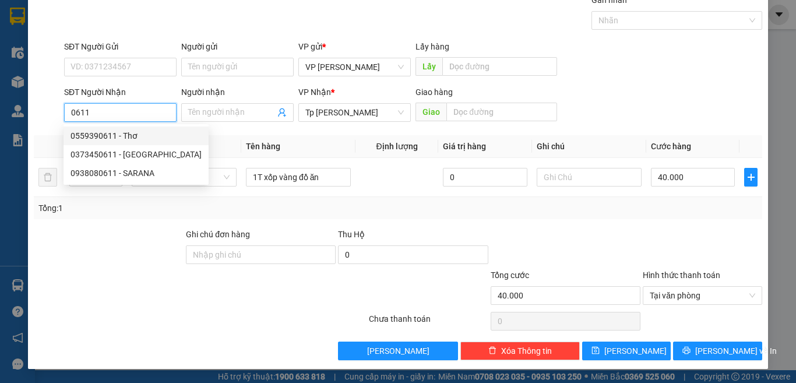
click at [110, 137] on div "0559390611 - Thơ" at bounding box center [135, 135] width 131 height 13
type input "0559390611"
type input "Thơ"
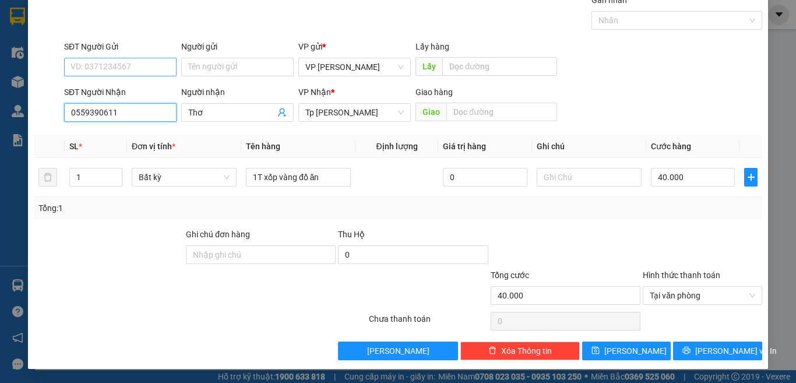
type input "0559390611"
click at [103, 70] on input "SĐT Người Gửi" at bounding box center [120, 67] width 112 height 19
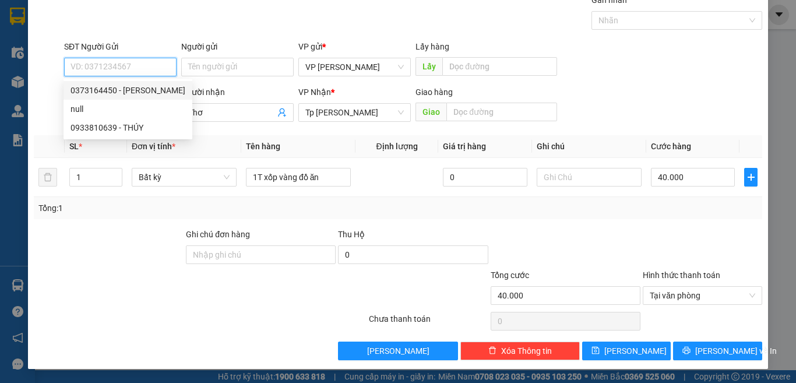
click at [107, 86] on div "0373164450 - Linh" at bounding box center [127, 90] width 115 height 13
type input "0373164450"
type input "Linh"
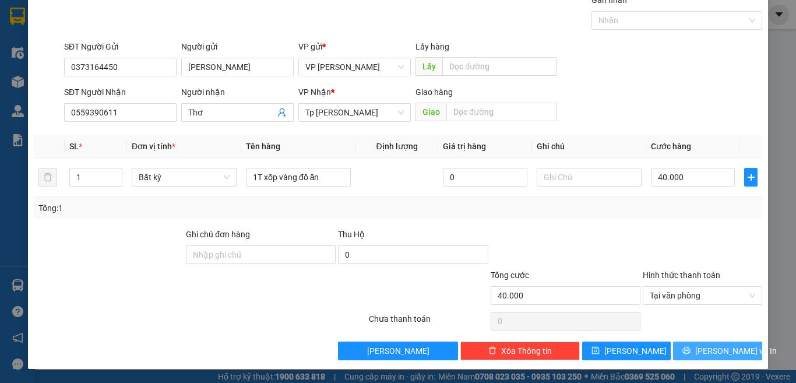
click at [710, 347] on span "[PERSON_NAME] và In" at bounding box center [736, 350] width 82 height 13
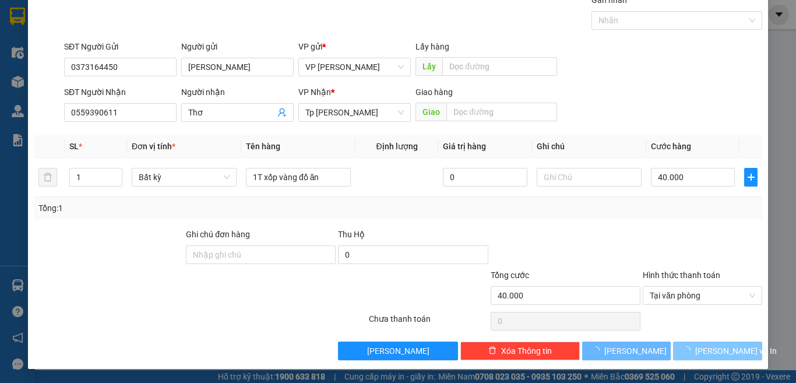
scroll to position [17, 0]
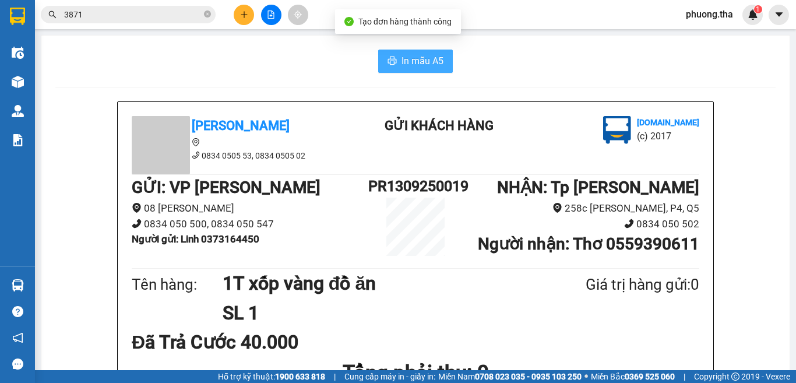
click at [419, 65] on span "In mẫu A5" at bounding box center [422, 61] width 42 height 15
click at [236, 16] on button at bounding box center [244, 15] width 20 height 20
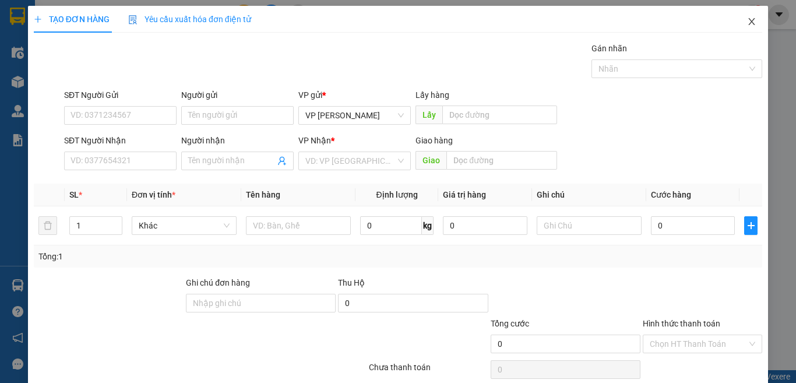
click at [747, 25] on icon "close" at bounding box center [751, 21] width 9 height 9
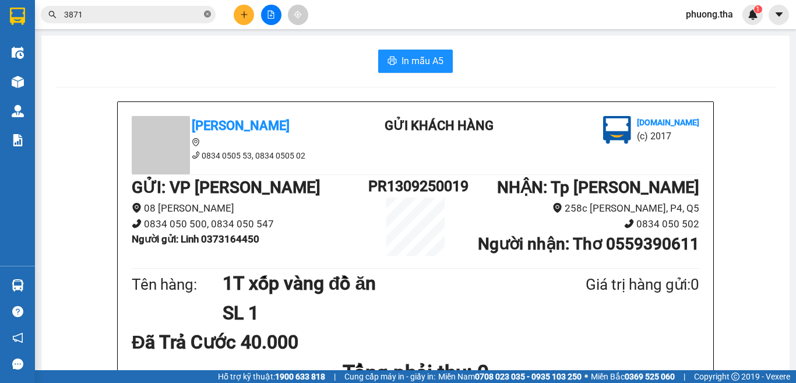
click at [207, 12] on icon "close-circle" at bounding box center [207, 13] width 7 height 7
click at [178, 11] on input "3871" at bounding box center [132, 14] width 137 height 13
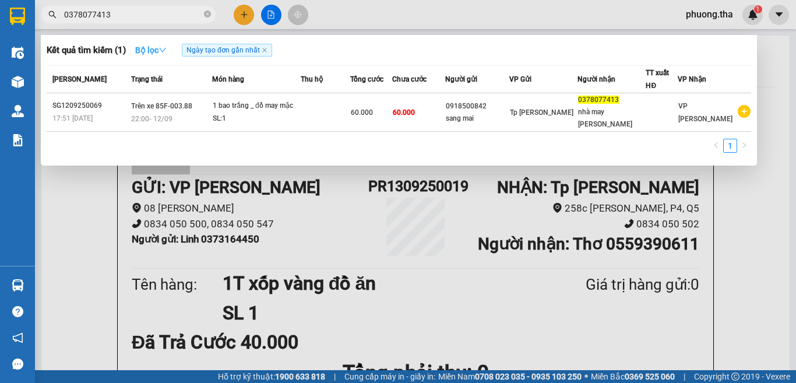
type input "0378077413"
click at [240, 12] on div at bounding box center [398, 191] width 796 height 383
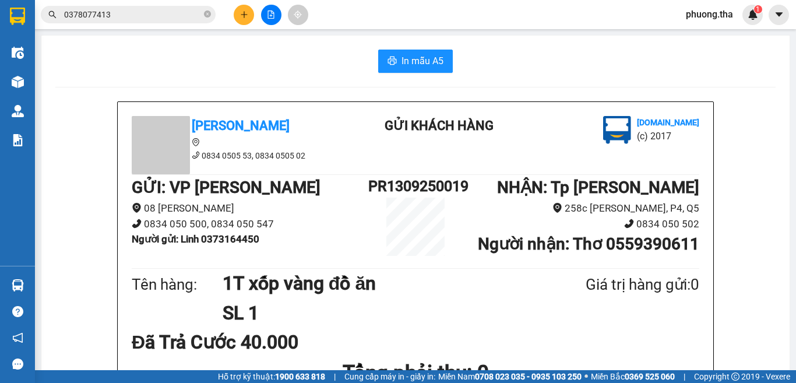
click at [240, 12] on icon "plus" at bounding box center [244, 14] width 8 height 8
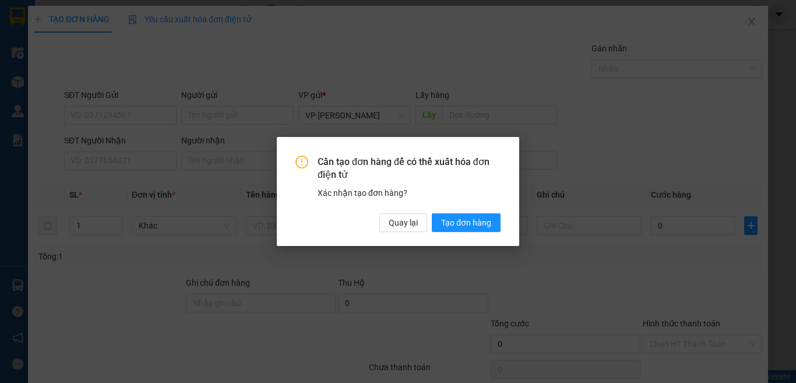
click at [144, 161] on div "Cần tạo đơn hàng để có thể xuất hóa đơn điện tử Xác nhận tạo đơn hàng? Quay lại…" at bounding box center [398, 191] width 796 height 383
click at [394, 222] on span "Quay lại" at bounding box center [403, 222] width 29 height 13
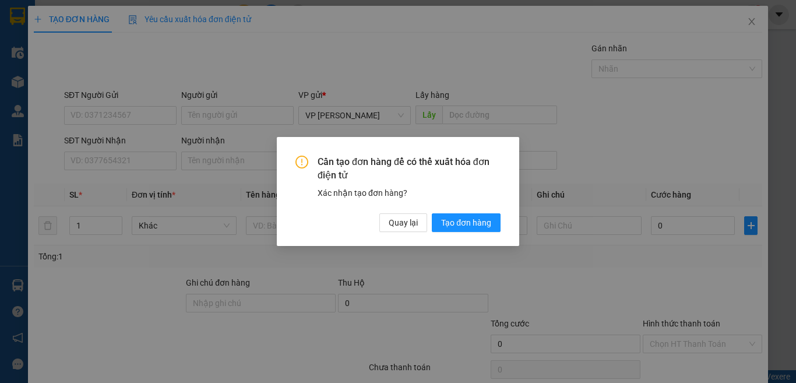
click at [137, 162] on div "Cần tạo đơn hàng để có thể xuất hóa đơn điện tử Xác nhận tạo đơn hàng? Quay lại…" at bounding box center [398, 191] width 796 height 383
click at [395, 222] on span "Quay lại" at bounding box center [403, 222] width 29 height 13
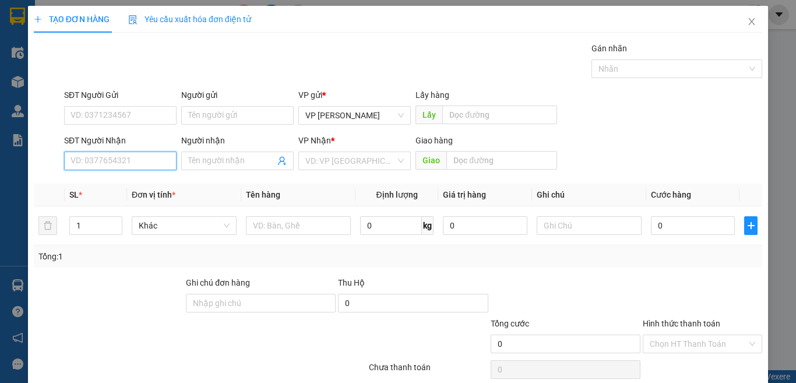
click at [156, 157] on input "SĐT Người Nhận" at bounding box center [120, 160] width 112 height 19
click at [140, 164] on input "0823657370" at bounding box center [120, 160] width 112 height 19
type input "0823657370"
click at [231, 157] on input "Người nhận" at bounding box center [231, 160] width 87 height 13
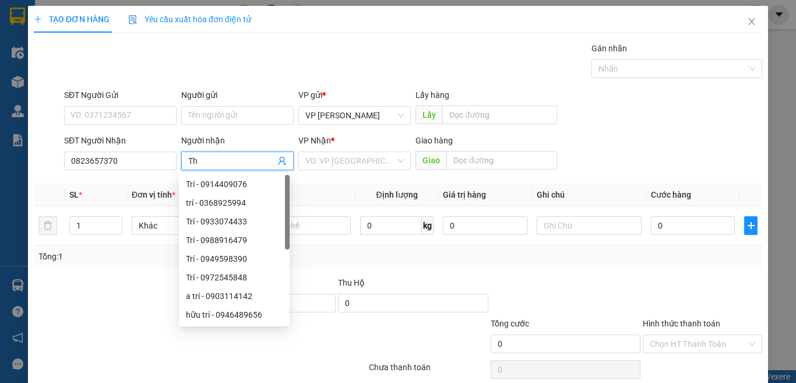
paste input "â"
type input "T"
paste input "â"
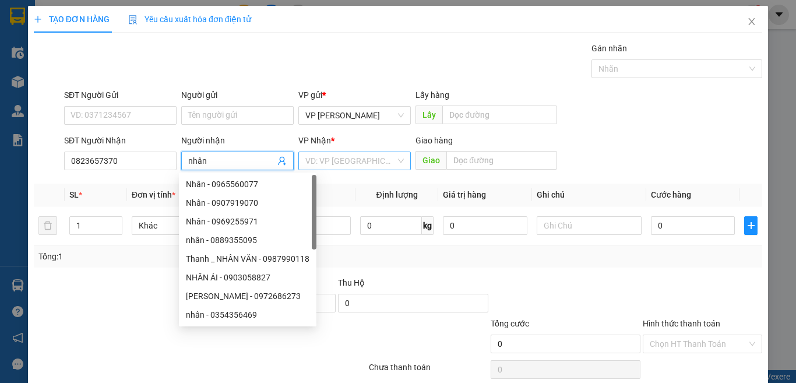
type input "nhân"
click at [331, 157] on input "search" at bounding box center [350, 160] width 90 height 17
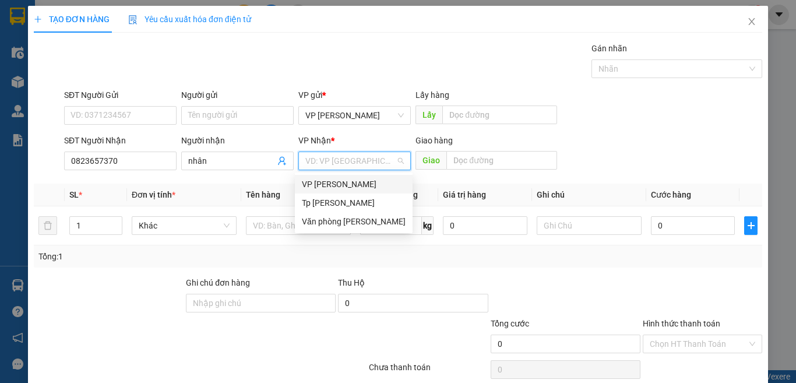
drag, startPoint x: 321, startPoint y: 184, endPoint x: 292, endPoint y: 201, distance: 33.5
click at [318, 185] on div "VP [PERSON_NAME]" at bounding box center [354, 184] width 104 height 13
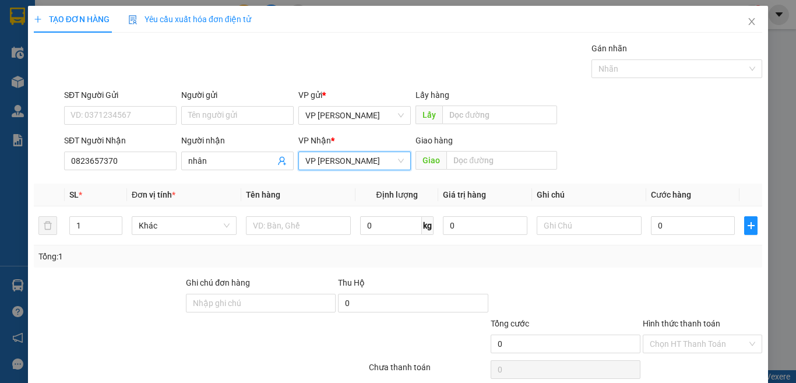
drag, startPoint x: 341, startPoint y: 156, endPoint x: 327, endPoint y: 183, distance: 30.7
click at [341, 155] on span "VP [PERSON_NAME]" at bounding box center [354, 160] width 98 height 17
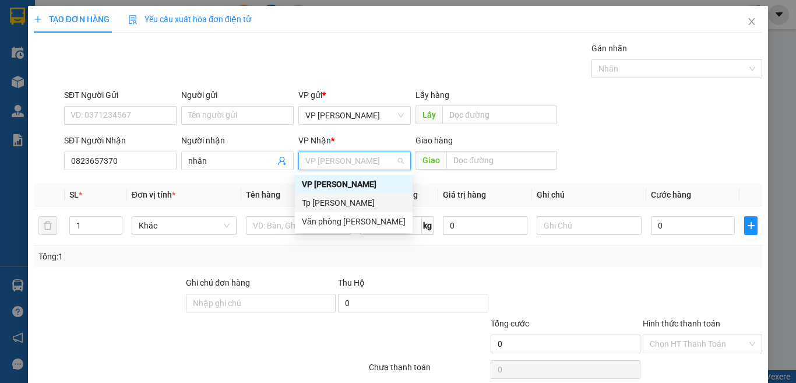
click at [322, 200] on div "Tp [PERSON_NAME]" at bounding box center [354, 202] width 104 height 13
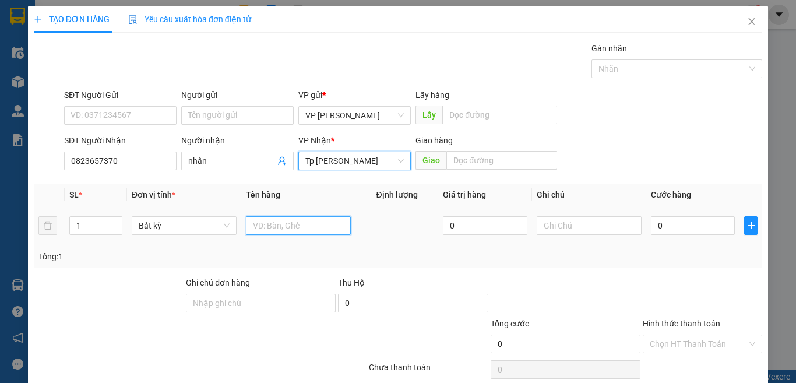
click at [276, 221] on input "text" at bounding box center [298, 225] width 105 height 19
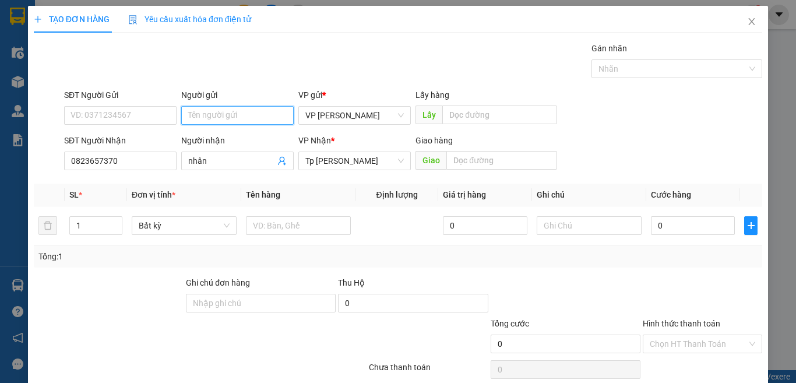
click at [206, 112] on input "Người gửi" at bounding box center [237, 115] width 112 height 19
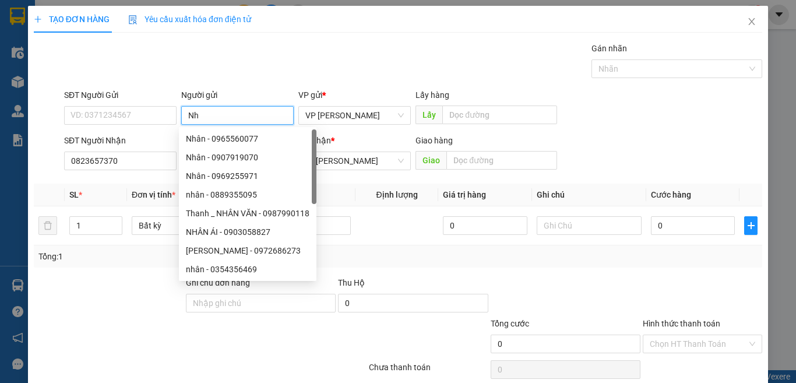
paste input "â"
type input "Nhân"
click at [386, 238] on td at bounding box center [396, 225] width 83 height 39
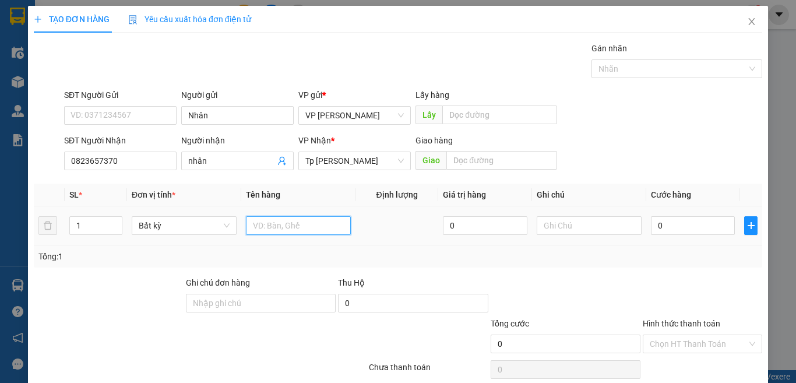
click at [336, 227] on input "text" at bounding box center [298, 225] width 105 height 19
paste input "áy"
paste input "ào"
type input "1 xe máy vào LHP 85D1-73994"
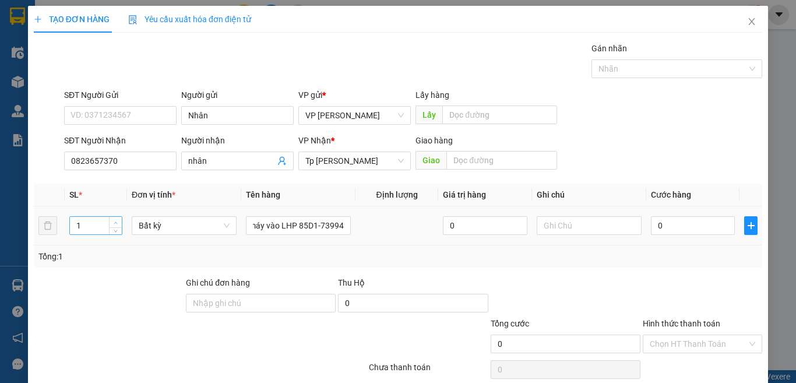
click at [113, 220] on span "up" at bounding box center [115, 222] width 7 height 7
type input "1"
click at [115, 227] on icon "down" at bounding box center [116, 229] width 4 height 4
click at [566, 232] on input "text" at bounding box center [589, 225] width 105 height 19
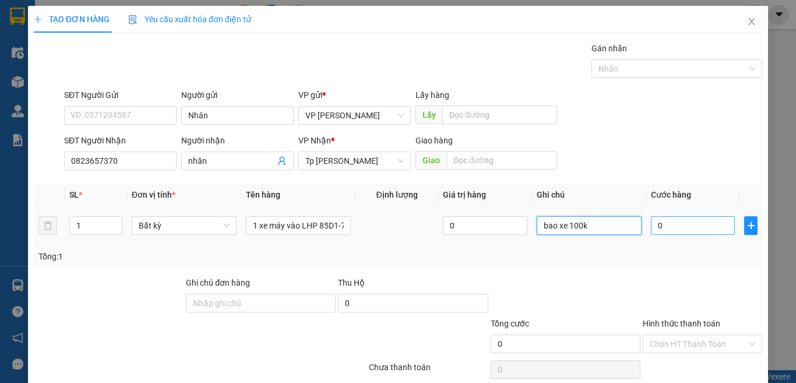
type input "bao xe 100k"
click at [661, 231] on input "0" at bounding box center [693, 225] width 84 height 19
type input "2"
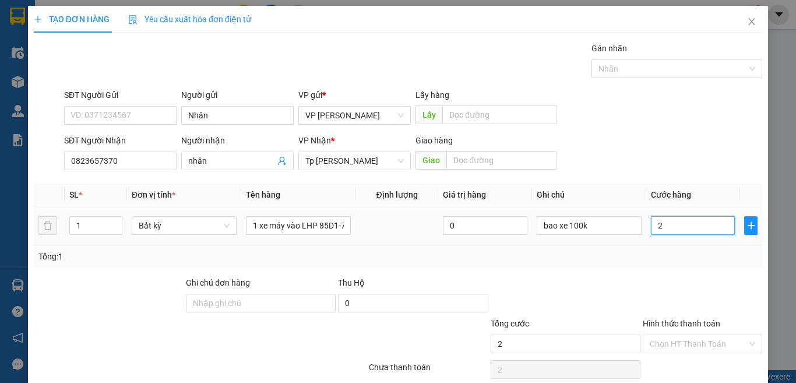
type input "25"
type input "250"
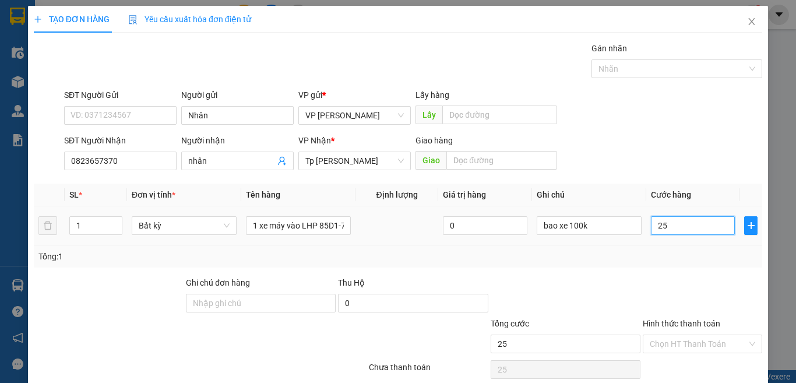
type input "250"
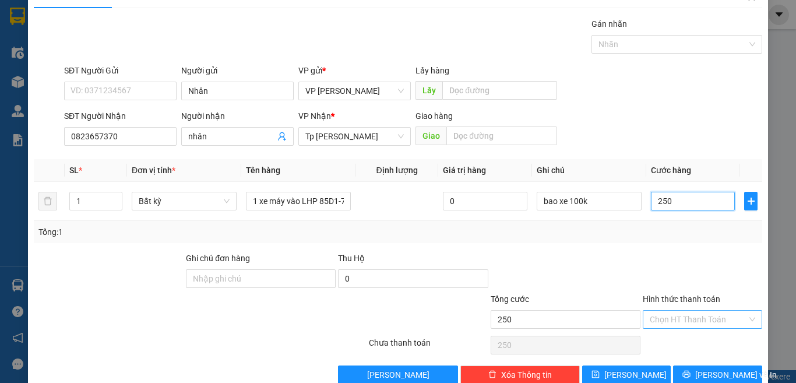
scroll to position [48, 0]
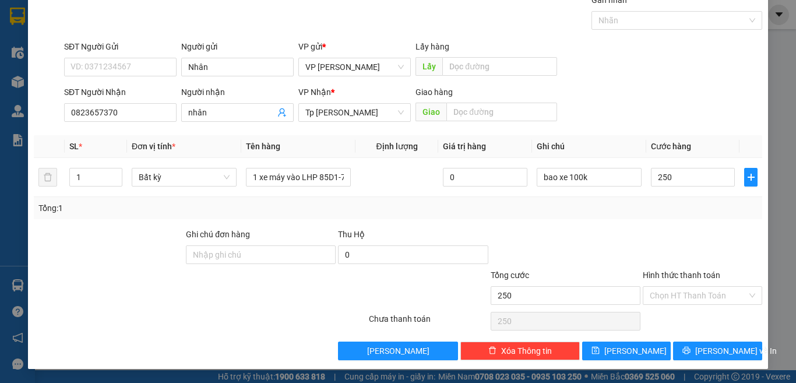
type input "250.000"
drag, startPoint x: 657, startPoint y: 279, endPoint x: 659, endPoint y: 295, distance: 15.9
click at [657, 279] on label "Hình thức thanh toán" at bounding box center [681, 274] width 77 height 9
click at [657, 287] on input "Hình thức thanh toán" at bounding box center [698, 295] width 97 height 17
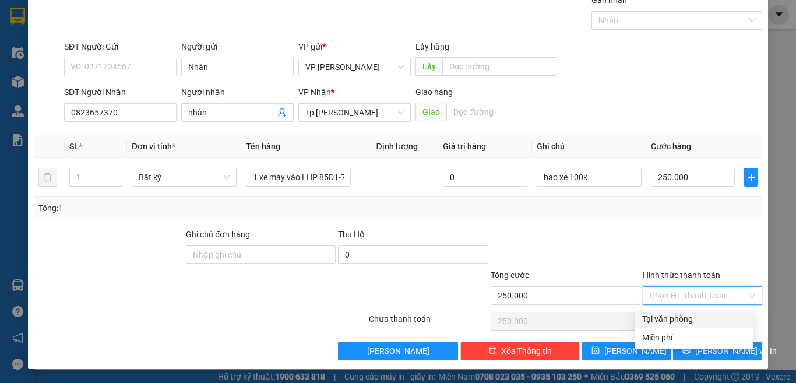
click at [661, 295] on input "Hình thức thanh toán" at bounding box center [698, 295] width 97 height 17
click at [662, 324] on div "Tại văn phòng" at bounding box center [694, 318] width 104 height 13
type input "0"
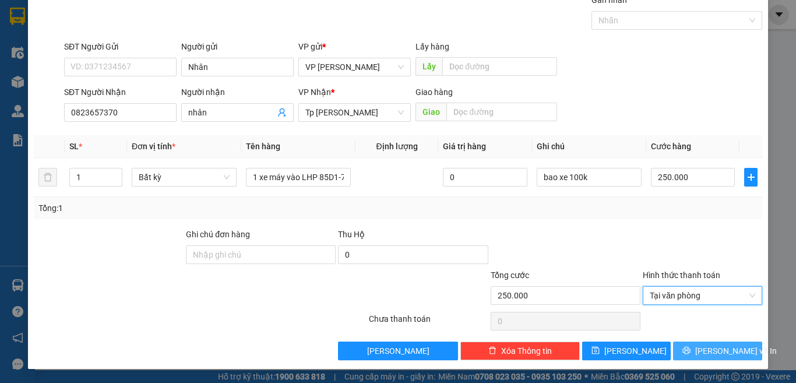
click at [691, 343] on button "[PERSON_NAME] và In" at bounding box center [717, 350] width 89 height 19
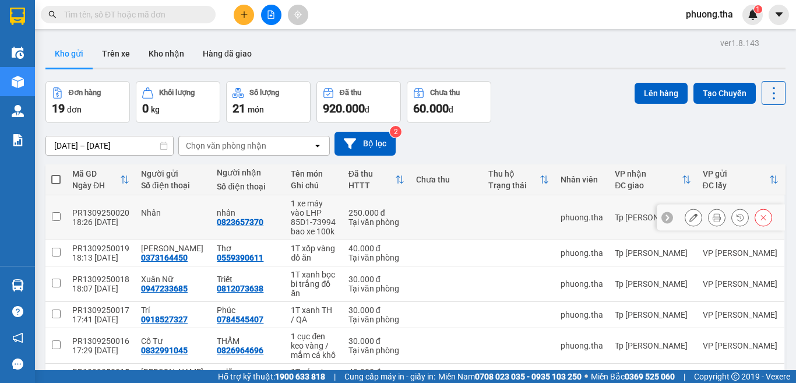
click at [708, 216] on div at bounding box center [716, 217] width 17 height 17
click at [713, 215] on icon at bounding box center [717, 217] width 8 height 8
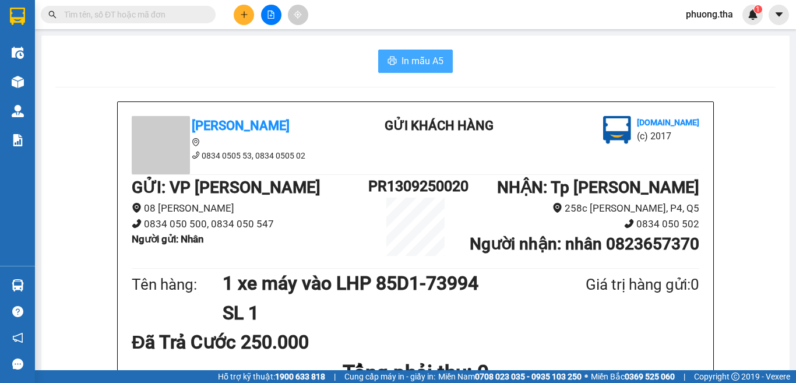
click at [401, 61] on span "In mẫu A5" at bounding box center [422, 61] width 42 height 15
click at [404, 57] on span "In mẫu A5" at bounding box center [422, 61] width 42 height 15
click at [93, 16] on input "text" at bounding box center [132, 14] width 137 height 13
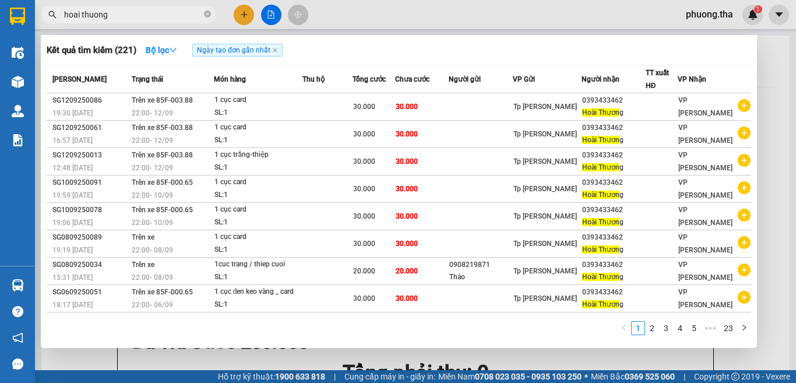
type input "hoai thuong"
click at [242, 13] on div at bounding box center [398, 191] width 796 height 383
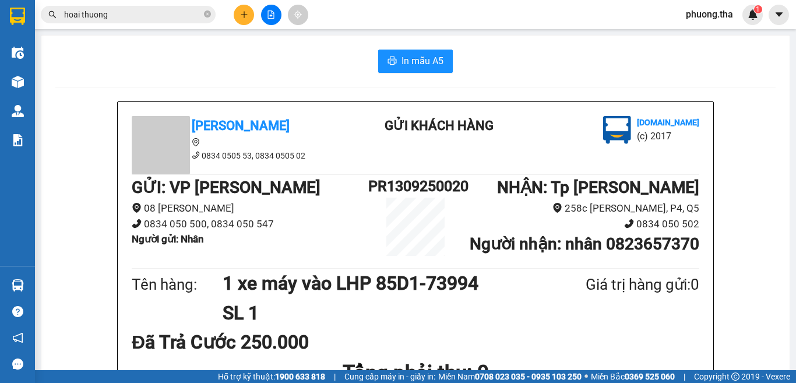
click at [242, 13] on icon "plus" at bounding box center [244, 14] width 8 height 8
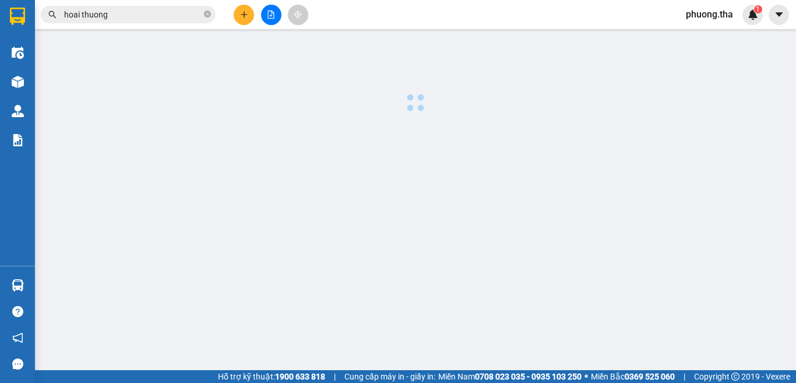
click at [237, 8] on button at bounding box center [244, 15] width 20 height 20
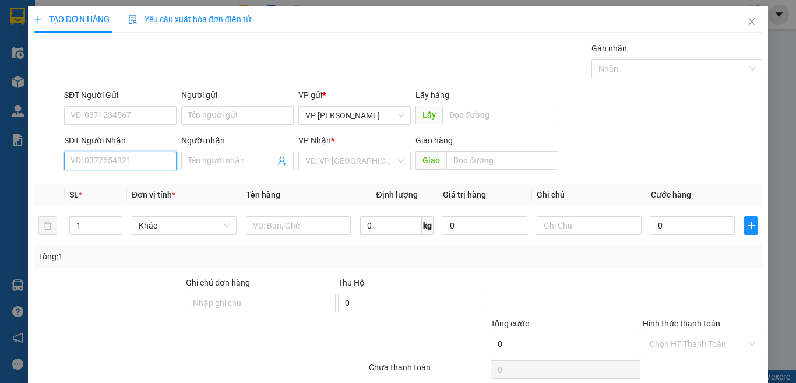
click at [120, 159] on input "SĐT Người Nhận" at bounding box center [120, 160] width 112 height 19
click at [120, 159] on input "779" at bounding box center [120, 160] width 112 height 19
type input "7"
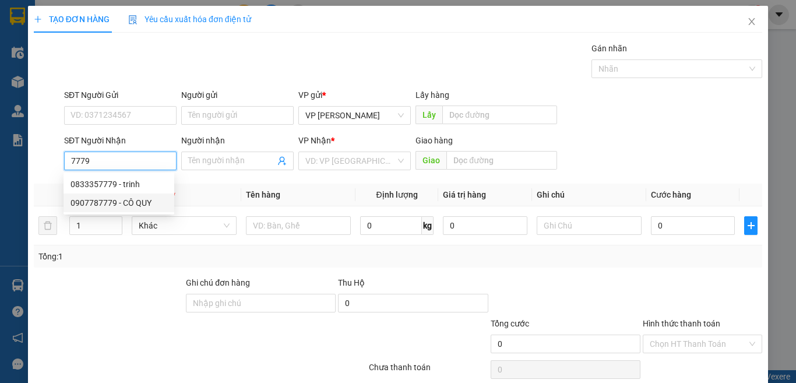
click at [132, 196] on div "0907787779 - CÔ QUY" at bounding box center [119, 202] width 111 height 19
type input "0907787779"
type input "CÔ QUY"
type input "hố nai"
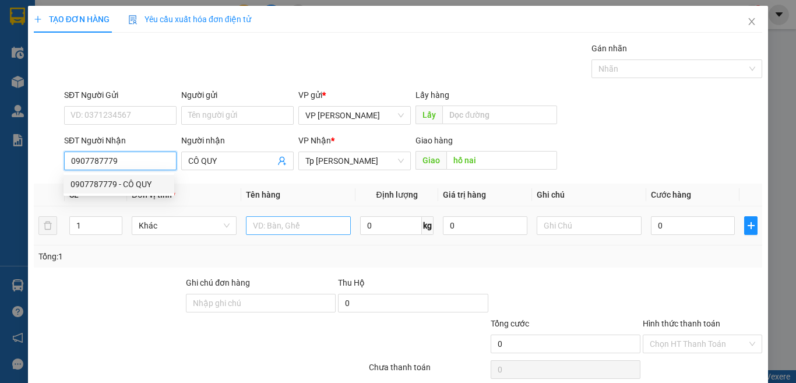
type input "0907787779"
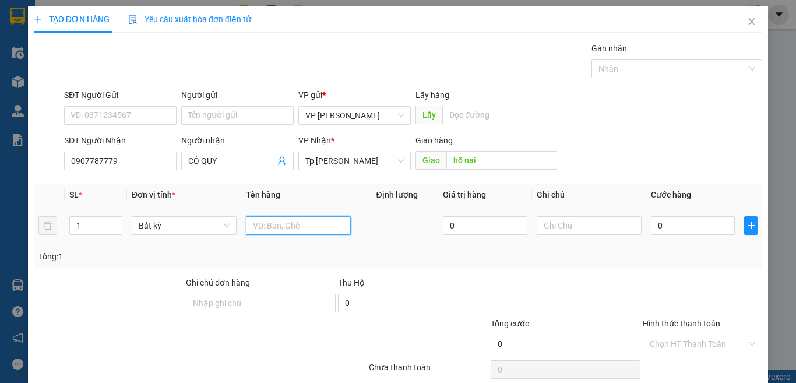
click at [270, 221] on input "text" at bounding box center [298, 225] width 105 height 19
paste input "ục"
paste input "àn"
type input "1 cục keo vàng"
click at [662, 228] on input "0" at bounding box center [693, 225] width 84 height 19
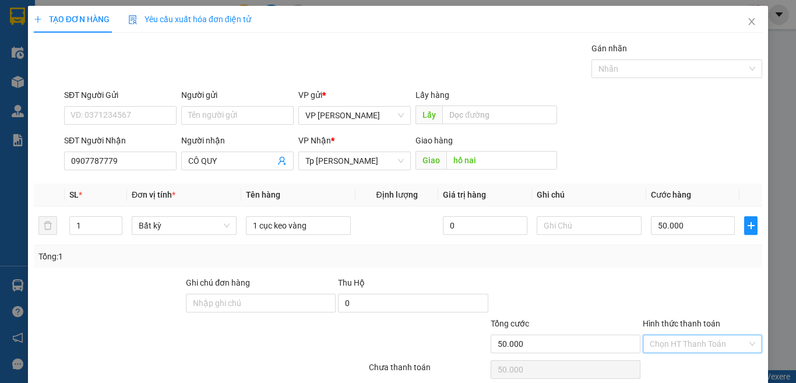
click at [675, 335] on input "Hình thức thanh toán" at bounding box center [698, 343] width 97 height 17
click at [678, 361] on div "Tại văn phòng" at bounding box center [694, 367] width 104 height 13
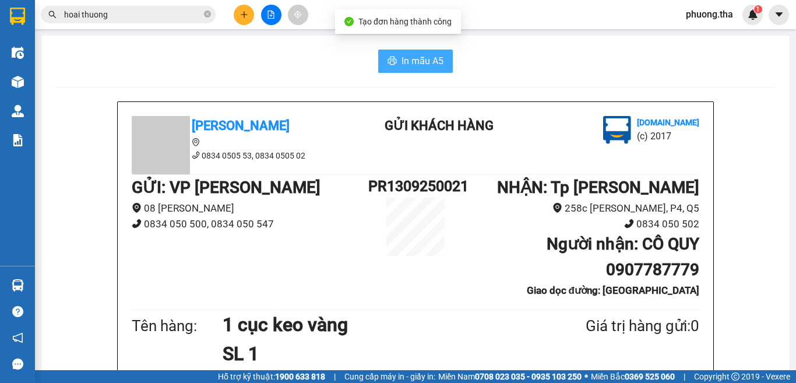
click at [411, 64] on span "In mẫu A5" at bounding box center [422, 61] width 42 height 15
click at [247, 16] on icon "plus" at bounding box center [244, 14] width 8 height 8
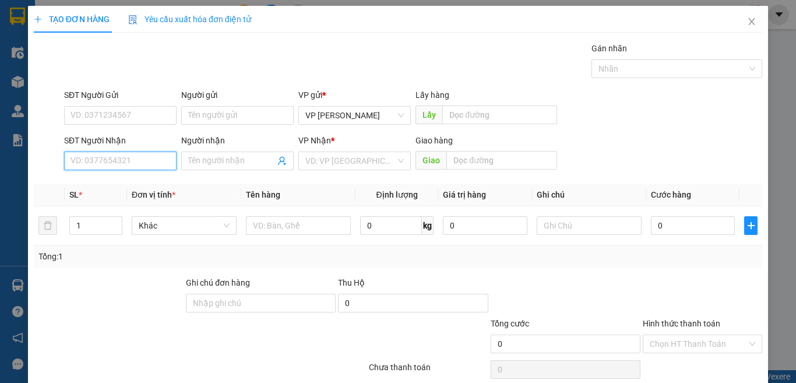
click at [146, 163] on input "SĐT Người Nhận" at bounding box center [120, 160] width 112 height 19
click at [161, 158] on input "982" at bounding box center [120, 160] width 112 height 19
click at [156, 186] on div "0931226982 - lab PT" at bounding box center [118, 184] width 97 height 13
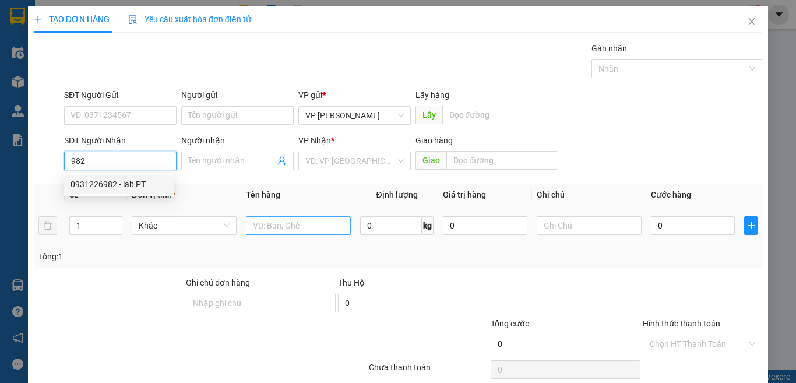
type input "0931226982"
type input "lab PT"
type input "0931226982"
click at [269, 224] on input "text" at bounding box center [298, 225] width 105 height 19
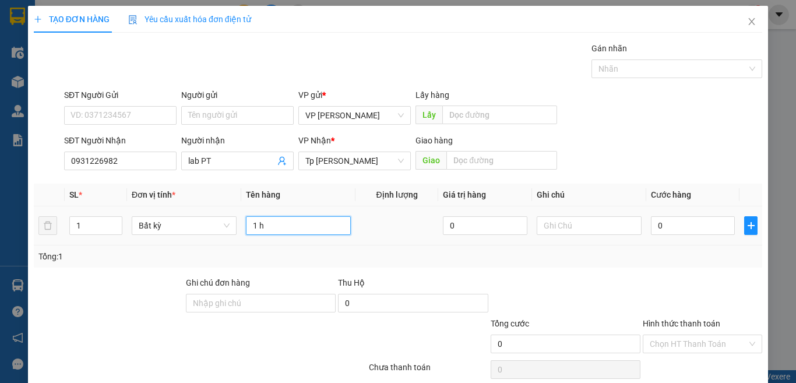
paste input "ôp"
paste input "ộp"
paste input "án"
paste input "ắng"
type input "1 hộp trắng"
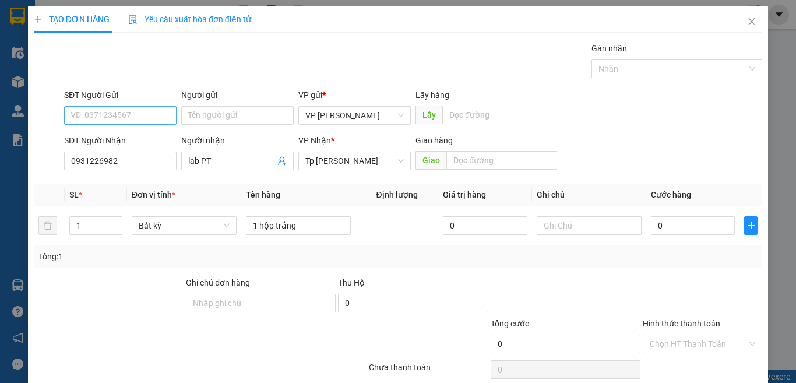
drag, startPoint x: 178, startPoint y: 116, endPoint x: 151, endPoint y: 119, distance: 27.0
click at [176, 117] on div "SĐT Người Gửi VD: 0371234567 Người gửi Tên người gửi VP gửi * VP Phan Rang Lấy …" at bounding box center [413, 109] width 703 height 41
click at [151, 119] on input "SĐT Người Gửi" at bounding box center [120, 115] width 112 height 19
click at [148, 156] on div "0832618618 - dương LAP PT" at bounding box center [122, 157] width 105 height 13
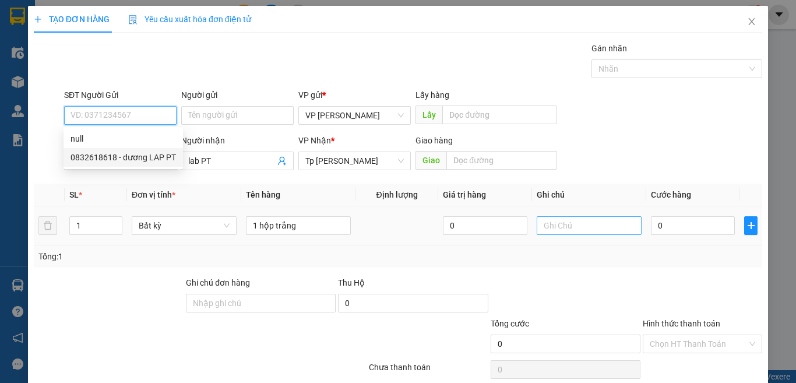
type input "0832618618"
type input "dương LAP PT"
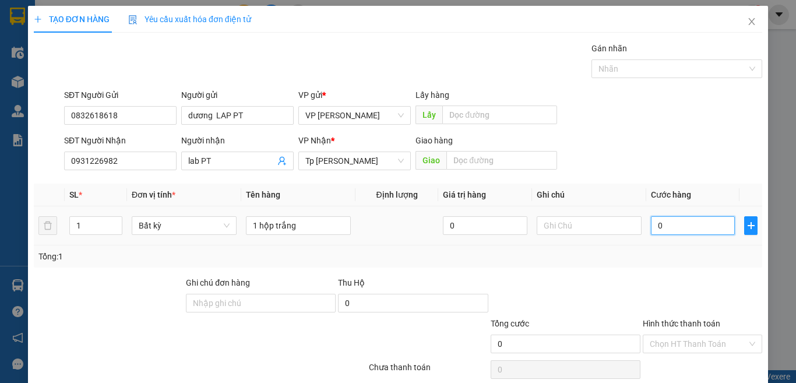
click at [661, 225] on input "0" at bounding box center [693, 225] width 84 height 19
type input "3"
type input "30"
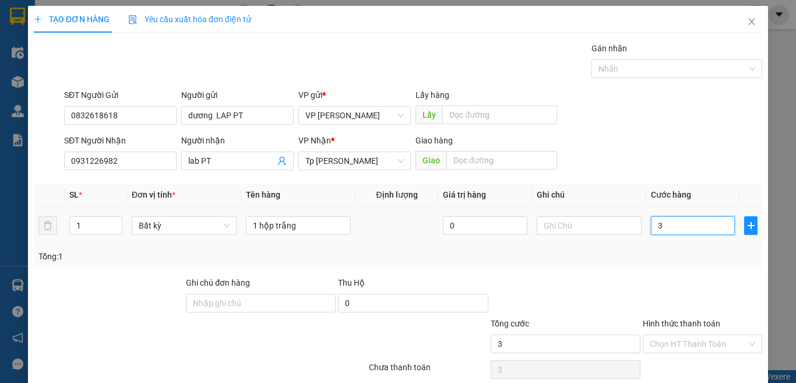
type input "30"
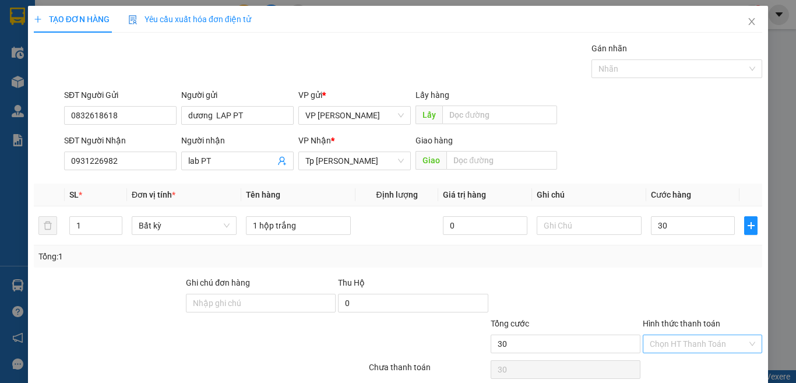
type input "30.000"
drag, startPoint x: 674, startPoint y: 294, endPoint x: 672, endPoint y: 305, distance: 11.2
click at [673, 335] on input "Hình thức thanh toán" at bounding box center [698, 343] width 97 height 17
click at [669, 361] on div "Tại văn phòng" at bounding box center [694, 367] width 104 height 13
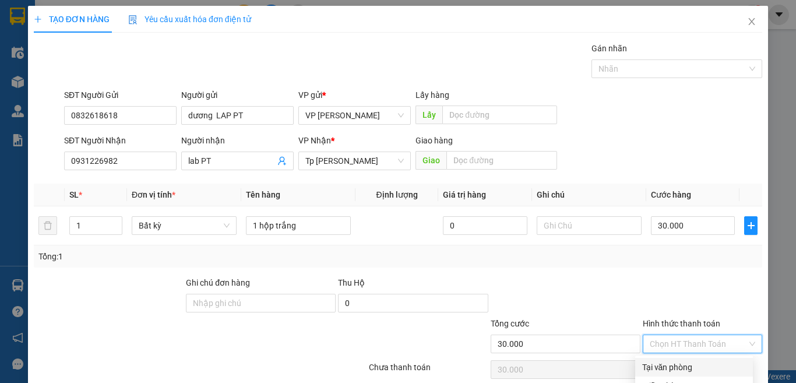
type input "0"
click at [629, 276] on div at bounding box center [565, 296] width 152 height 41
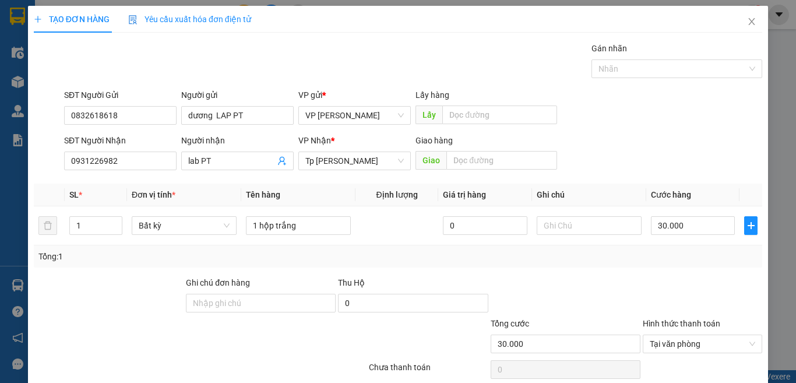
drag, startPoint x: 682, startPoint y: 343, endPoint x: 401, endPoint y: 226, distance: 304.6
click at [424, 234] on div "Transit Pickup Surcharge Ids Transit Deliver Surcharge Ids Transit Deliver Surc…" at bounding box center [398, 225] width 728 height 366
click at [323, 216] on input "1 hộp trắng" at bounding box center [298, 225] width 105 height 19
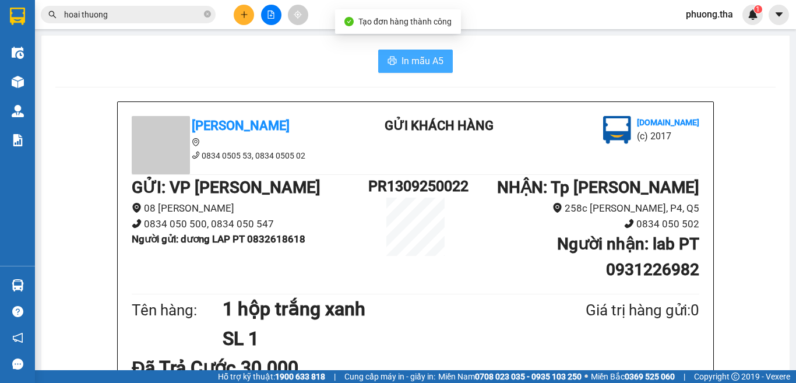
click at [415, 64] on span "In mẫu A5" at bounding box center [422, 61] width 42 height 15
click at [401, 58] on span "In mẫu A5" at bounding box center [422, 61] width 42 height 15
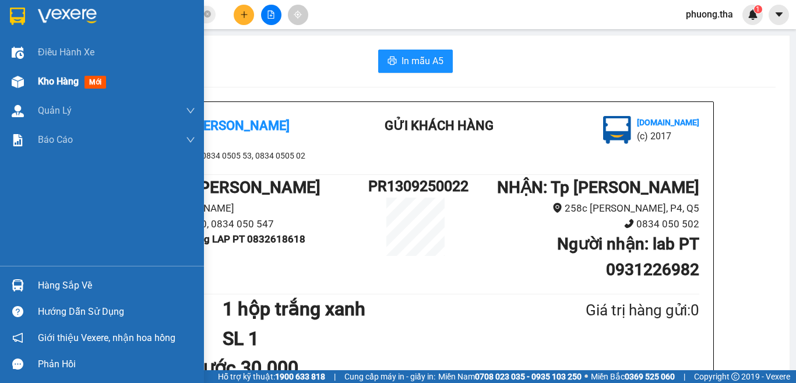
click at [40, 82] on span "Kho hàng" at bounding box center [58, 81] width 41 height 11
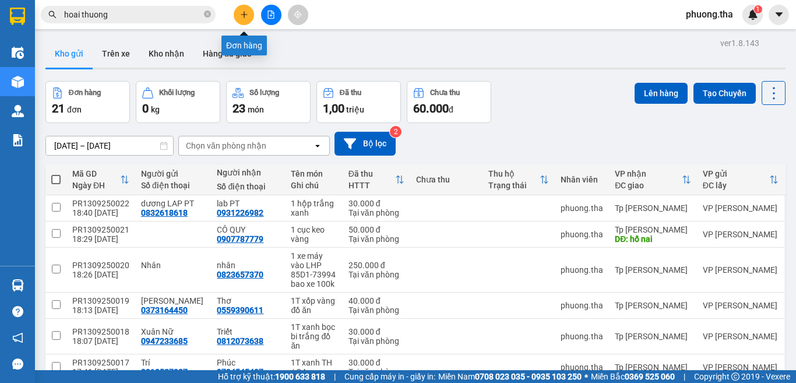
click at [242, 13] on icon "plus" at bounding box center [244, 14] width 8 height 8
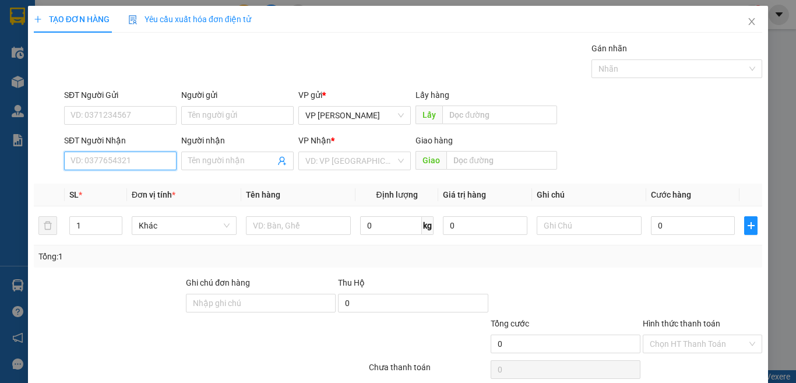
click at [128, 163] on input "SĐT Người Nhận" at bounding box center [120, 160] width 112 height 19
type input "0913816186"
click at [104, 179] on div "0913816186 - Bích Chi" at bounding box center [118, 184] width 97 height 13
type input "Bích Chi"
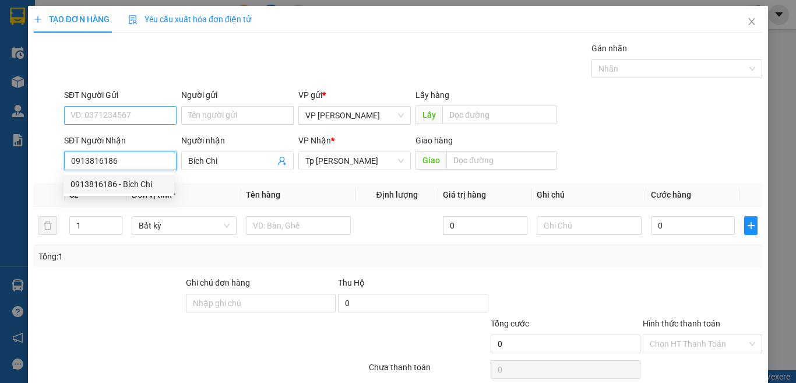
type input "0913816186"
click at [115, 120] on input "SĐT Người Gửi" at bounding box center [120, 115] width 112 height 19
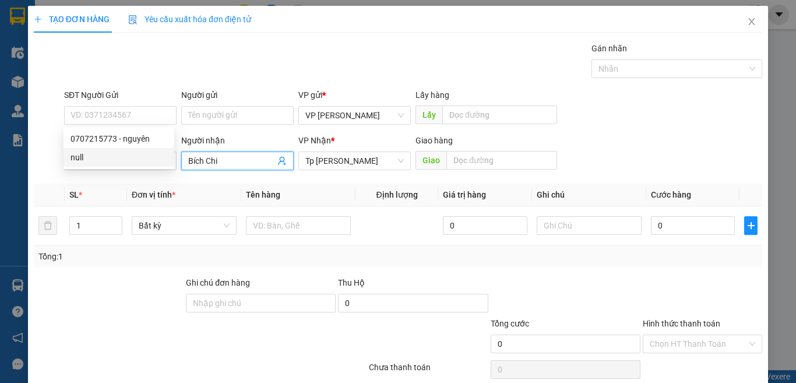
click at [235, 161] on input "Bích Chi" at bounding box center [231, 160] width 87 height 13
drag, startPoint x: 236, startPoint y: 161, endPoint x: 171, endPoint y: 171, distance: 65.4
click at [171, 171] on div "SĐT Người Nhận 0913816186 Người nhận Bích Chi Bích Chi VP Nhận * Tp Hồ Chí Minh…" at bounding box center [413, 154] width 703 height 41
paste input "ụa"
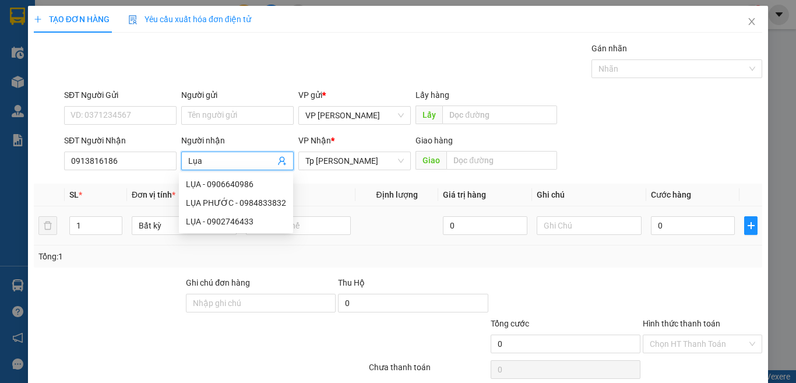
type input "Lụa"
click at [397, 234] on td at bounding box center [396, 225] width 83 height 39
click at [322, 234] on input "text" at bounding box center [298, 225] width 105 height 19
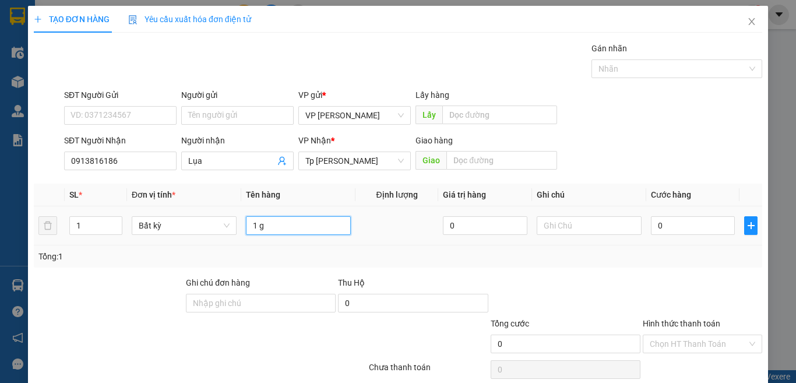
paste input "ói"
paste input "án"
paste input "ắng"
paste input "ôc"
paste input "ốc"
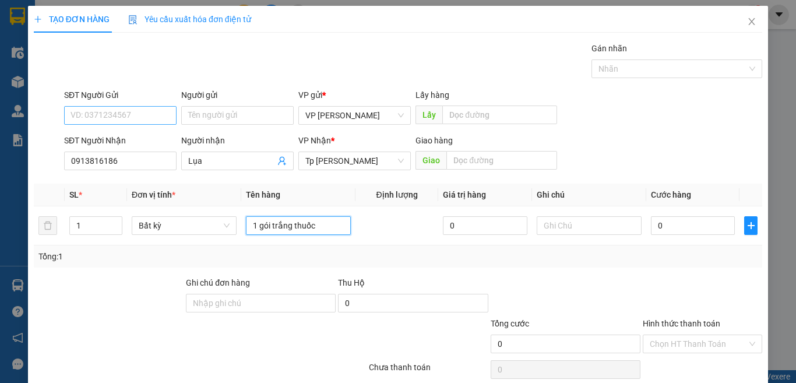
type input "1 gói trắng thuốc"
click at [151, 118] on input "SĐT Người Gửi" at bounding box center [120, 115] width 112 height 19
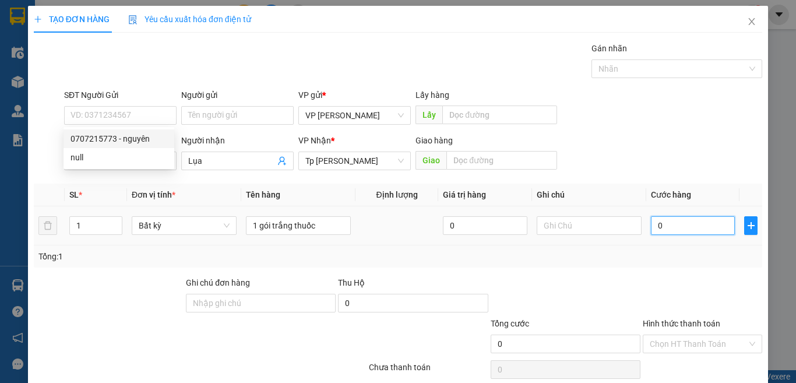
click at [680, 233] on input "0" at bounding box center [693, 225] width 84 height 19
type input "2"
type input "20"
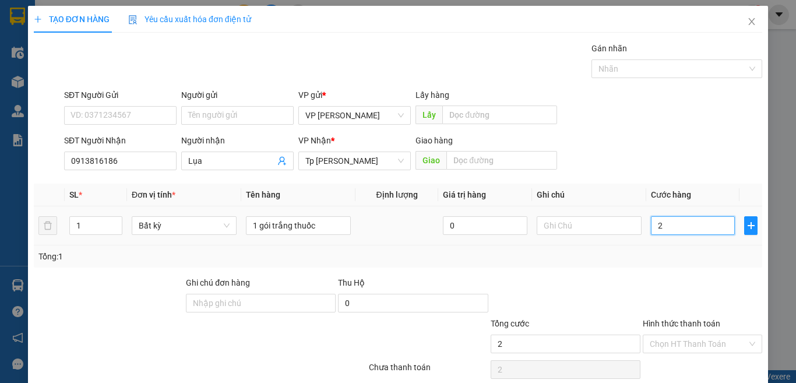
type input "20"
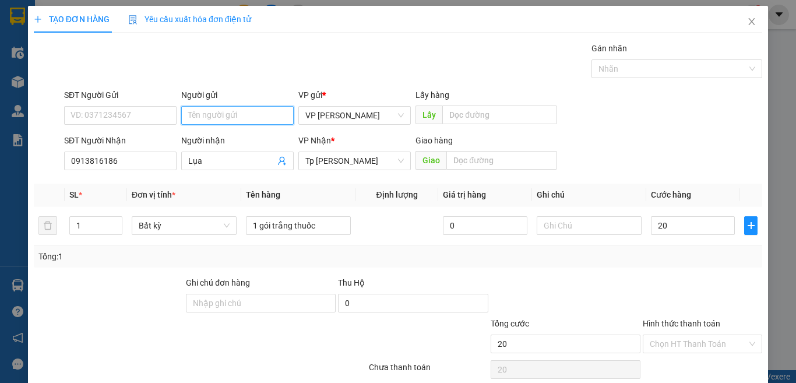
type input "20.000"
click at [207, 112] on input "Người gửi" at bounding box center [237, 115] width 112 height 19
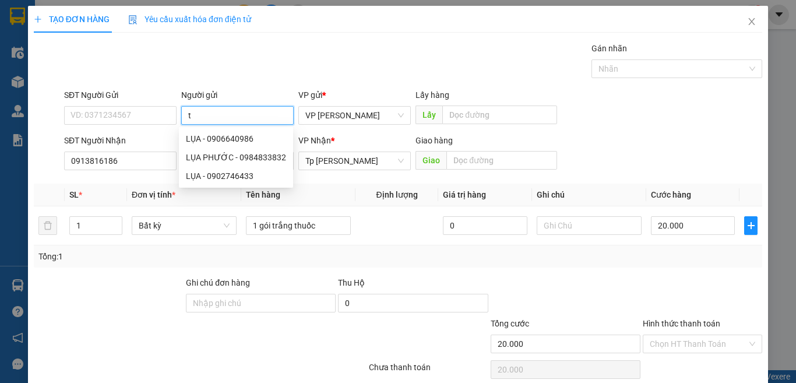
paste input "â"
type input "tâ"
click at [661, 285] on div at bounding box center [702, 296] width 122 height 41
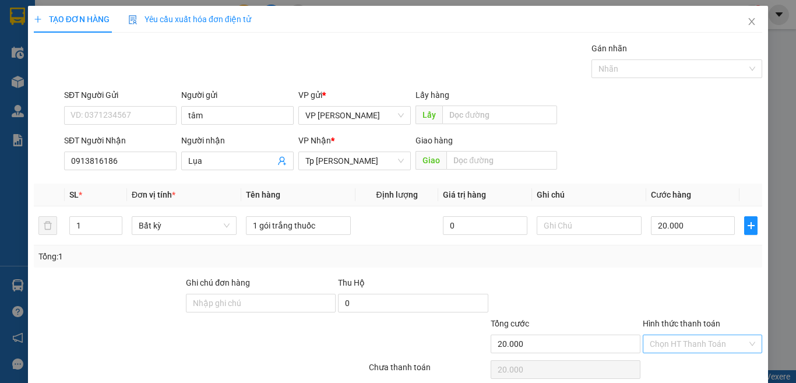
click at [682, 335] on input "Hình thức thanh toán" at bounding box center [698, 343] width 97 height 17
click at [685, 361] on div "Tại văn phòng" at bounding box center [694, 367] width 104 height 13
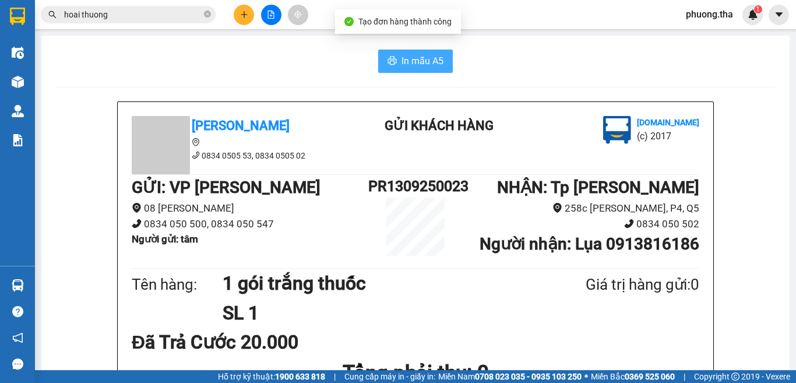
click at [404, 57] on span "In mẫu A5" at bounding box center [422, 61] width 42 height 15
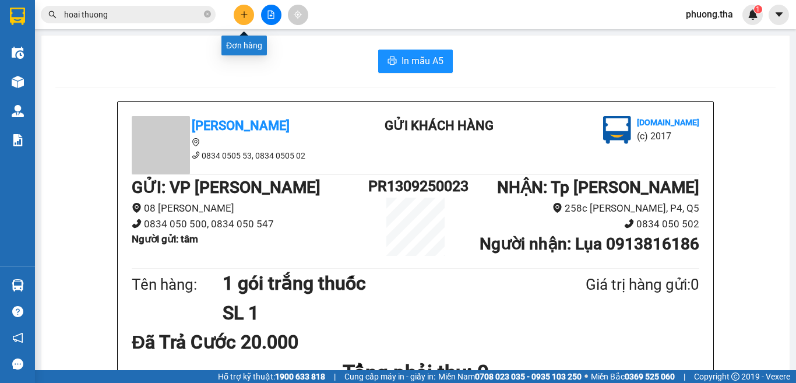
click at [241, 12] on icon "plus" at bounding box center [244, 14] width 8 height 8
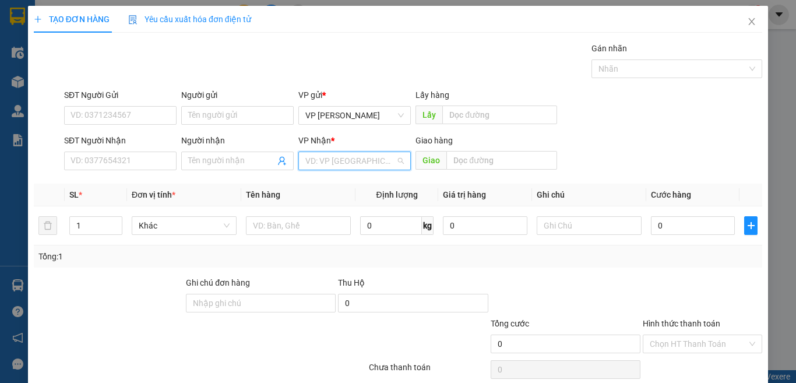
click at [337, 160] on input "search" at bounding box center [350, 160] width 90 height 17
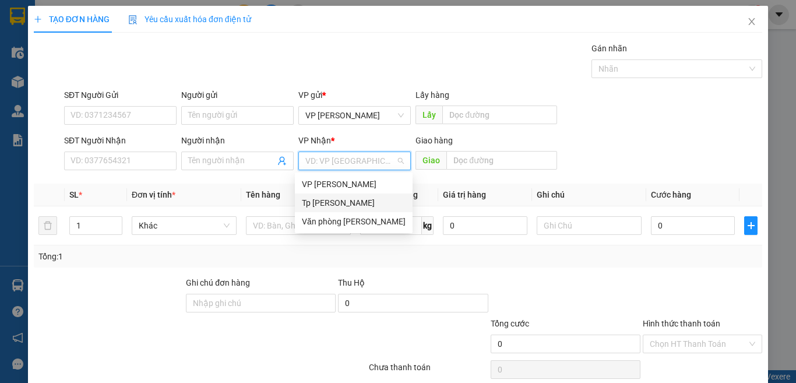
click at [338, 200] on div "Tp [PERSON_NAME]" at bounding box center [354, 202] width 104 height 13
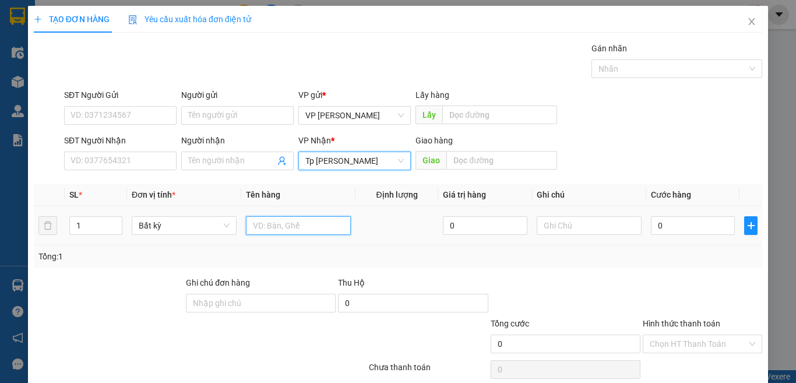
click at [297, 228] on input "text" at bounding box center [298, 225] width 105 height 19
paste input "óp"
paste input "ốp"
paste input "á"
type input "1T xám"
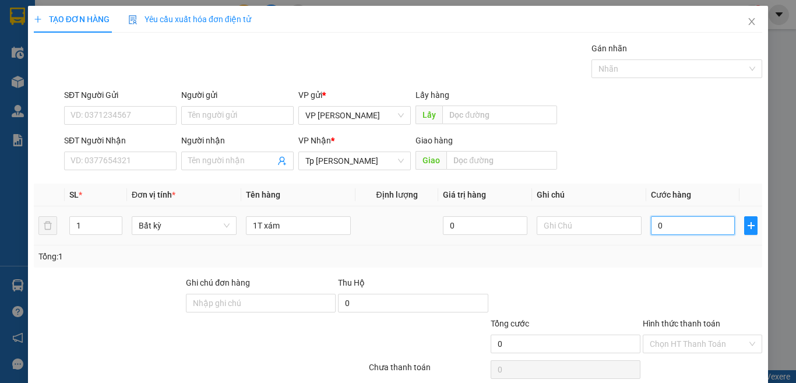
click at [658, 224] on input "0" at bounding box center [693, 225] width 84 height 19
type input "3"
type input "30"
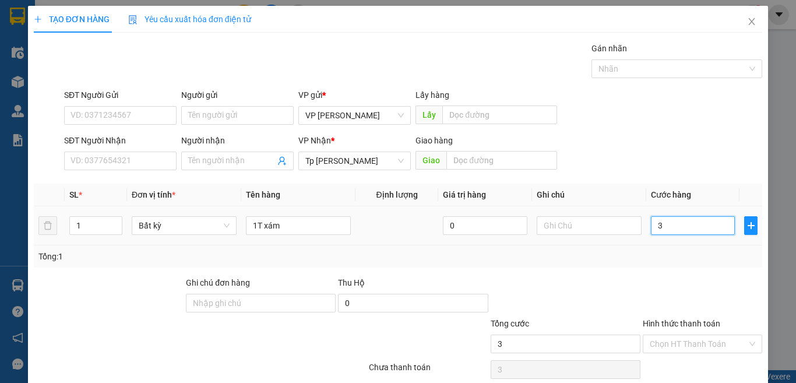
type input "30"
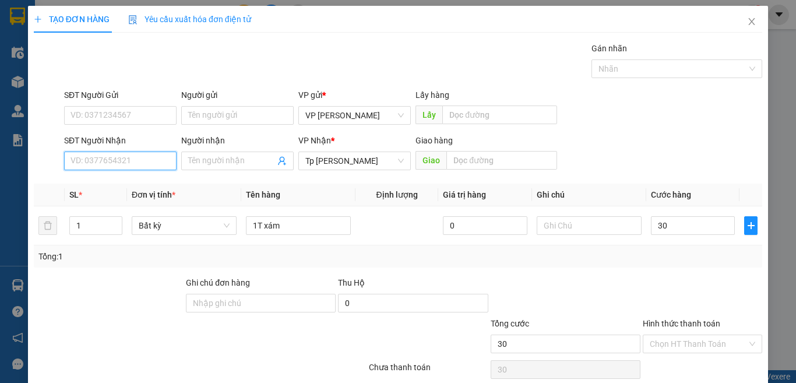
drag, startPoint x: 143, startPoint y: 168, endPoint x: 795, endPoint y: 381, distance: 686.5
click at [146, 168] on input "SĐT Người Nhận" at bounding box center [120, 160] width 112 height 19
type input "30.000"
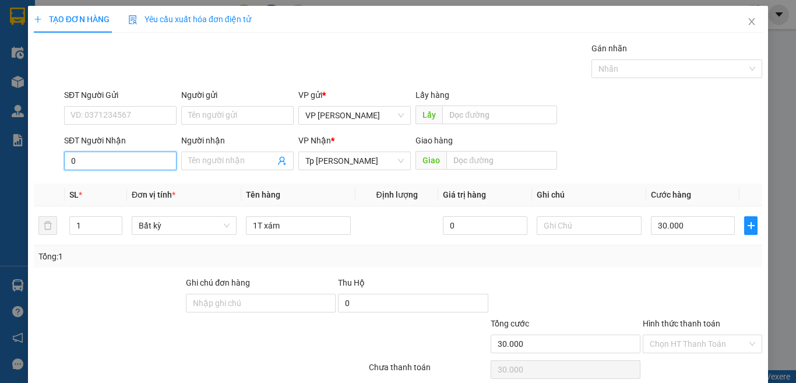
click at [137, 160] on input "0" at bounding box center [120, 160] width 112 height 19
type input "0915014406"
click at [116, 179] on div "0915014406 - quyên" at bounding box center [118, 184] width 97 height 13
type input "quyên"
type input "0915014406"
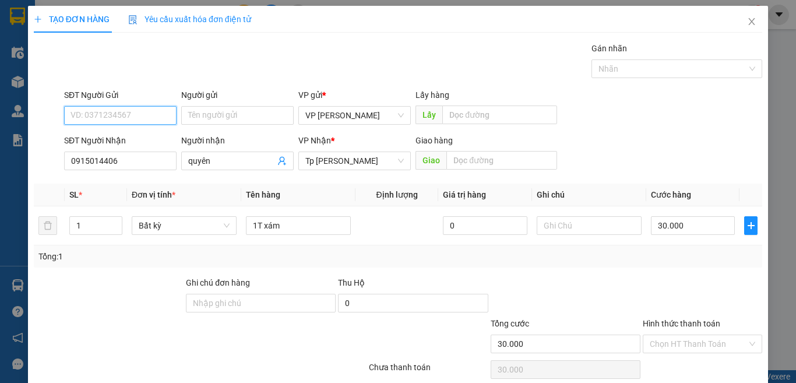
click at [140, 113] on input "SĐT Người Gửi" at bounding box center [120, 115] width 112 height 19
click at [123, 135] on div "0949971792 - thúy trang" at bounding box center [118, 138] width 97 height 13
type input "0949971792"
type input "thúy trang"
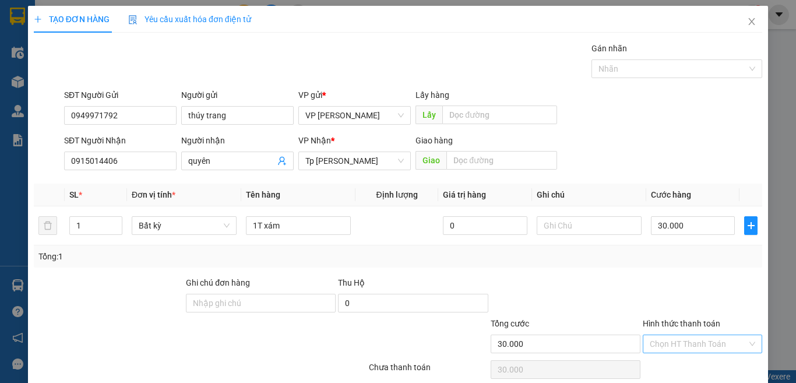
click at [685, 335] on input "Hình thức thanh toán" at bounding box center [698, 343] width 97 height 17
click at [672, 361] on div "Tại văn phòng" at bounding box center [694, 367] width 104 height 13
type input "0"
click at [638, 224] on div "Transit Pickup Surcharge Ids Transit Deliver Surcharge Ids Transit Deliver Surc…" at bounding box center [398, 225] width 728 height 366
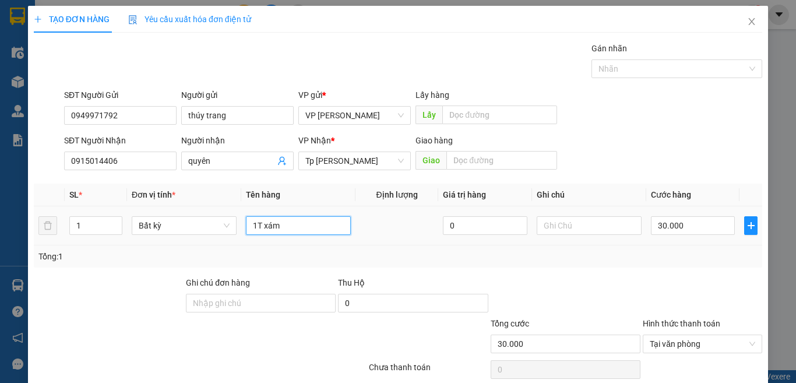
click at [303, 216] on input "1T xám" at bounding box center [298, 225] width 105 height 19
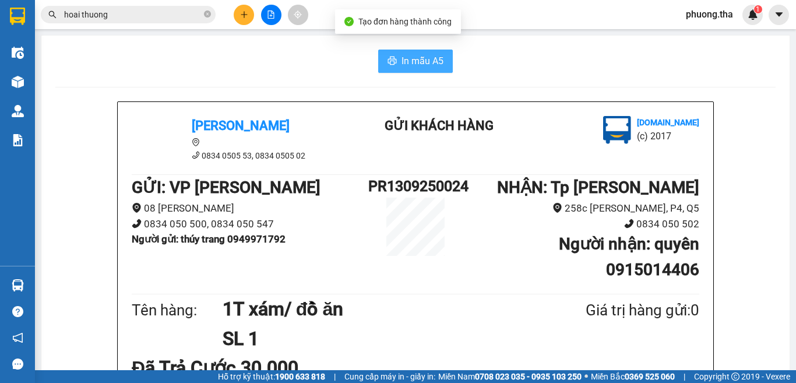
click at [414, 72] on button "In mẫu A5" at bounding box center [415, 61] width 75 height 23
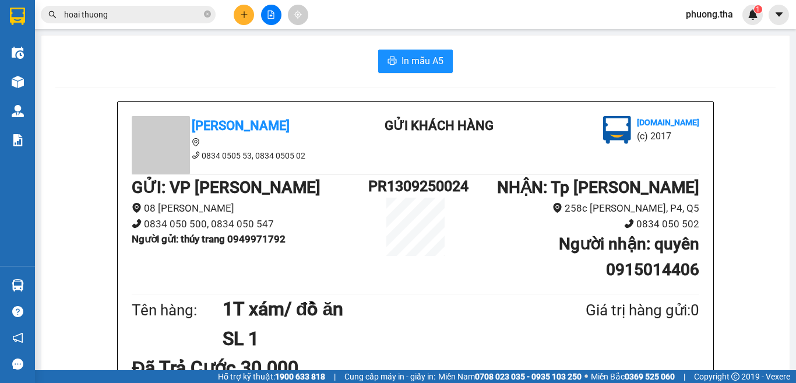
click at [252, 14] on button at bounding box center [244, 15] width 20 height 20
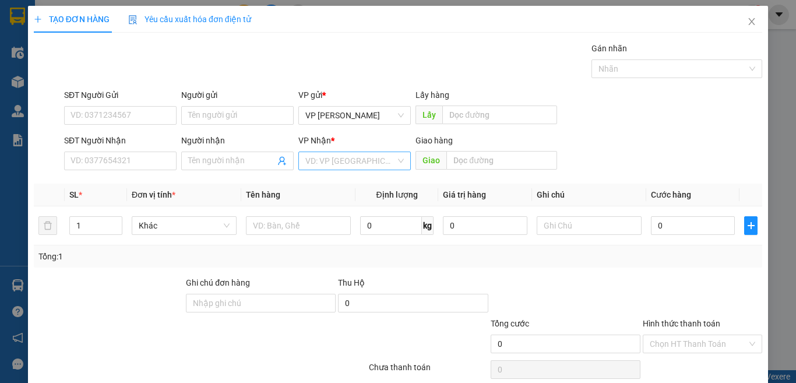
click at [327, 158] on input "search" at bounding box center [350, 160] width 90 height 17
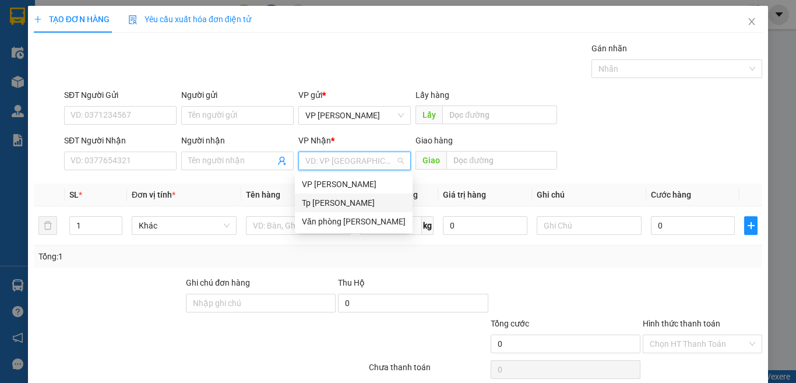
drag, startPoint x: 324, startPoint y: 182, endPoint x: 323, endPoint y: 202, distance: 19.3
click at [323, 202] on div "VP Phan Rang Tp Hồ Chí Minh Văn phòng Phan Thiết" at bounding box center [354, 203] width 118 height 56
click at [326, 204] on div "Tp [PERSON_NAME]" at bounding box center [354, 202] width 104 height 13
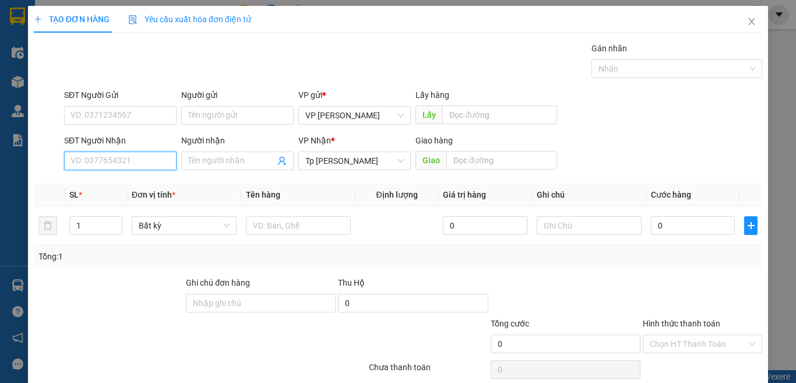
click at [85, 157] on input "SĐT Người Nhận" at bounding box center [120, 160] width 112 height 19
type input "0394875919"
click at [133, 184] on div "0394875919 - Trang" at bounding box center [118, 184] width 97 height 13
type input "Trang"
type input "0394875919"
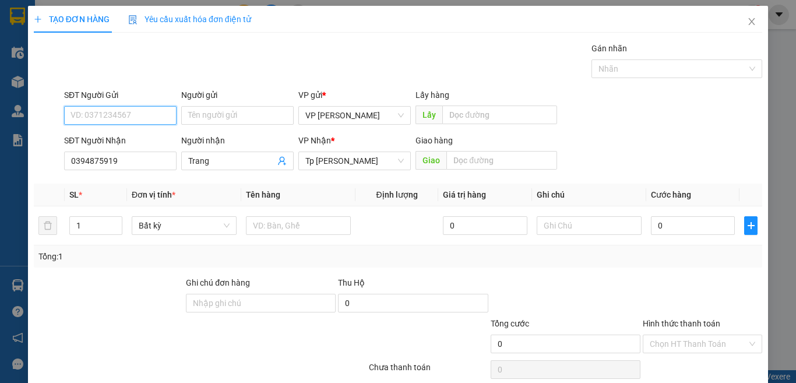
click at [135, 123] on input "SĐT Người Gửi" at bounding box center [120, 115] width 112 height 19
click at [132, 134] on div "0842099830 - Năm" at bounding box center [118, 138] width 97 height 13
type input "0842099830"
type input "Năm"
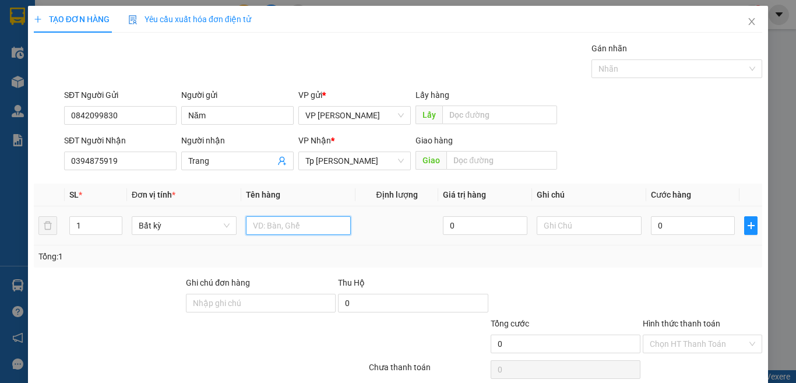
click at [249, 222] on input "text" at bounding box center [298, 225] width 105 height 19
paste input "ôp"
paste input "ốp"
paste input "à"
type input "1T xốp vàng"
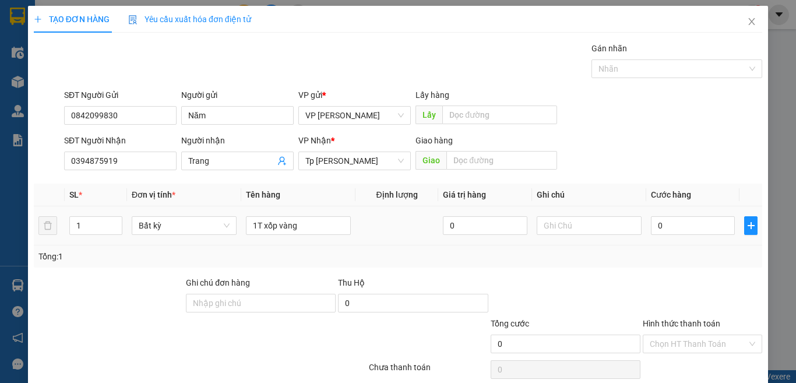
click at [677, 235] on div "0" at bounding box center [693, 225] width 84 height 23
click at [686, 229] on input "0" at bounding box center [693, 225] width 84 height 19
type input "4"
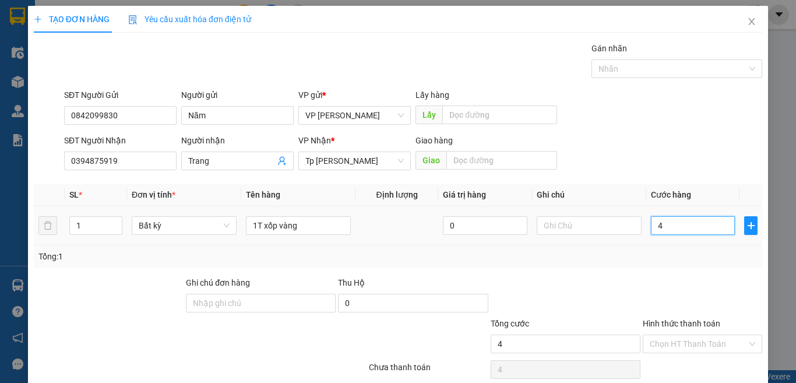
type input "40"
type input "4"
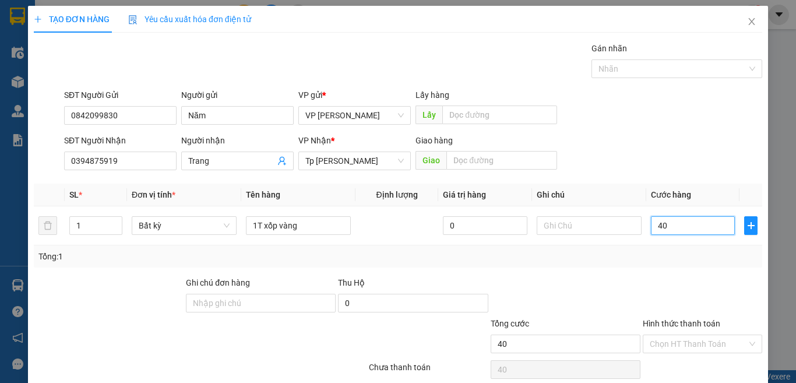
type input "4"
type input "0"
type input "05"
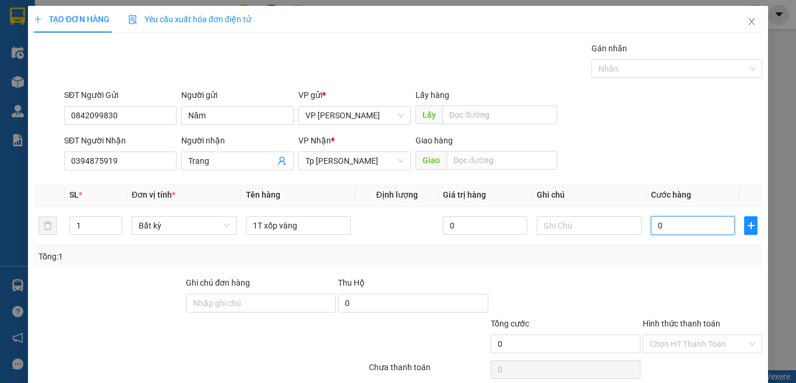
type input "5"
type input "050"
type input "50"
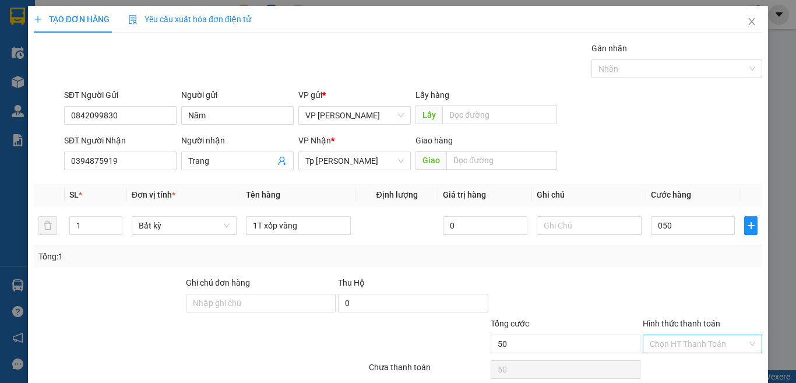
type input "50.000"
click at [691, 335] on input "Hình thức thanh toán" at bounding box center [698, 343] width 97 height 17
click at [686, 361] on div "Tại văn phòng" at bounding box center [694, 367] width 104 height 13
click at [627, 250] on div "Tổng: 1" at bounding box center [397, 256] width 719 height 13
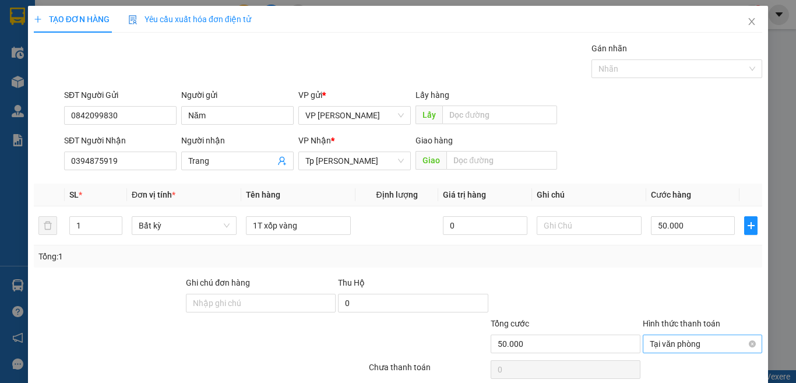
type input "50.000"
click at [670, 276] on div at bounding box center [702, 296] width 122 height 41
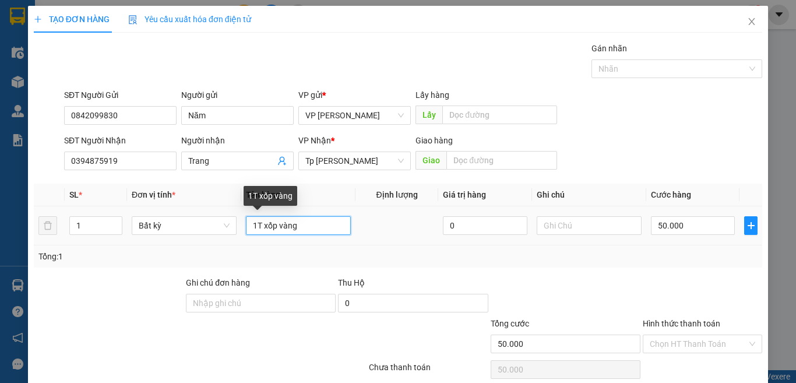
click at [326, 216] on input "1T xốp vàng" at bounding box center [298, 225] width 105 height 19
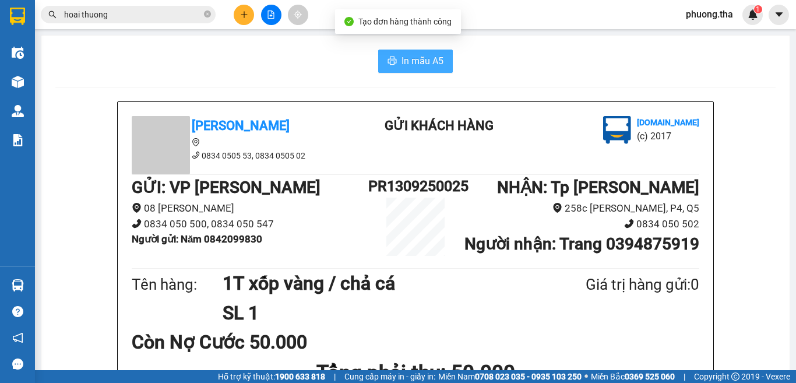
click at [415, 64] on span "In mẫu A5" at bounding box center [422, 61] width 42 height 15
click at [246, 14] on icon "plus" at bounding box center [244, 14] width 8 height 8
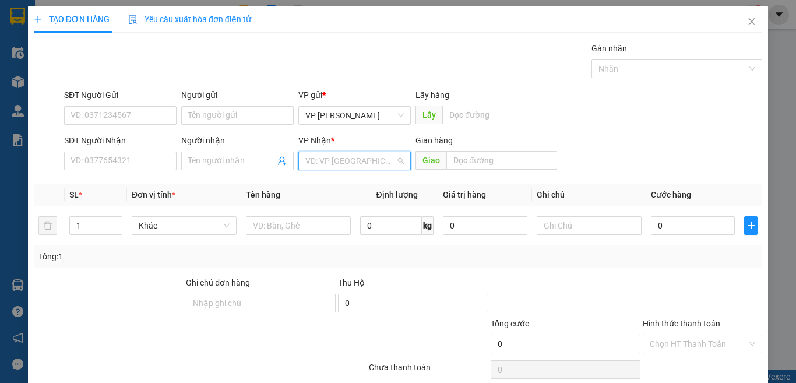
click at [362, 160] on input "search" at bounding box center [350, 160] width 90 height 17
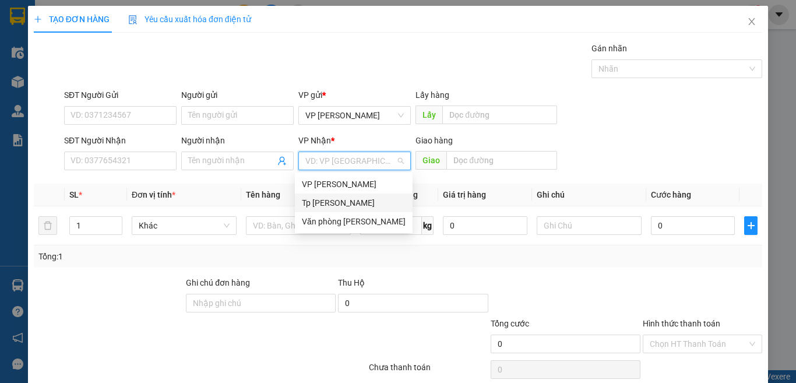
click at [334, 200] on div "Tp [PERSON_NAME]" at bounding box center [354, 202] width 104 height 13
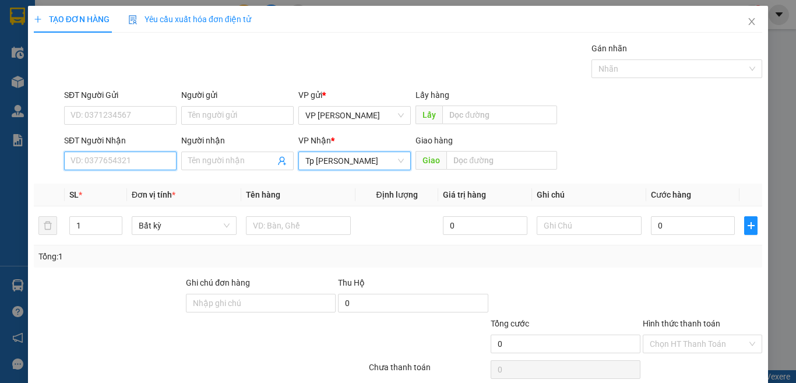
drag, startPoint x: 101, startPoint y: 158, endPoint x: 189, endPoint y: 179, distance: 90.3
click at [111, 158] on input "SĐT Người Nhận" at bounding box center [120, 160] width 112 height 19
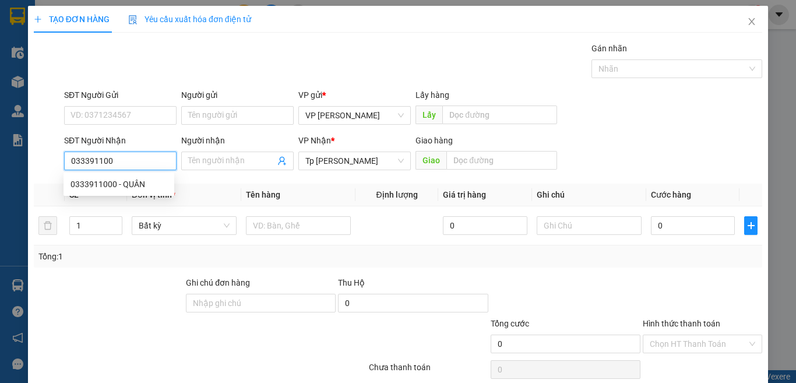
type input "0333911000"
click at [144, 182] on div "0333911000 - QUÂN" at bounding box center [118, 184] width 97 height 13
type input "QUÂN"
type input "0333911000"
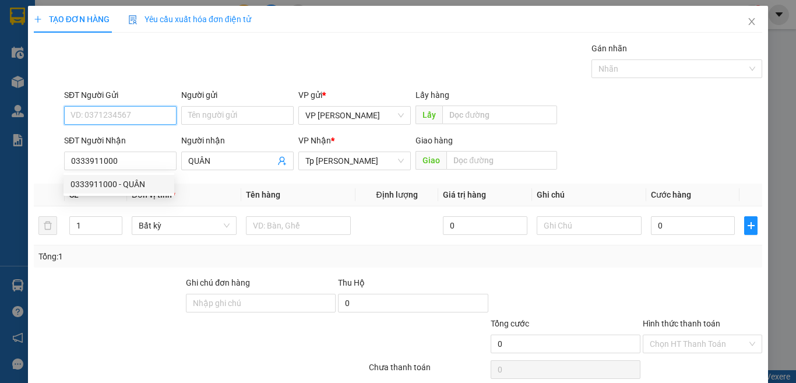
click at [143, 118] on input "SĐT Người Gửi" at bounding box center [120, 115] width 112 height 19
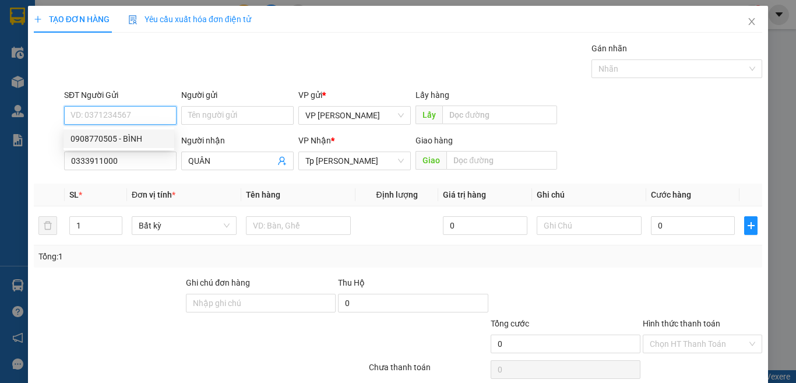
drag, startPoint x: 126, startPoint y: 141, endPoint x: 190, endPoint y: 177, distance: 73.6
click at [126, 141] on div "0908770505 - BÌNH" at bounding box center [118, 138] width 97 height 13
type input "0908770505"
type input "BÌNH"
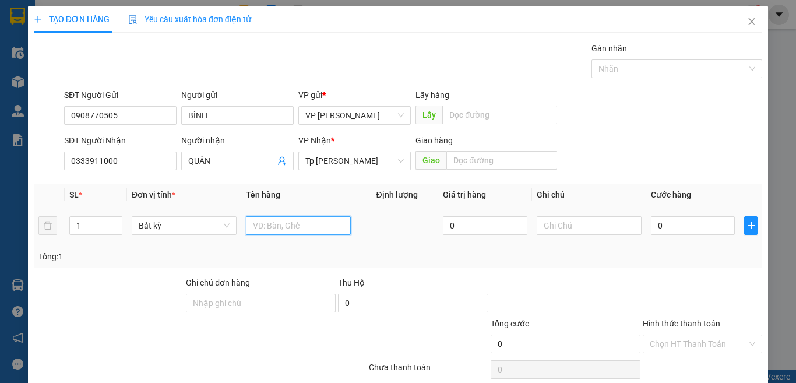
click at [257, 221] on input "text" at bounding box center [298, 225] width 105 height 19
paste input "óp"
paste input "ốp"
paste input "án"
paste input "ắng"
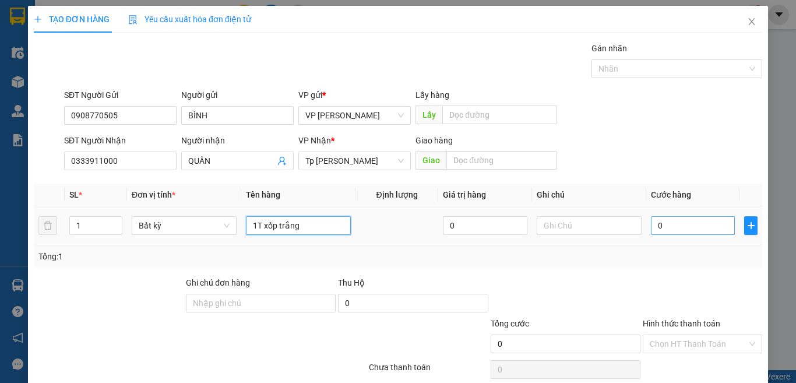
type input "1T xốp trắng"
click at [686, 226] on input "0" at bounding box center [693, 225] width 84 height 19
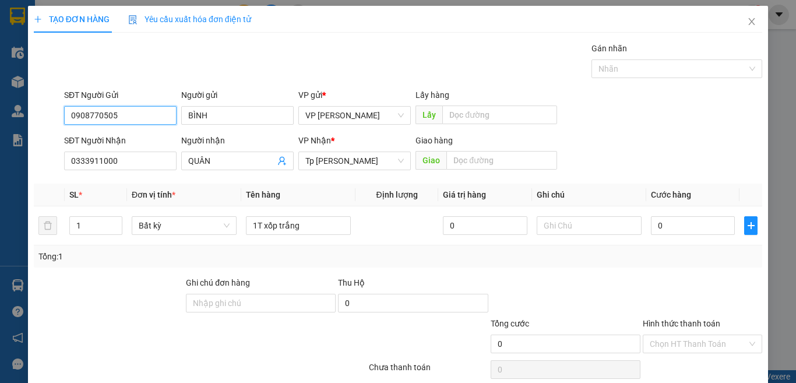
click at [136, 114] on input "0908770505" at bounding box center [120, 115] width 112 height 19
click at [93, 116] on input "0908770505" at bounding box center [120, 115] width 112 height 19
click at [126, 114] on input "0908870505" at bounding box center [120, 115] width 112 height 19
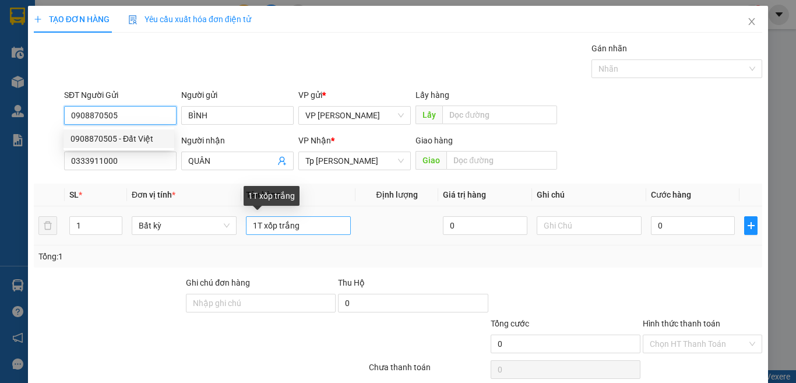
type input "0908870505"
click at [324, 227] on input "1T xốp trắng" at bounding box center [298, 225] width 105 height 19
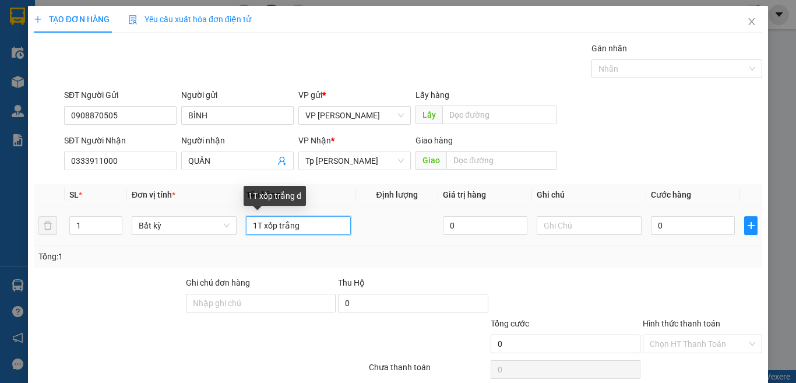
paste input "đ"
paste input "ò"
paste input "ồ"
type input "1T xốp trắng đồ"
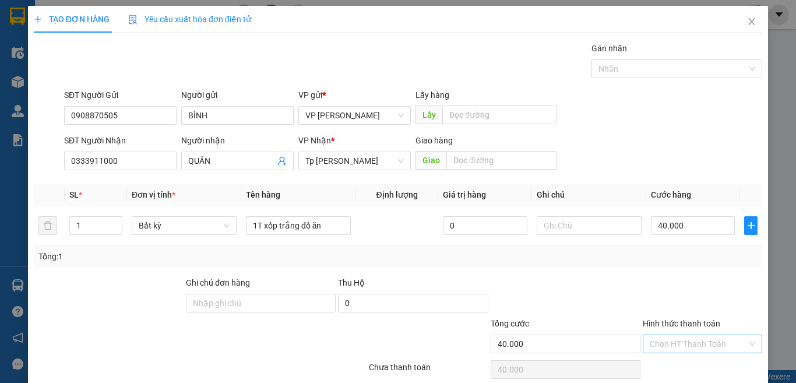
click at [681, 335] on input "Hình thức thanh toán" at bounding box center [698, 343] width 97 height 17
click at [680, 358] on div "Tại văn phòng" at bounding box center [694, 367] width 118 height 19
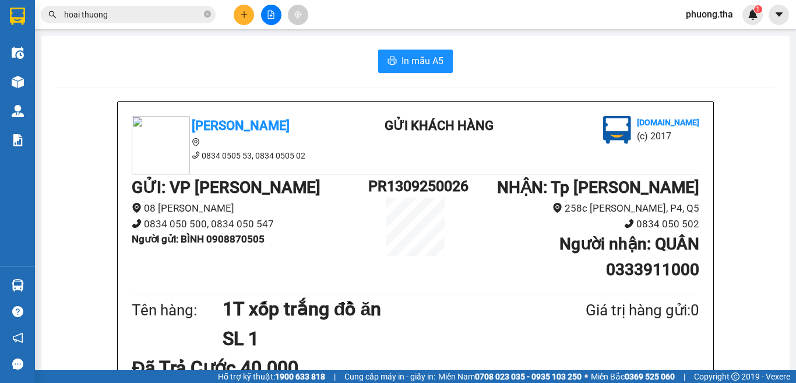
click at [414, 72] on button "In mẫu A5" at bounding box center [415, 61] width 75 height 23
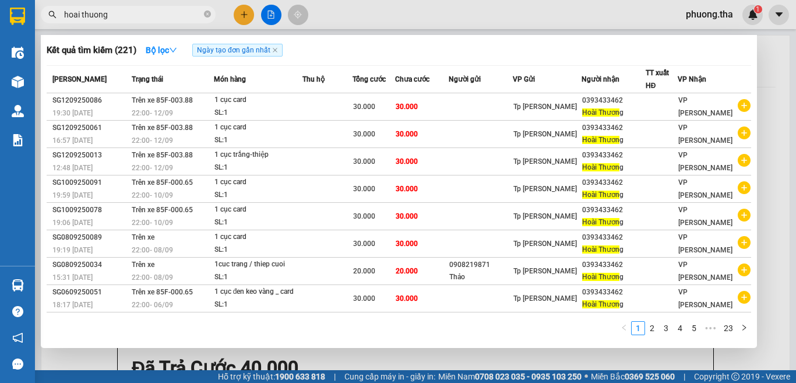
drag, startPoint x: 183, startPoint y: 15, endPoint x: 793, endPoint y: 41, distance: 610.5
click at [50, 25] on div "Kết quả tìm kiếm ( 221 ) Bộ lọc Ngày tạo đơn gần nhất Mã ĐH Trạng thái Món hàng…" at bounding box center [113, 15] width 227 height 20
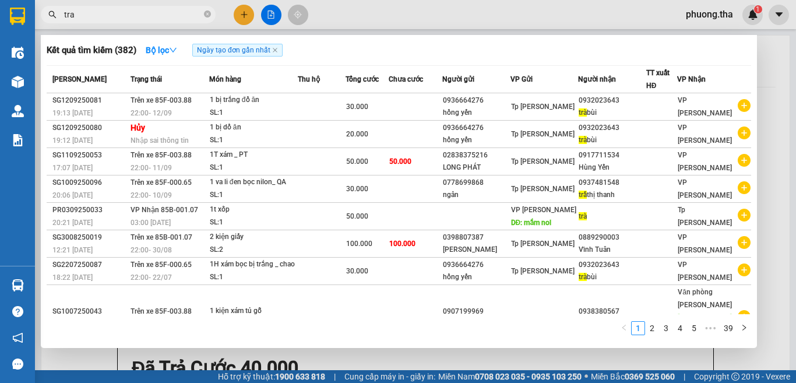
type input "tra"
click at [238, 15] on div at bounding box center [398, 191] width 796 height 383
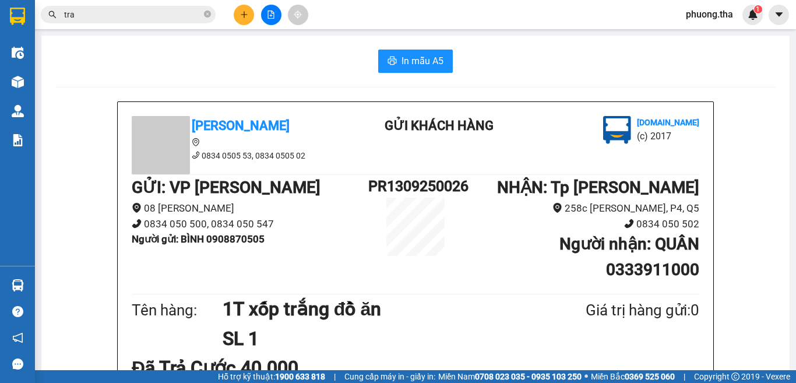
click at [250, 16] on button at bounding box center [244, 15] width 20 height 20
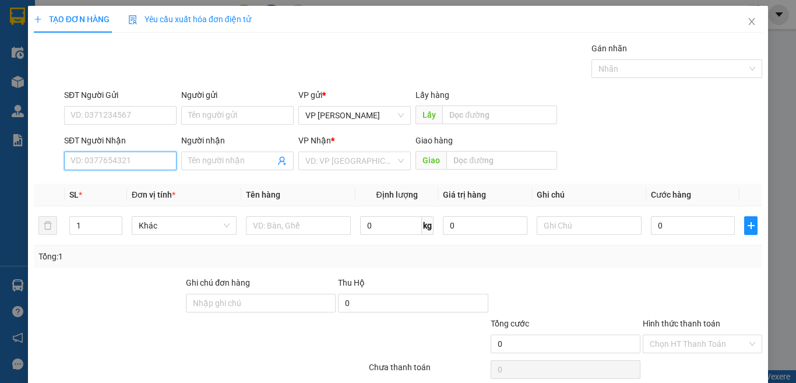
click at [154, 154] on input "SĐT Người Nhận" at bounding box center [120, 160] width 112 height 19
click at [148, 154] on input "648" at bounding box center [120, 160] width 112 height 19
click at [135, 186] on div "0903855648 - CHÚ HOÀNG" at bounding box center [119, 184] width 99 height 13
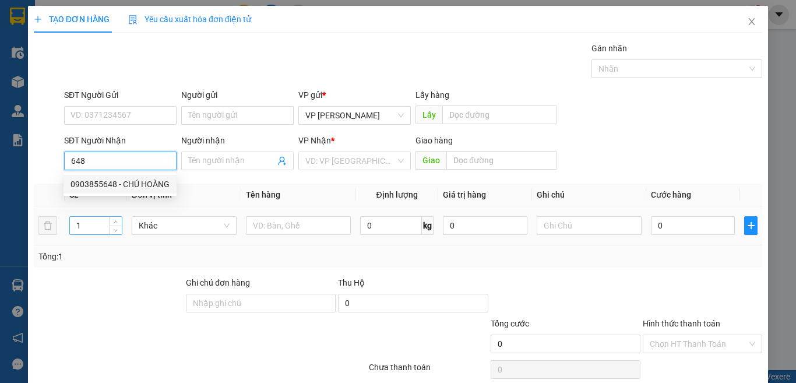
type input "0903855648"
type input "CHÚ HOÀNG"
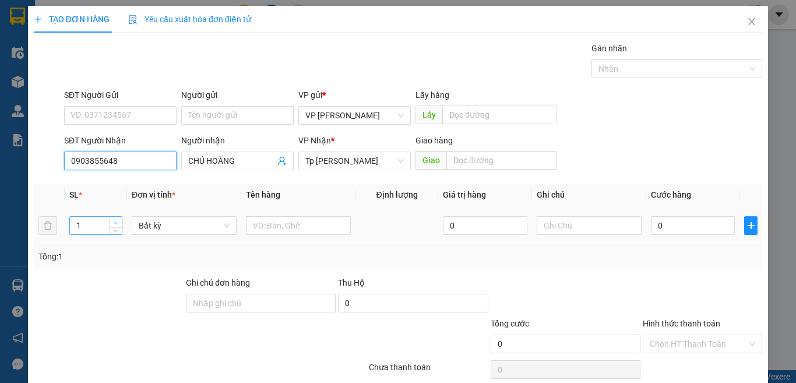
type input "0903855648"
type input "2"
click at [112, 221] on span "up" at bounding box center [115, 222] width 7 height 7
click at [275, 221] on input "text" at bounding box center [298, 225] width 105 height 19
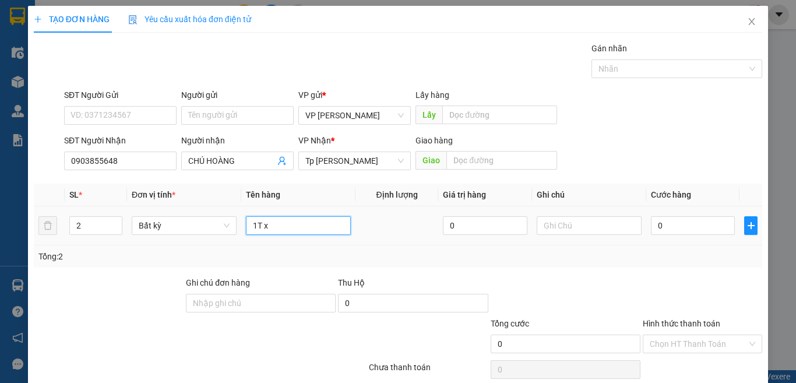
paste input "óp"
paste input "ốp"
paste input "án"
paste input "ắng"
type input "1T xốp trắng + 1BTT 70k"
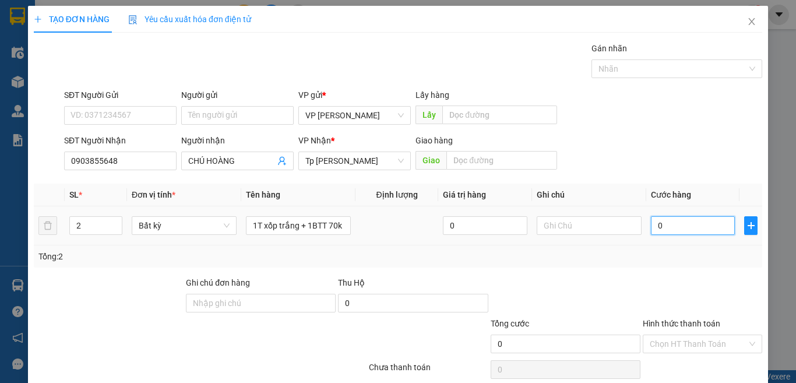
click at [666, 223] on input "0" at bounding box center [693, 225] width 84 height 19
type input "3"
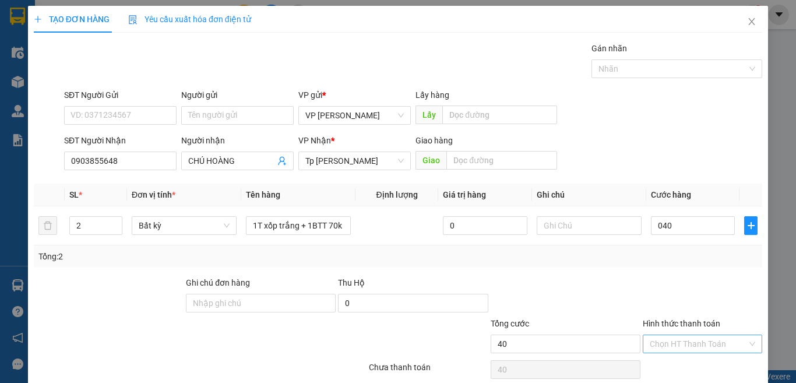
click at [686, 335] on input "Hình thức thanh toán" at bounding box center [698, 343] width 97 height 17
drag, startPoint x: 682, startPoint y: 323, endPoint x: 684, endPoint y: 333, distance: 10.2
click at [681, 361] on div "Tại văn phòng" at bounding box center [694, 367] width 104 height 13
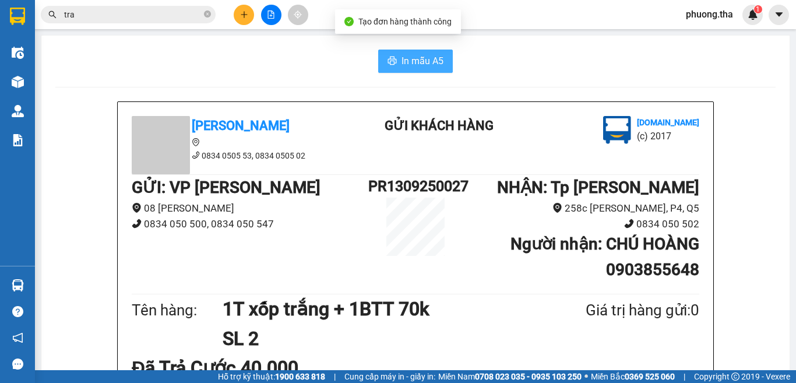
click at [394, 58] on button "In mẫu A5" at bounding box center [415, 61] width 75 height 23
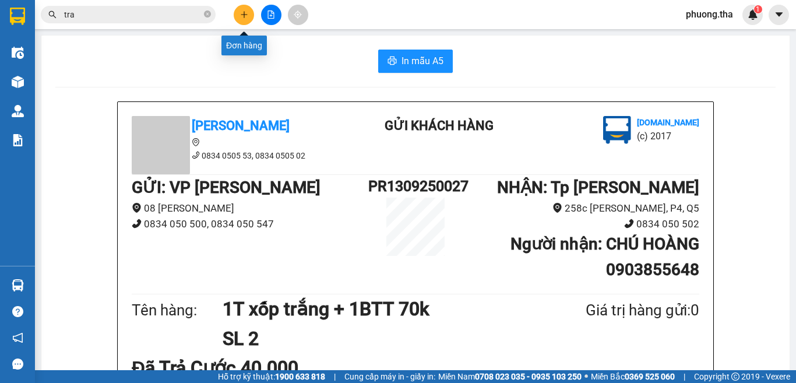
click at [237, 12] on button at bounding box center [244, 15] width 20 height 20
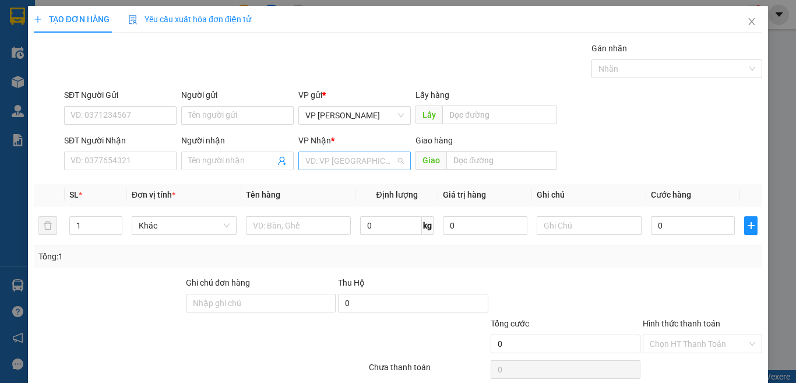
click at [315, 157] on input "search" at bounding box center [350, 160] width 90 height 17
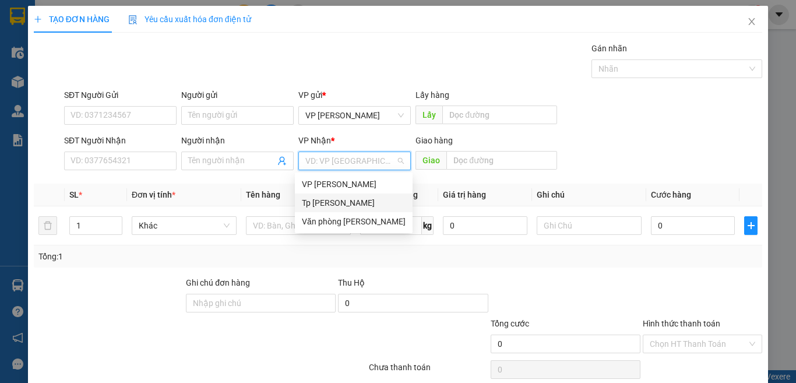
click at [319, 196] on div "Tp [PERSON_NAME]" at bounding box center [354, 202] width 104 height 13
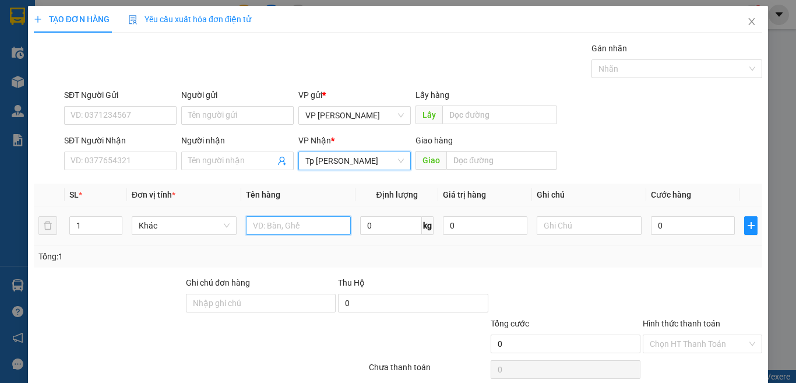
click at [266, 227] on input "text" at bounding box center [298, 225] width 105 height 19
paste input "óp"
paste input "ốp"
paste input "án"
paste input "ắng"
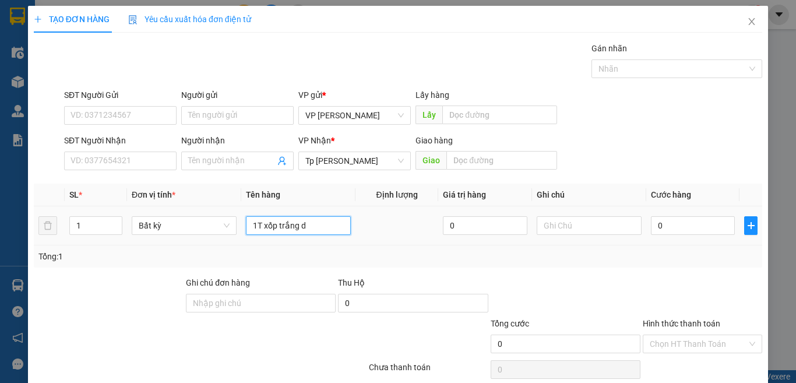
paste input "đ"
paste input "ò"
paste input "ồ"
paste input "ă"
type input "1T xốp trắng đồ ăn"
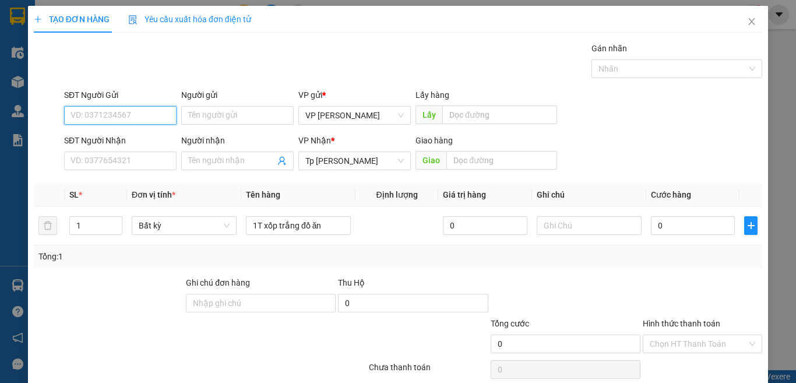
click at [127, 113] on input "SĐT Người Gửi" at bounding box center [120, 115] width 112 height 19
click at [159, 142] on div "0359348568 - Nhật" at bounding box center [135, 138] width 131 height 13
type input "0359348568"
type input "Nhật"
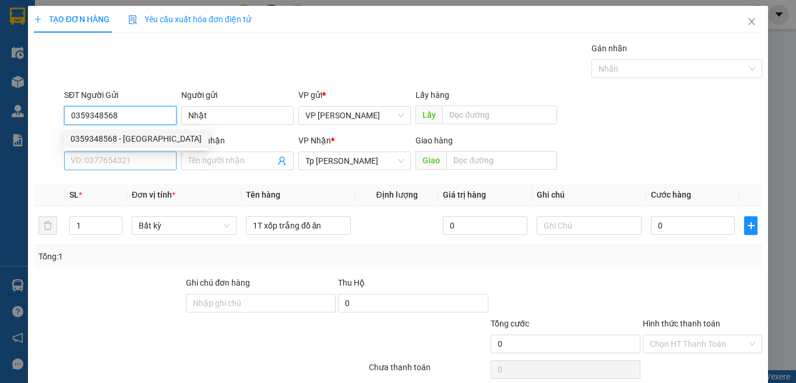
type input "0359348568"
click at [151, 154] on input "SĐT Người Nhận" at bounding box center [120, 160] width 112 height 19
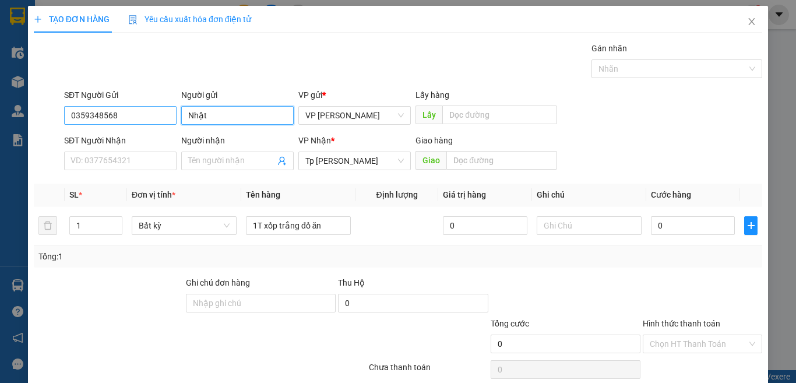
drag, startPoint x: 217, startPoint y: 113, endPoint x: 171, endPoint y: 123, distance: 47.1
click at [171, 123] on div "SĐT Người Gửi 0359348568 Người gửi Nhật VP gửi * VP Phan Rang Lấy hàng Lấy" at bounding box center [413, 109] width 703 height 41
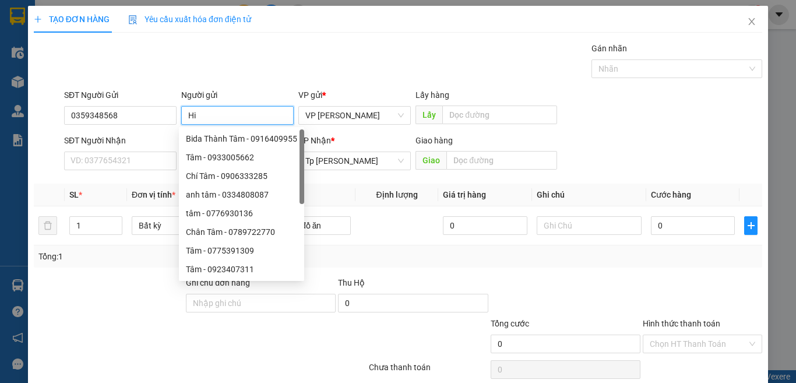
paste input "ê"
paste input "ề"
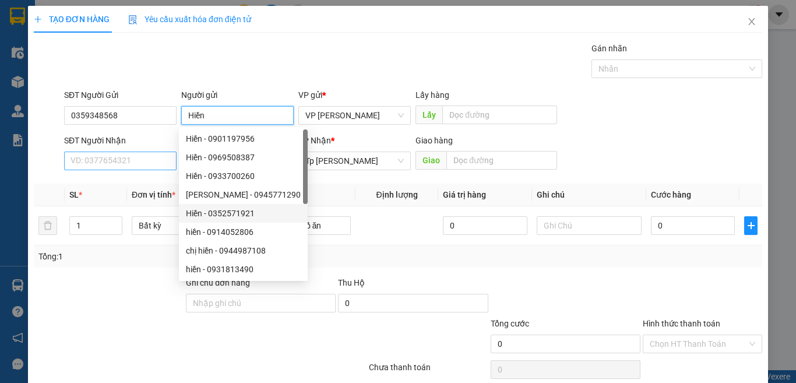
type input "Hiền"
click at [124, 158] on input "SĐT Người Nhận" at bounding box center [120, 160] width 112 height 19
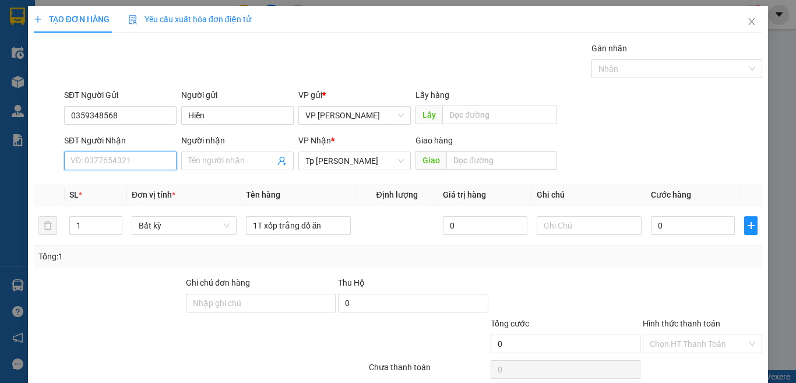
click at [147, 165] on input "SĐT Người Nhận" at bounding box center [120, 160] width 112 height 19
click at [119, 176] on div "0856729313 - HIỀN" at bounding box center [119, 184] width 111 height 19
type input "0856729313"
type input "HIỀN"
type input "0856729313"
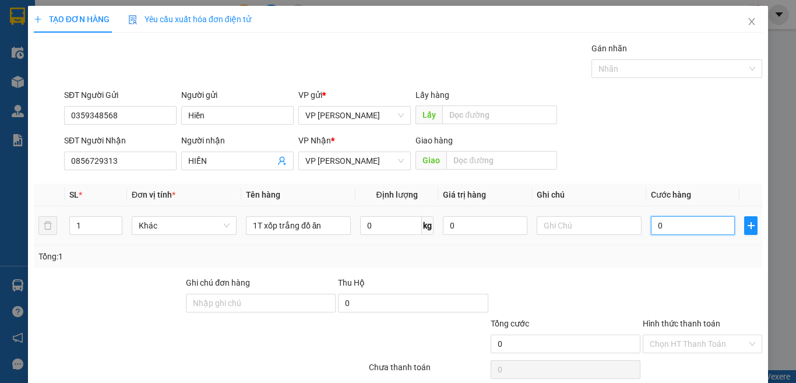
click at [651, 221] on input "0" at bounding box center [693, 225] width 84 height 19
type input "3"
type input "30"
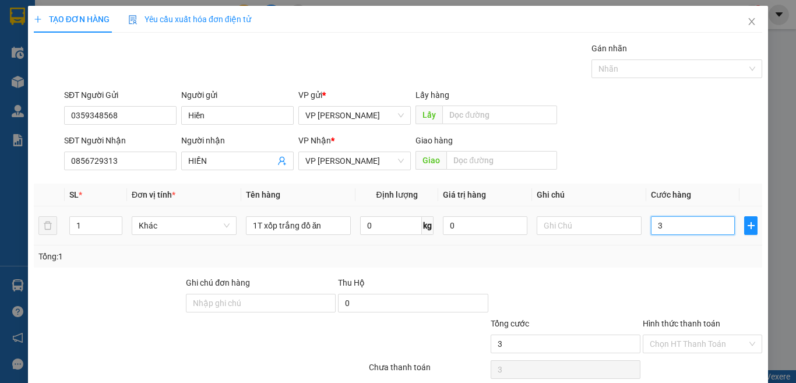
type input "30"
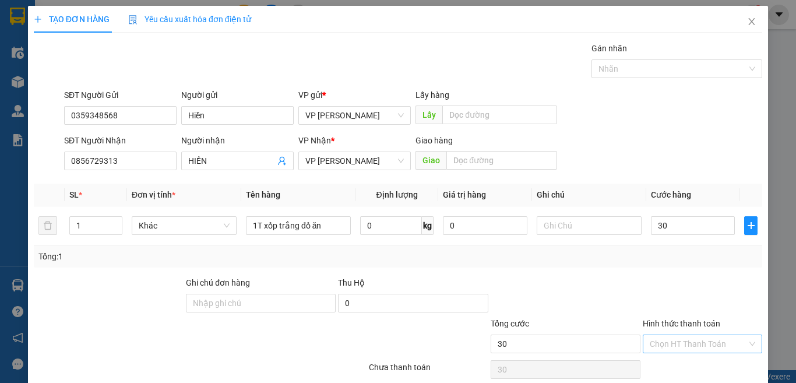
type input "30.000"
click at [677, 335] on input "Hình thức thanh toán" at bounding box center [698, 343] width 97 height 17
drag, startPoint x: 676, startPoint y: 317, endPoint x: 682, endPoint y: 336, distance: 19.5
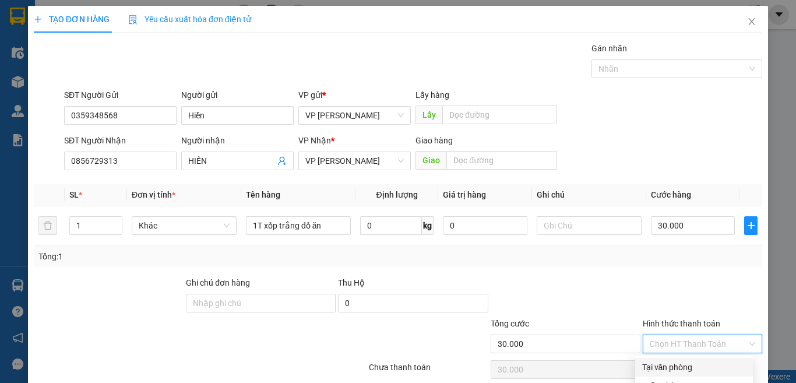
click at [675, 361] on div "Tại văn phòng" at bounding box center [694, 367] width 104 height 13
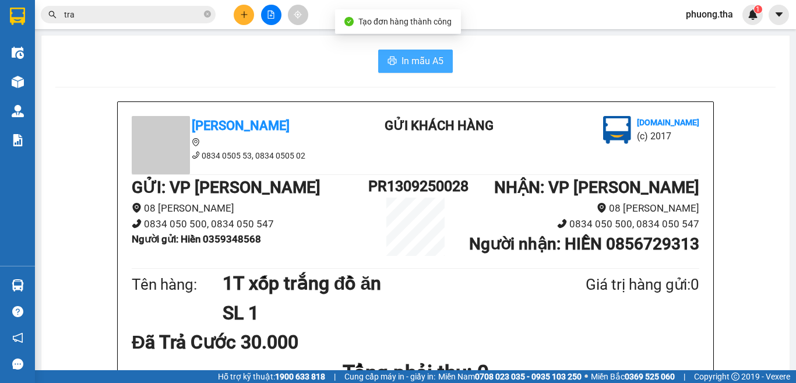
click at [426, 67] on span "In mẫu A5" at bounding box center [422, 61] width 42 height 15
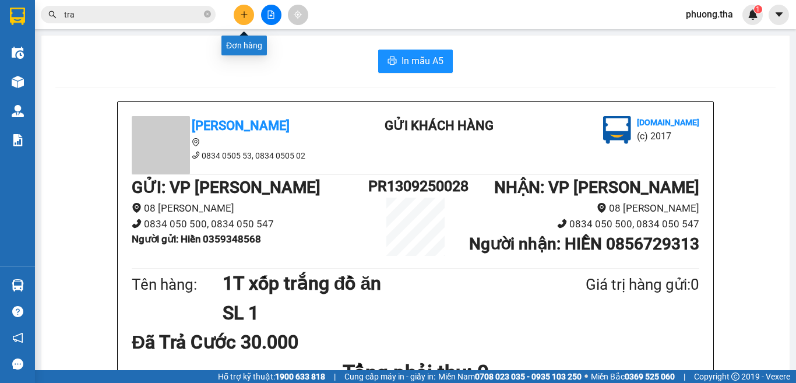
click at [243, 11] on icon "plus" at bounding box center [244, 14] width 8 height 8
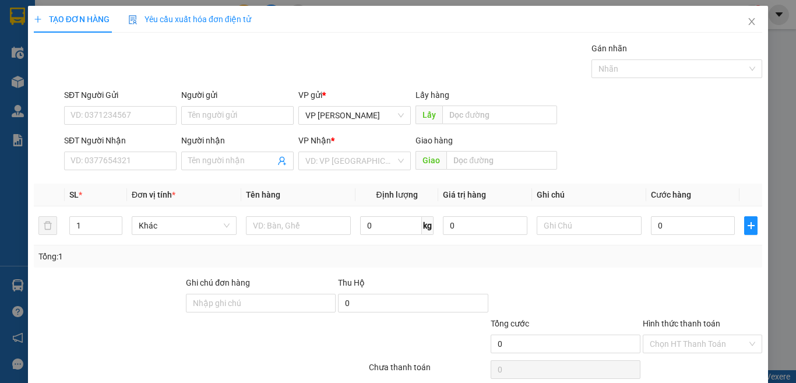
click at [352, 150] on div "VP Nhận *" at bounding box center [354, 142] width 112 height 17
click at [347, 161] on input "search" at bounding box center [350, 160] width 90 height 17
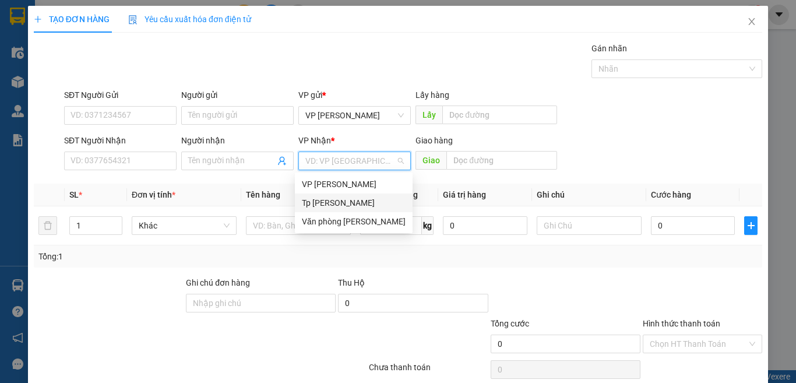
click at [338, 201] on div "Tp [PERSON_NAME]" at bounding box center [354, 202] width 104 height 13
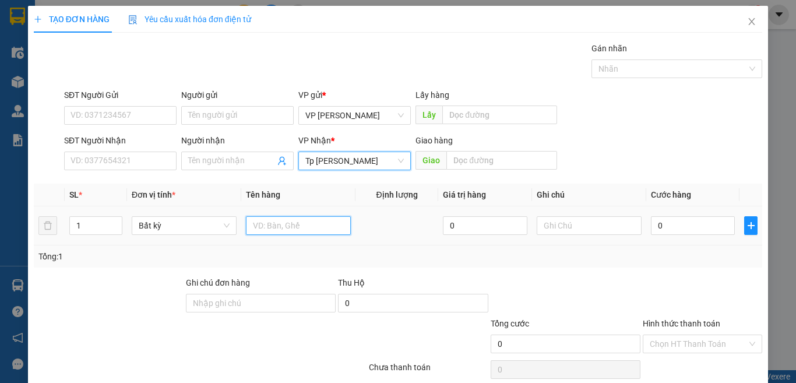
click at [302, 225] on input "text" at bounding box center [298, 225] width 105 height 19
paste input "óp"
paste input "ốp"
paste input "àn"
paste input "đ"
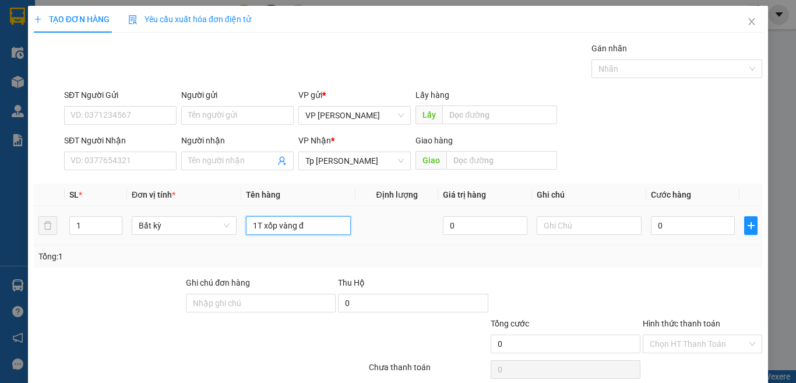
paste input "ò"
paste input "ồ"
paste input "ă"
type input "1T xốp vàng đồ ăn"
click at [657, 220] on input "0" at bounding box center [693, 225] width 84 height 19
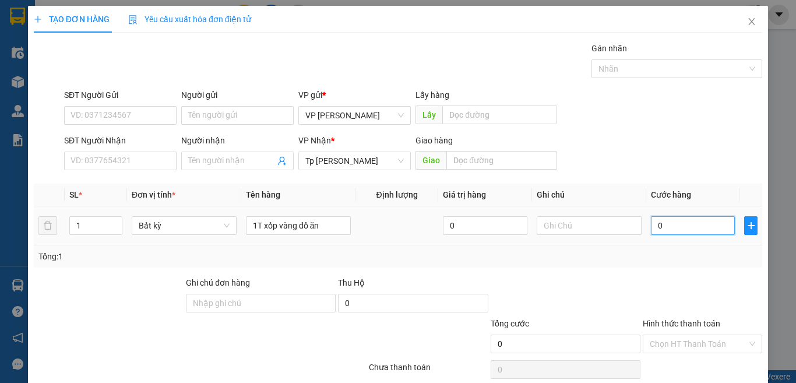
type input "3"
type input "30"
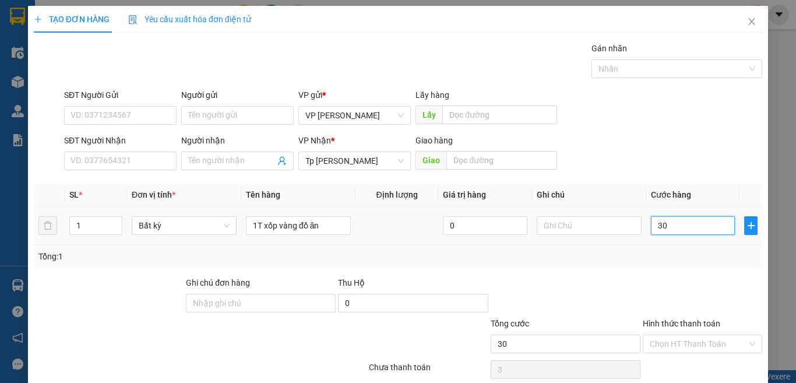
type input "30"
type input "30.000"
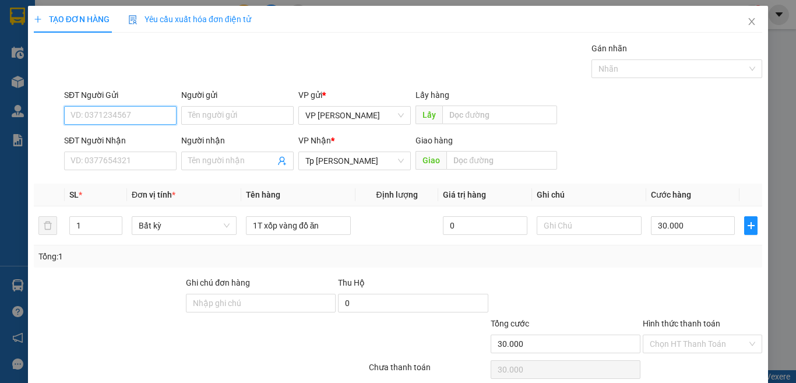
click at [156, 120] on input "SĐT Người Gửi" at bounding box center [120, 115] width 112 height 19
type input "0919649140"
click at [131, 110] on input "0919649140" at bounding box center [120, 115] width 112 height 19
click at [131, 142] on div "0919649140 - SÂM" at bounding box center [118, 138] width 97 height 13
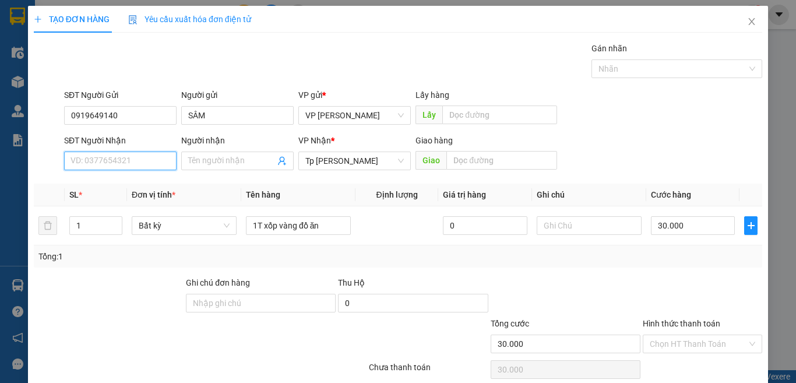
click at [157, 159] on input "SĐT Người Nhận" at bounding box center [120, 160] width 112 height 19
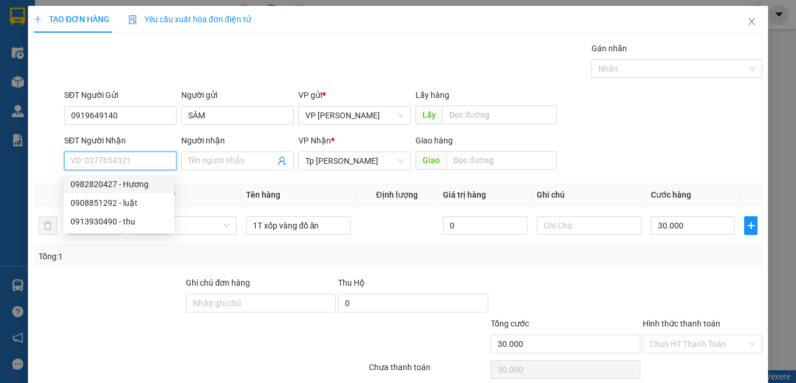
drag, startPoint x: 140, startPoint y: 183, endPoint x: 252, endPoint y: 206, distance: 114.1
click at [140, 183] on div "0982820427 - Hương" at bounding box center [118, 184] width 97 height 13
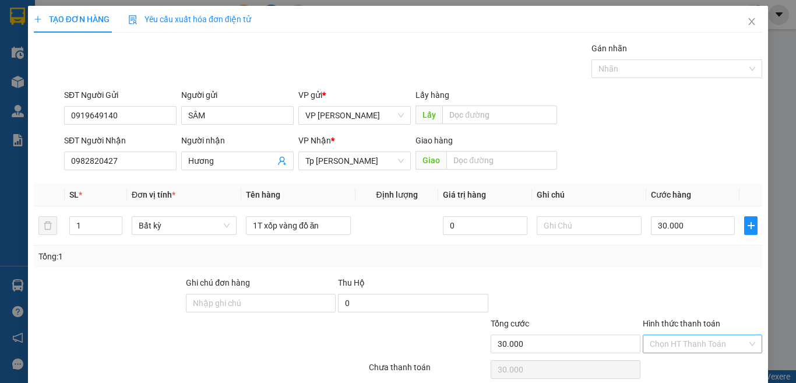
click at [696, 335] on input "Hình thức thanh toán" at bounding box center [698, 343] width 97 height 17
click at [685, 361] on div "Tại văn phòng" at bounding box center [694, 367] width 104 height 13
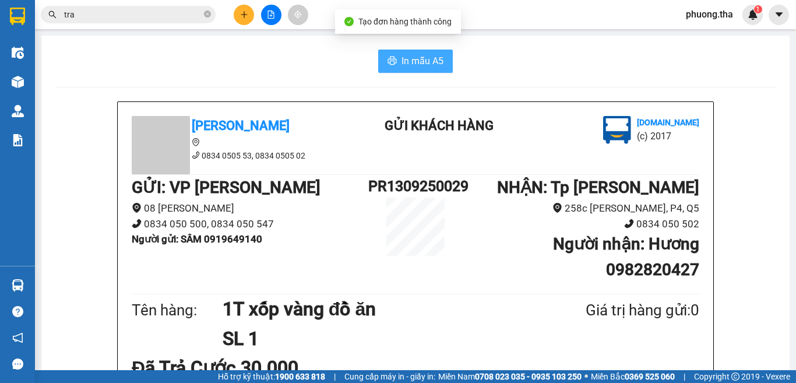
drag, startPoint x: 407, startPoint y: 59, endPoint x: 400, endPoint y: 58, distance: 7.2
click at [404, 59] on span "In mẫu A5" at bounding box center [422, 61] width 42 height 15
click at [613, 351] on div "Tên hàng: 1T xốp vàng đồ ăn SL 1 Giá trị hàng gửi: 0" at bounding box center [415, 323] width 567 height 59
click at [609, 341] on div "Tên hàng: 1T xốp vàng đồ ăn SL 1 Giá trị hàng gửi: 0" at bounding box center [415, 323] width 567 height 59
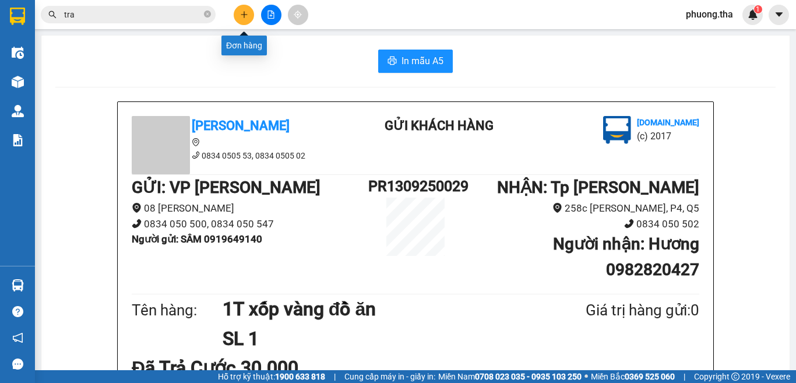
click at [240, 12] on icon "plus" at bounding box center [244, 14] width 8 height 8
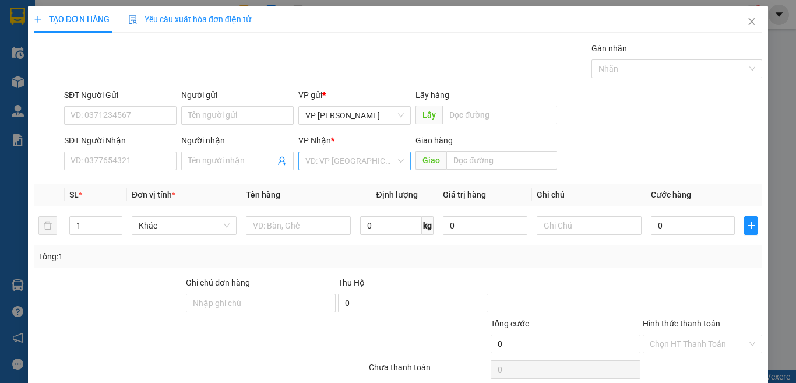
click at [351, 156] on input "search" at bounding box center [350, 160] width 90 height 17
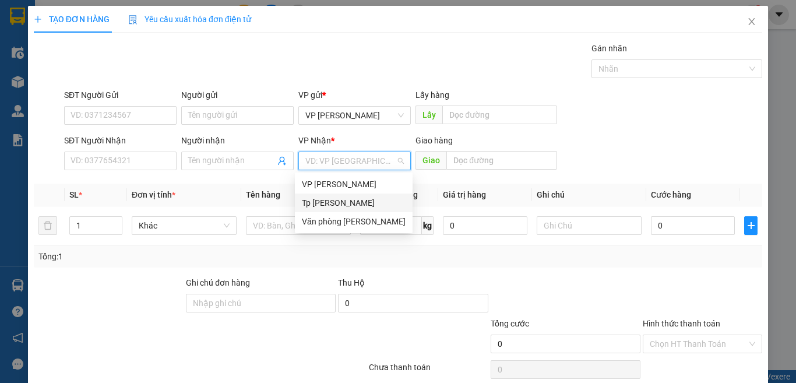
click at [338, 199] on div "Tp [PERSON_NAME]" at bounding box center [354, 202] width 104 height 13
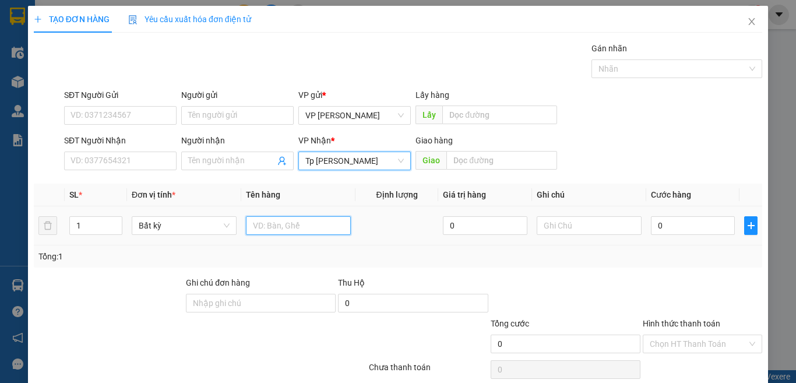
click at [288, 223] on input "text" at bounding box center [298, 225] width 105 height 19
paste input "óp"
paste input "ốp"
paste input "àn"
paste input "đ"
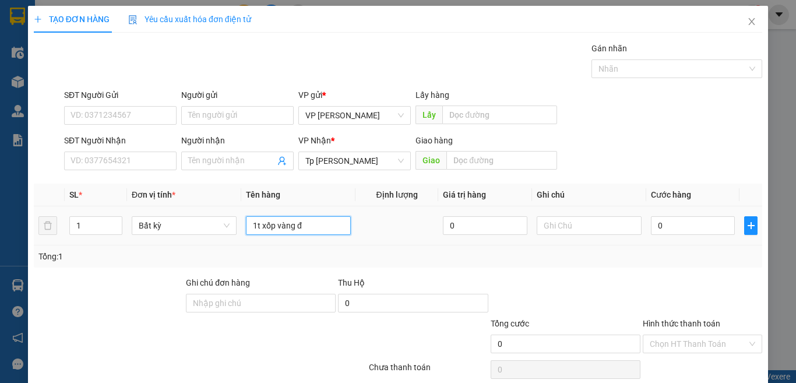
paste input "ò"
paste input "ồ"
paste input "ă"
type input "1t xốp vàng đồ ăn"
click at [692, 231] on input "0" at bounding box center [693, 225] width 84 height 19
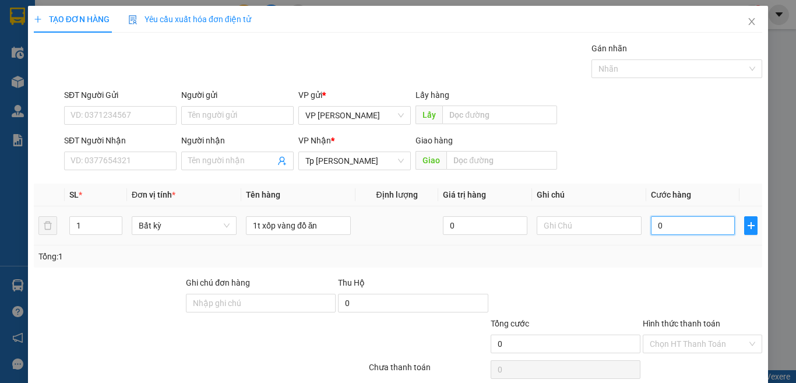
type input "3"
type input "30"
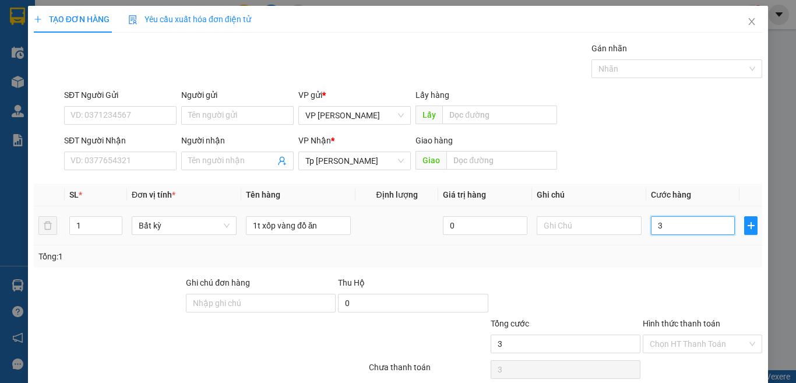
type input "30"
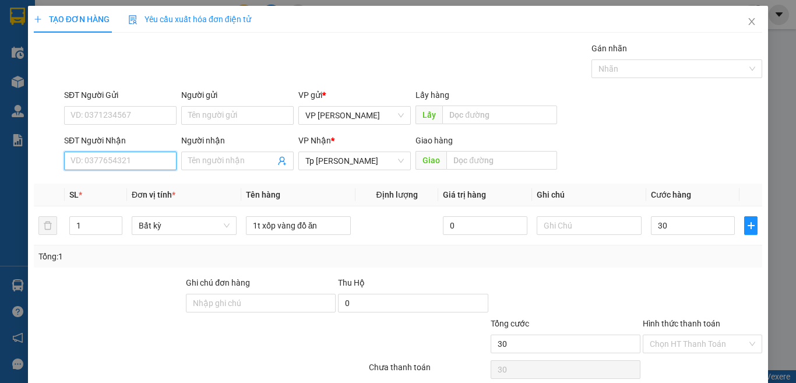
type input "30.000"
click at [153, 163] on input "SĐT Người Nhận" at bounding box center [120, 160] width 112 height 19
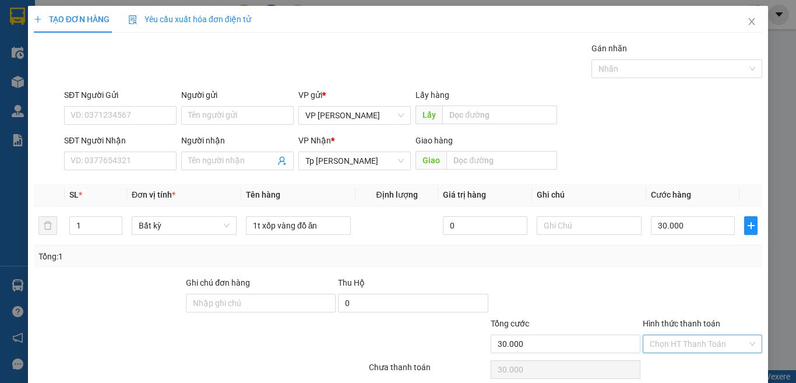
click at [675, 340] on input "Hình thức thanh toán" at bounding box center [698, 343] width 97 height 17
click at [683, 305] on div "Tại văn phòng" at bounding box center [694, 301] width 104 height 13
type input "0"
click at [130, 160] on input "SĐT Người Nhận" at bounding box center [120, 160] width 112 height 19
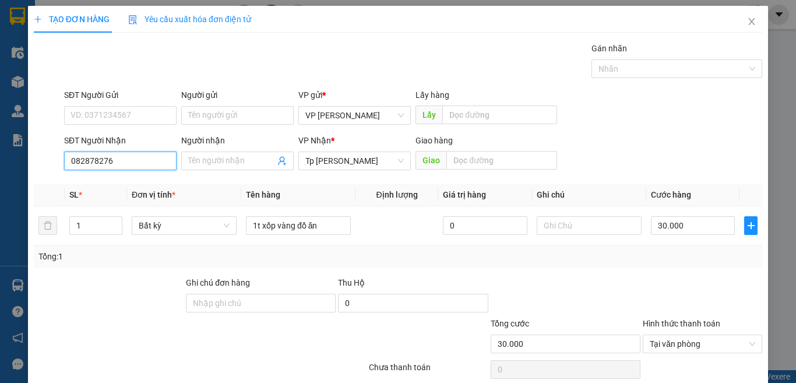
type input "0828782768"
click at [114, 185] on div "0828782768 - Thảo" at bounding box center [118, 184] width 97 height 13
type input "Thảo"
type input "0828782768"
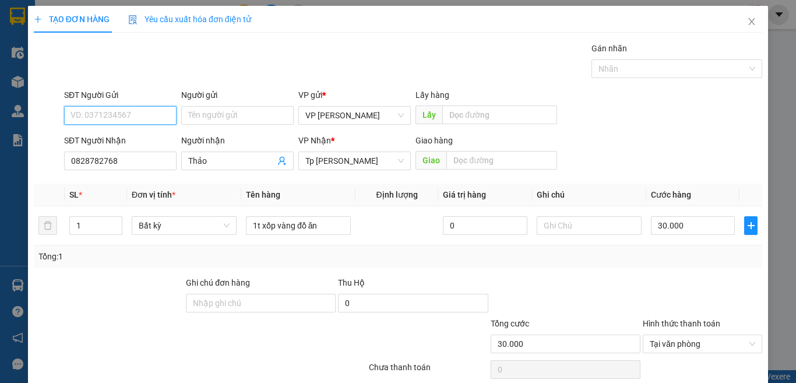
click at [121, 115] on input "SĐT Người Gửi" at bounding box center [120, 115] width 112 height 19
click at [125, 141] on div "0834240868 - nam" at bounding box center [118, 138] width 97 height 13
type input "0834240868"
type input "nam"
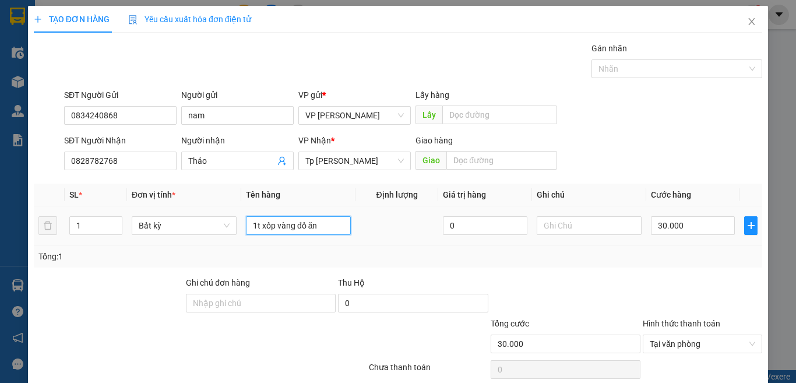
click at [341, 223] on input "1t xốp vàng đồ ăn" at bounding box center [298, 225] width 105 height 19
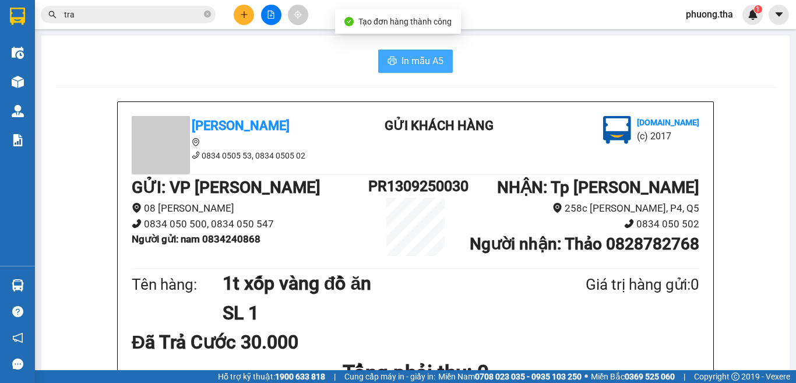
click at [401, 65] on span "In mẫu A5" at bounding box center [422, 61] width 42 height 15
